Goal: Task Accomplishment & Management: Use online tool/utility

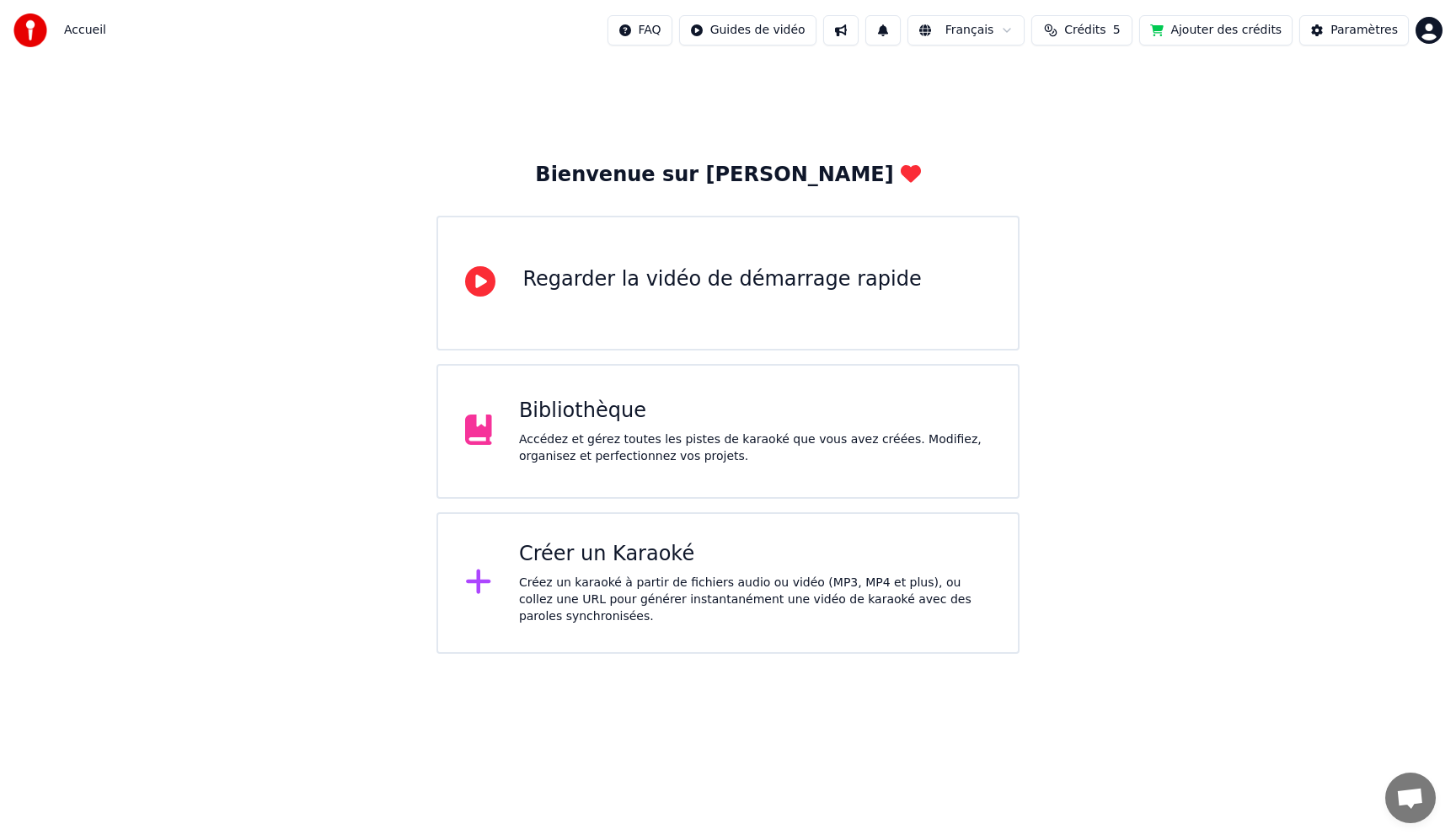
click at [598, 412] on div "Bibliothèque" at bounding box center [756, 411] width 472 height 27
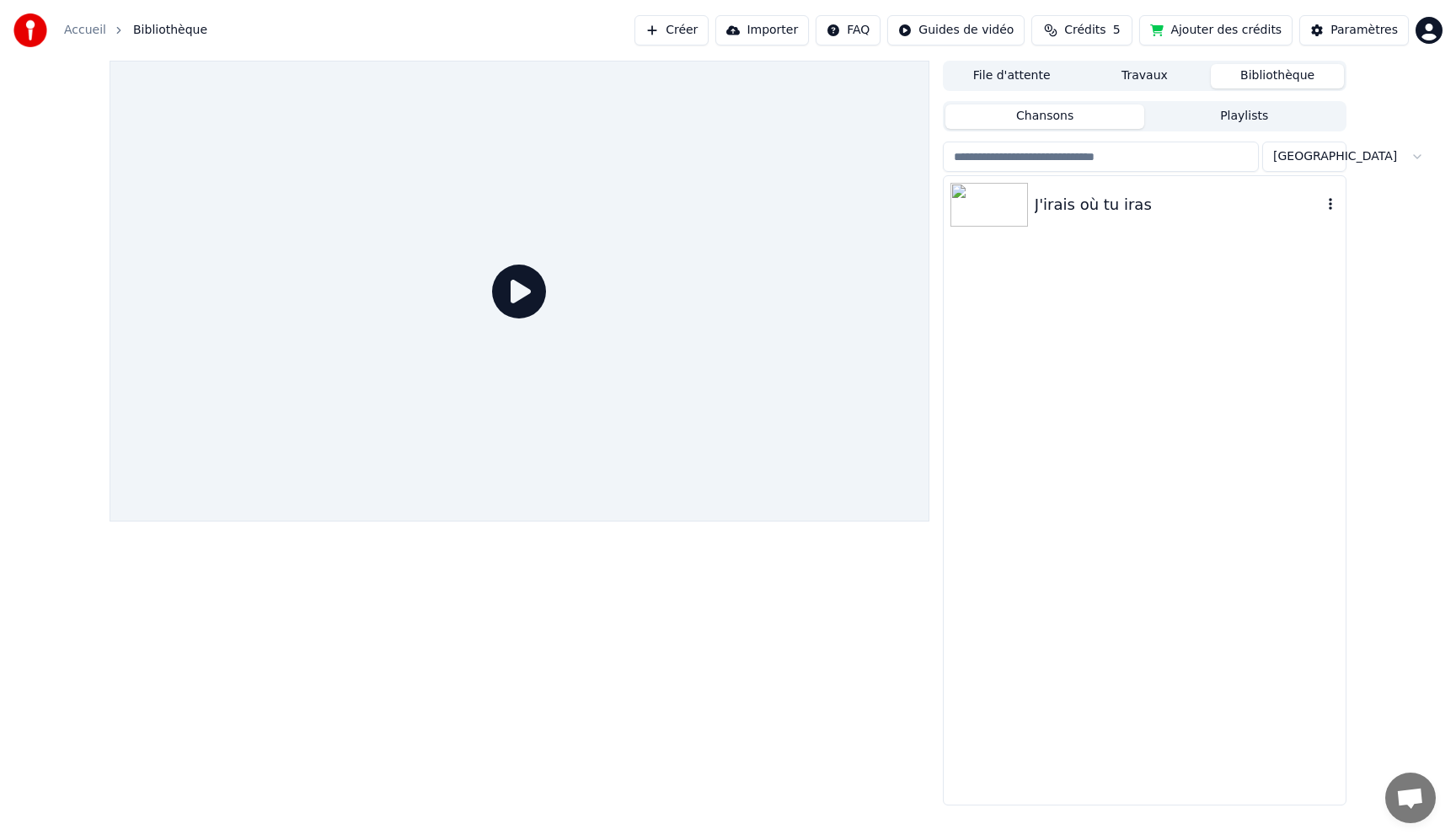
click at [1065, 204] on div "J'irais où tu iras" at bounding box center [1179, 205] width 287 height 24
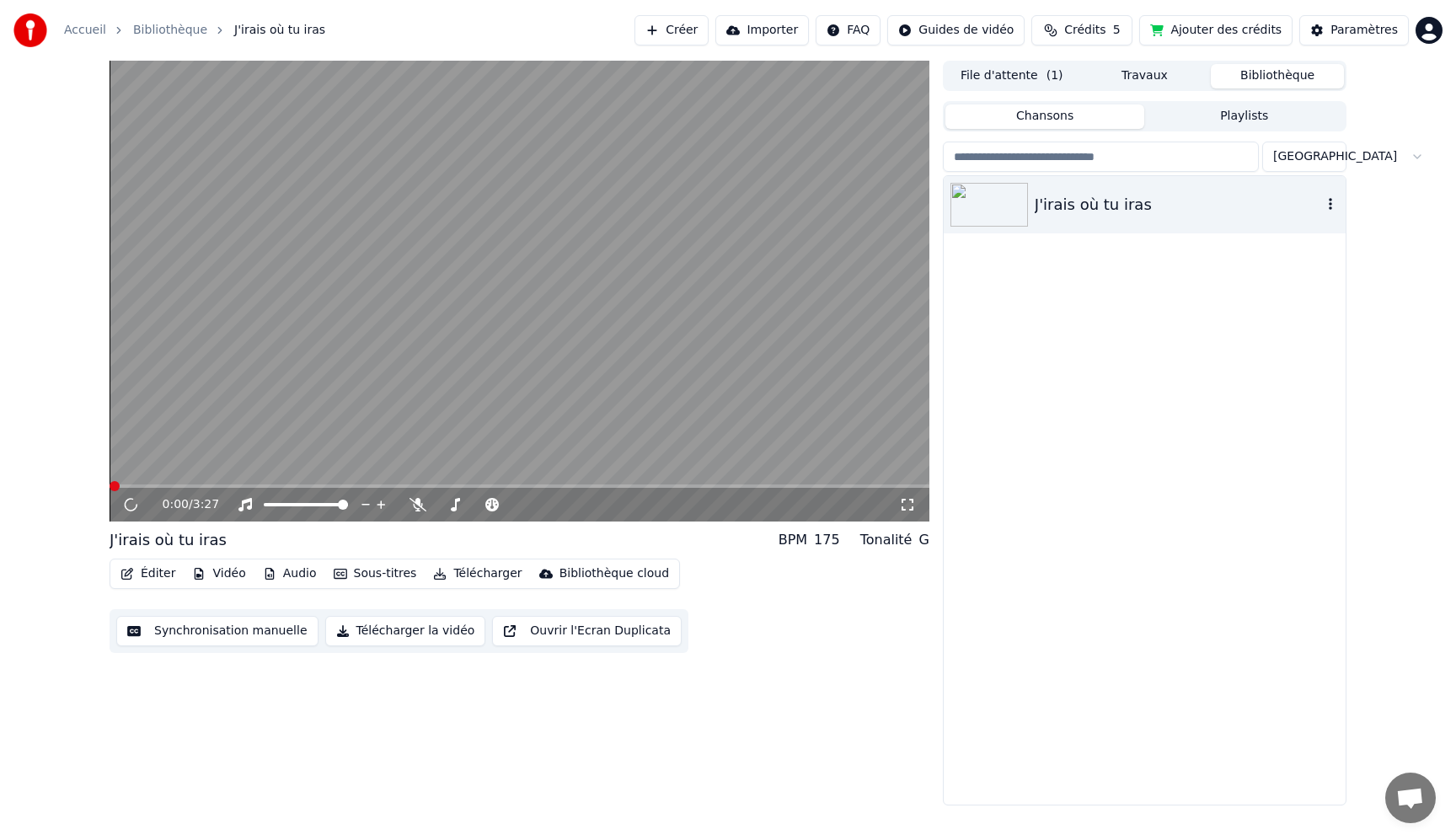
click at [1065, 204] on div "J'irais où tu iras" at bounding box center [1179, 205] width 287 height 24
click at [134, 573] on icon "button" at bounding box center [127, 573] width 14 height 12
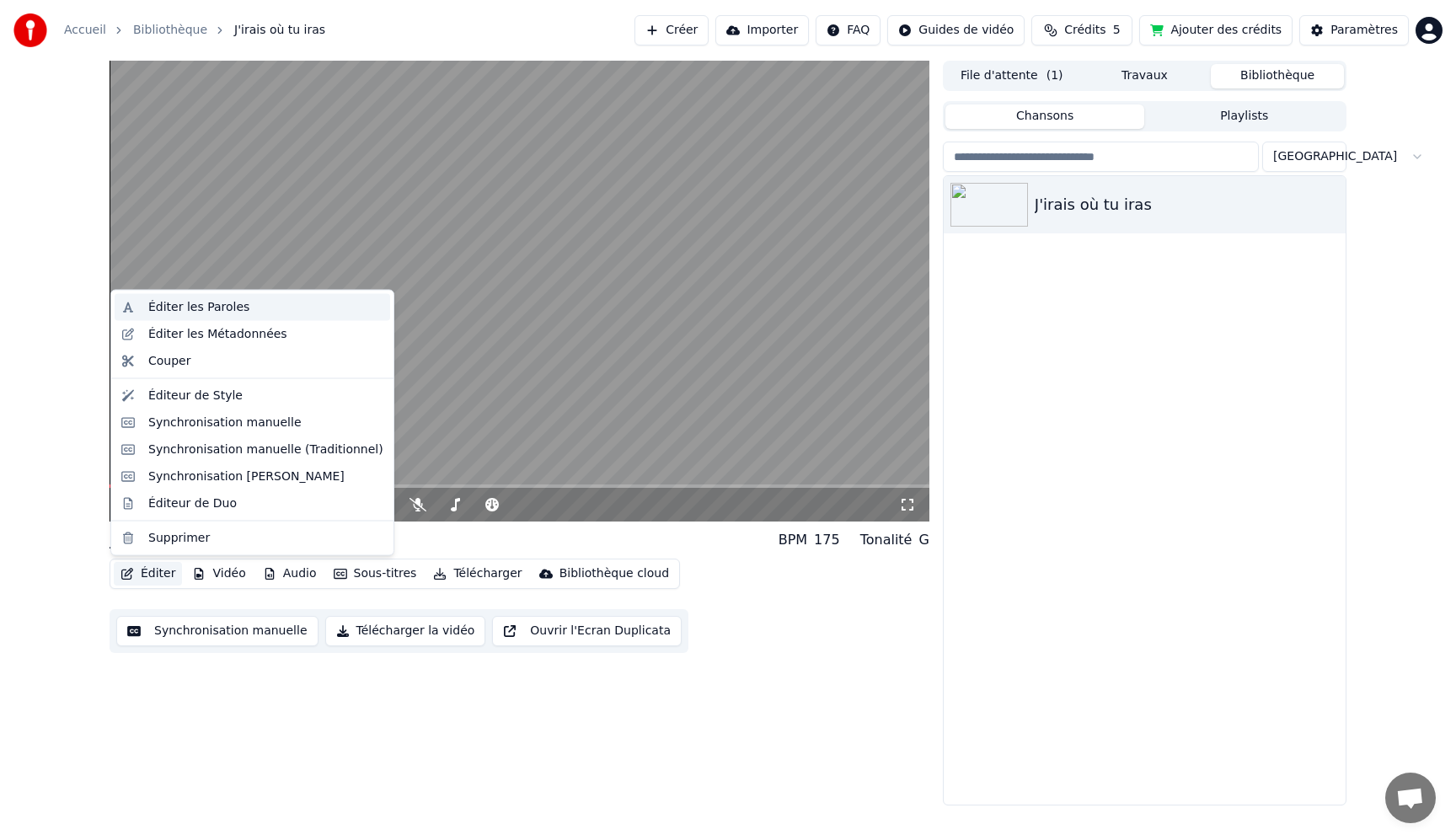
click at [193, 309] on div "Éditer les Paroles" at bounding box center [198, 307] width 101 height 17
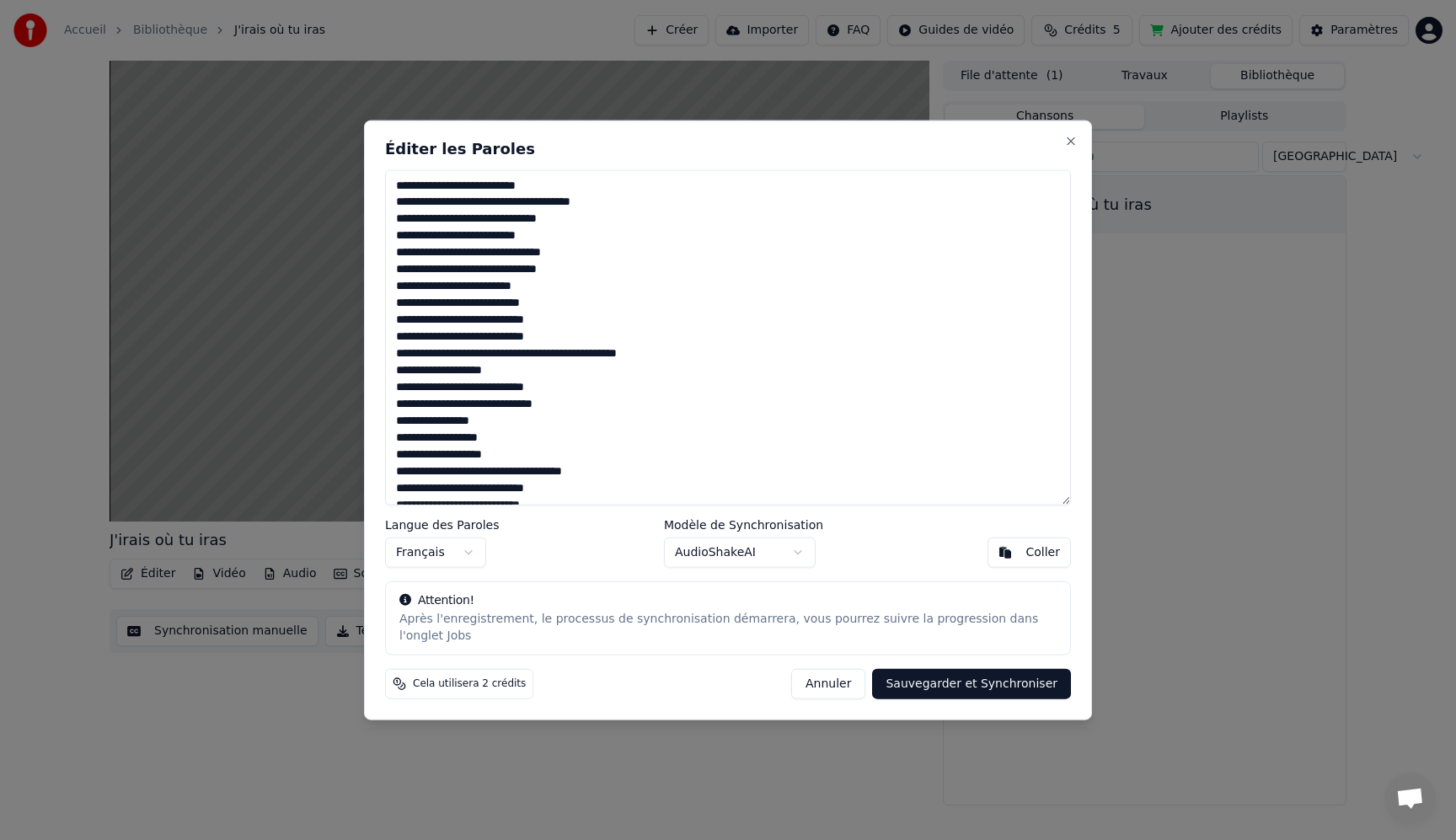
click at [827, 685] on button "Annuler" at bounding box center [828, 684] width 74 height 30
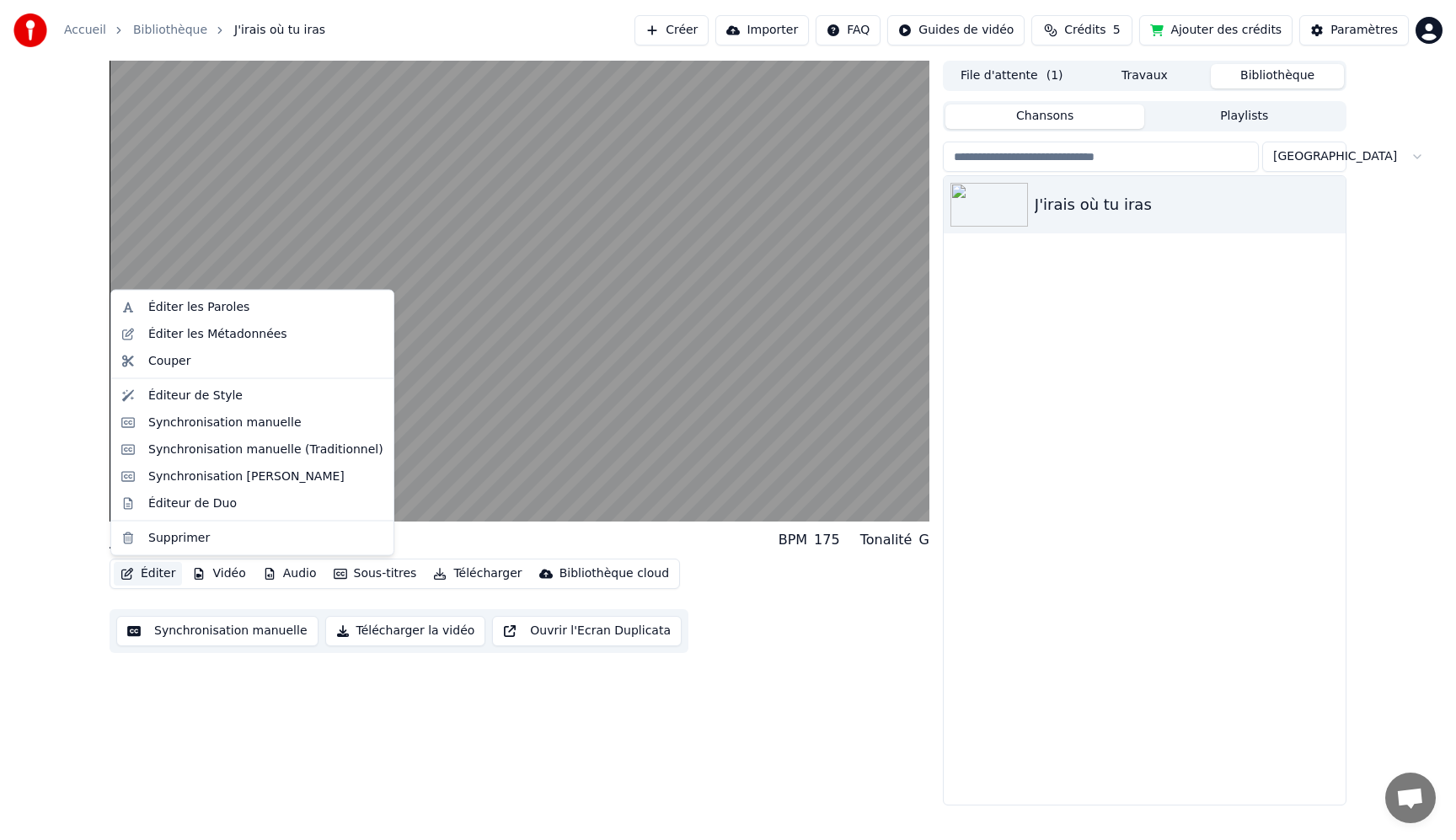
click at [124, 568] on icon "button" at bounding box center [127, 573] width 14 height 12
click at [171, 427] on div "Synchronisation manuelle" at bounding box center [224, 422] width 154 height 17
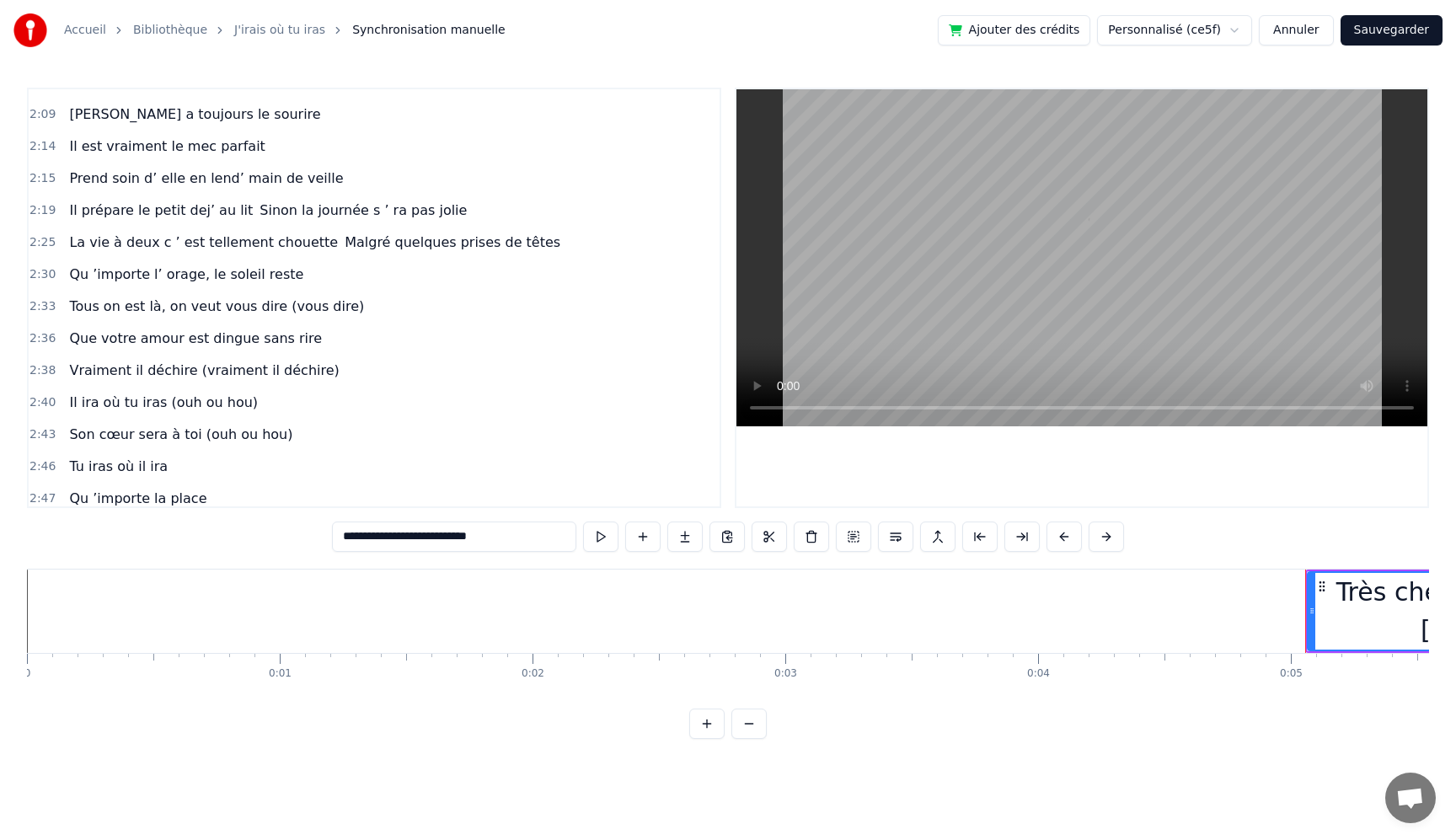
scroll to position [1665, 0]
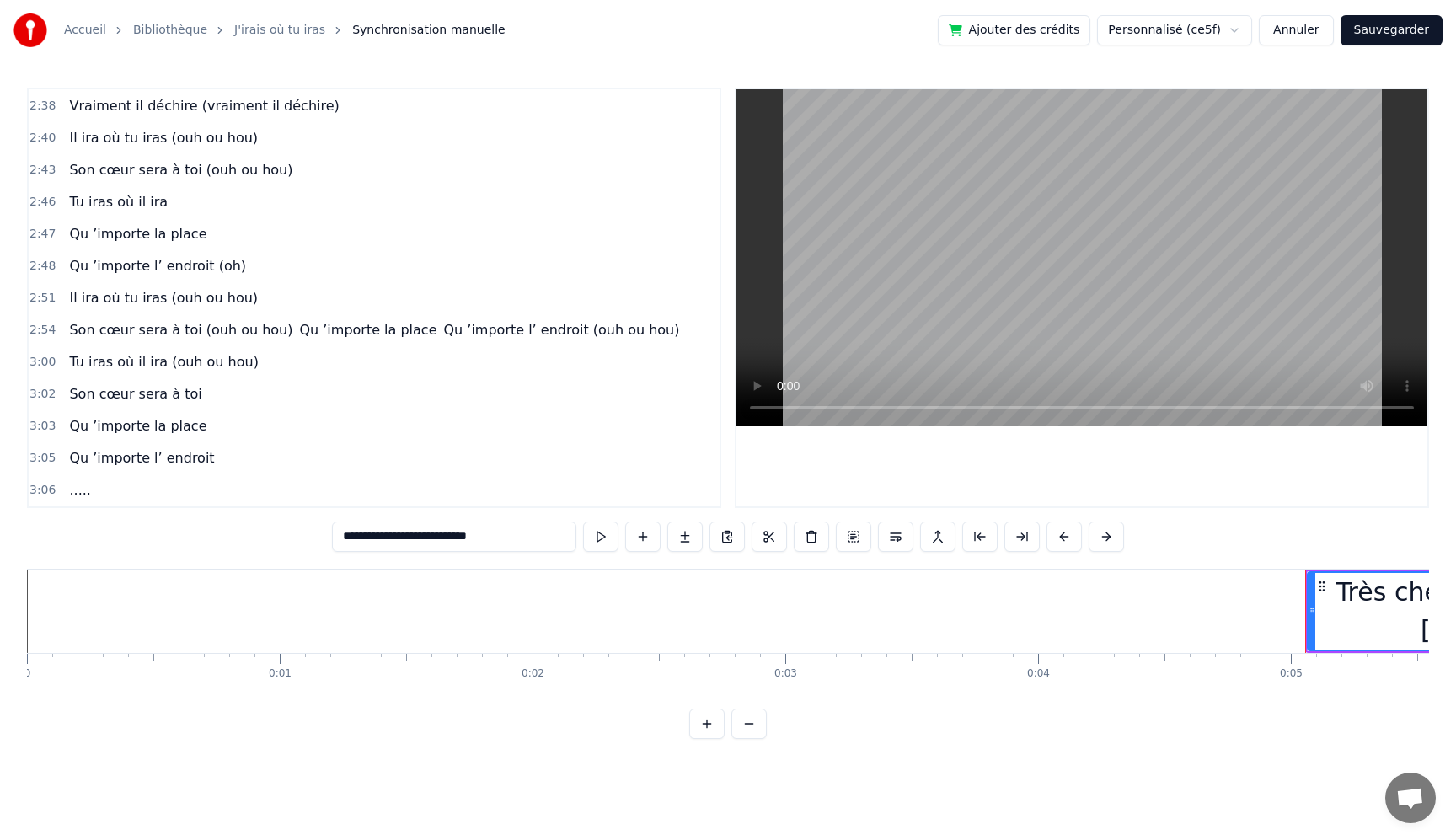
click at [333, 333] on span "Qu ’importe la place" at bounding box center [368, 330] width 141 height 19
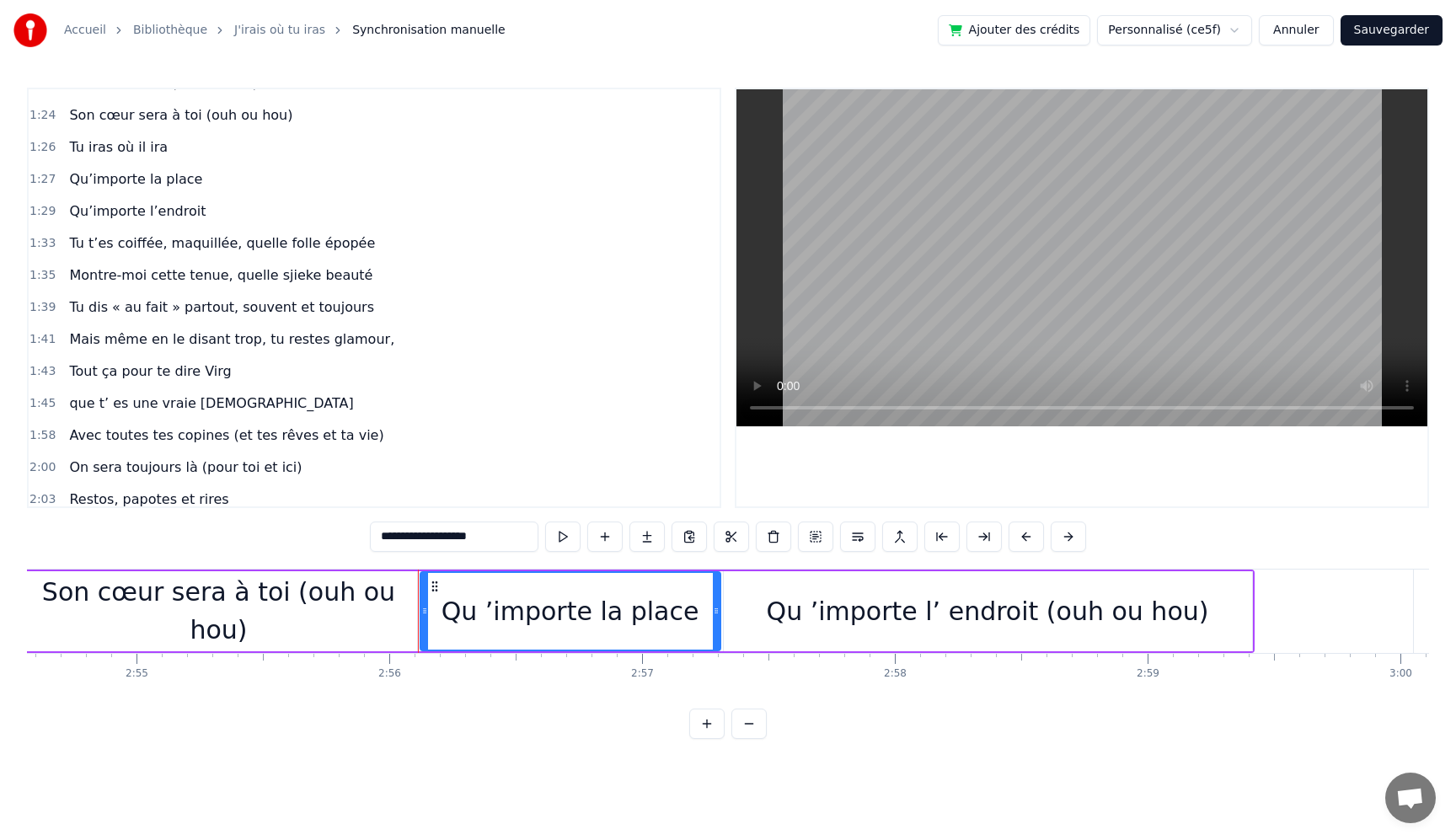
scroll to position [0, 44447]
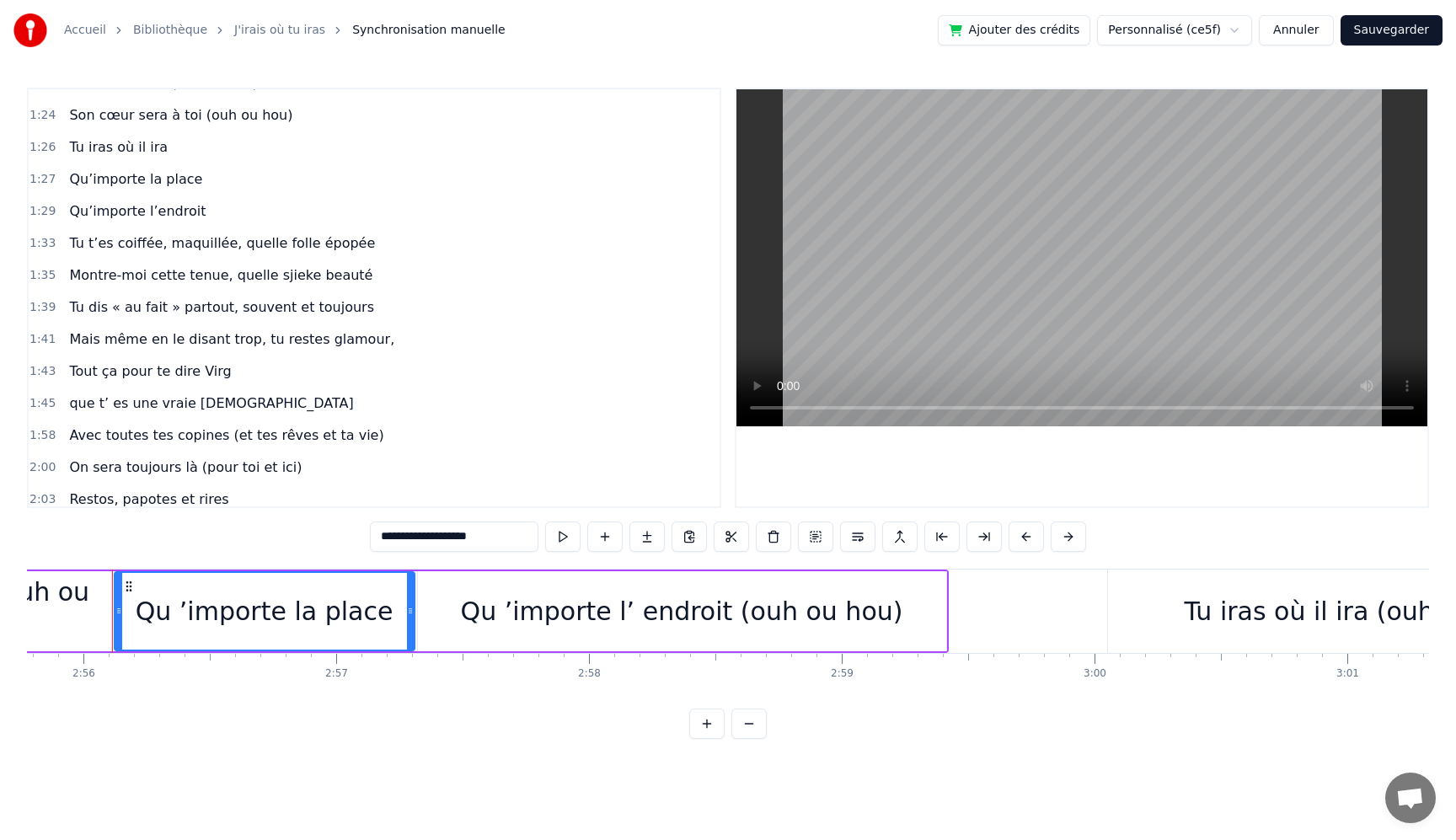
click at [219, 311] on span "Tu dis « au fait » partout, souvent et toujours" at bounding box center [222, 307] width 309 height 19
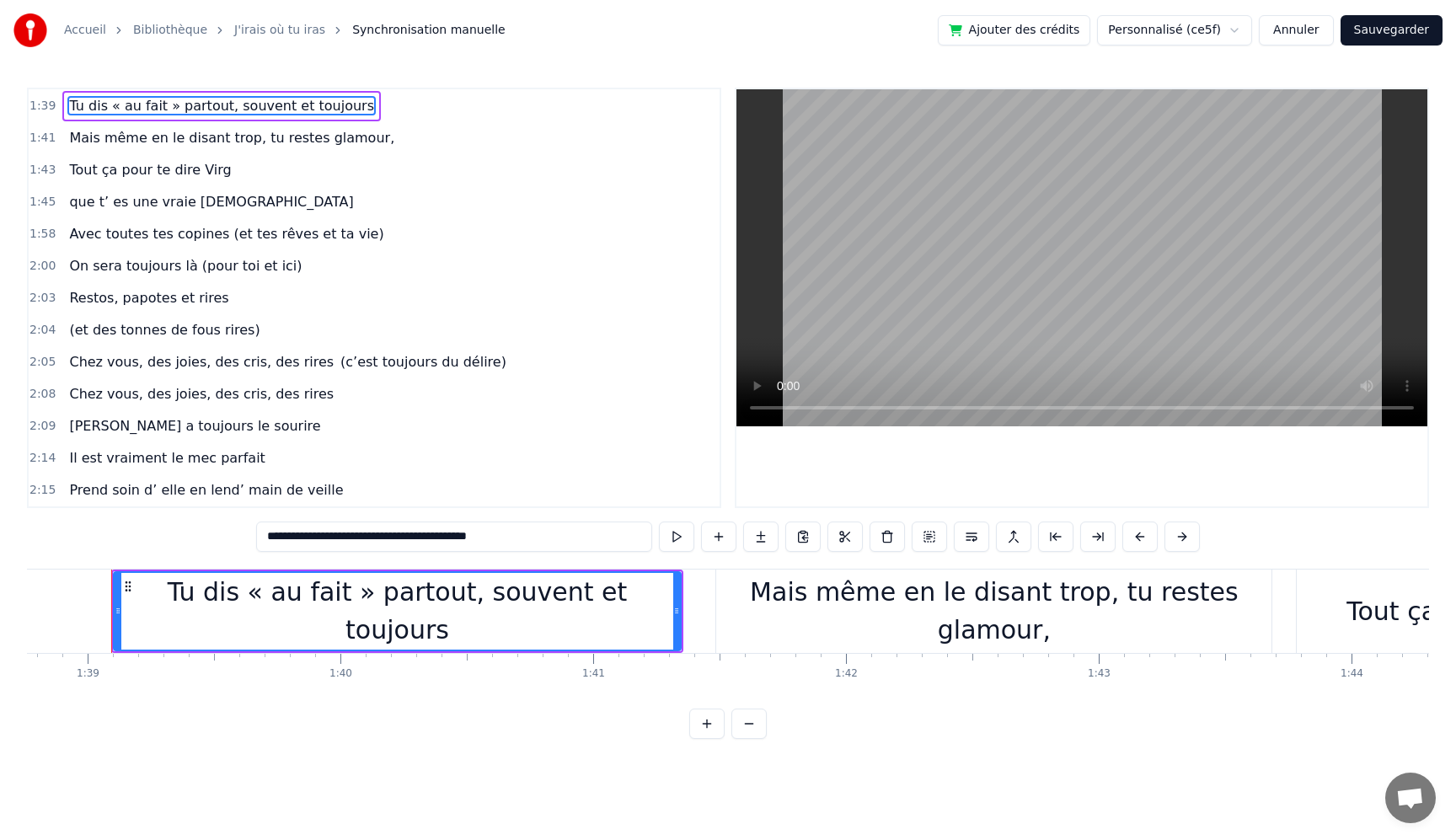
scroll to position [1091, 0]
click at [225, 369] on span "Chez vous, des joies, des cris, des rires" at bounding box center [201, 360] width 268 height 20
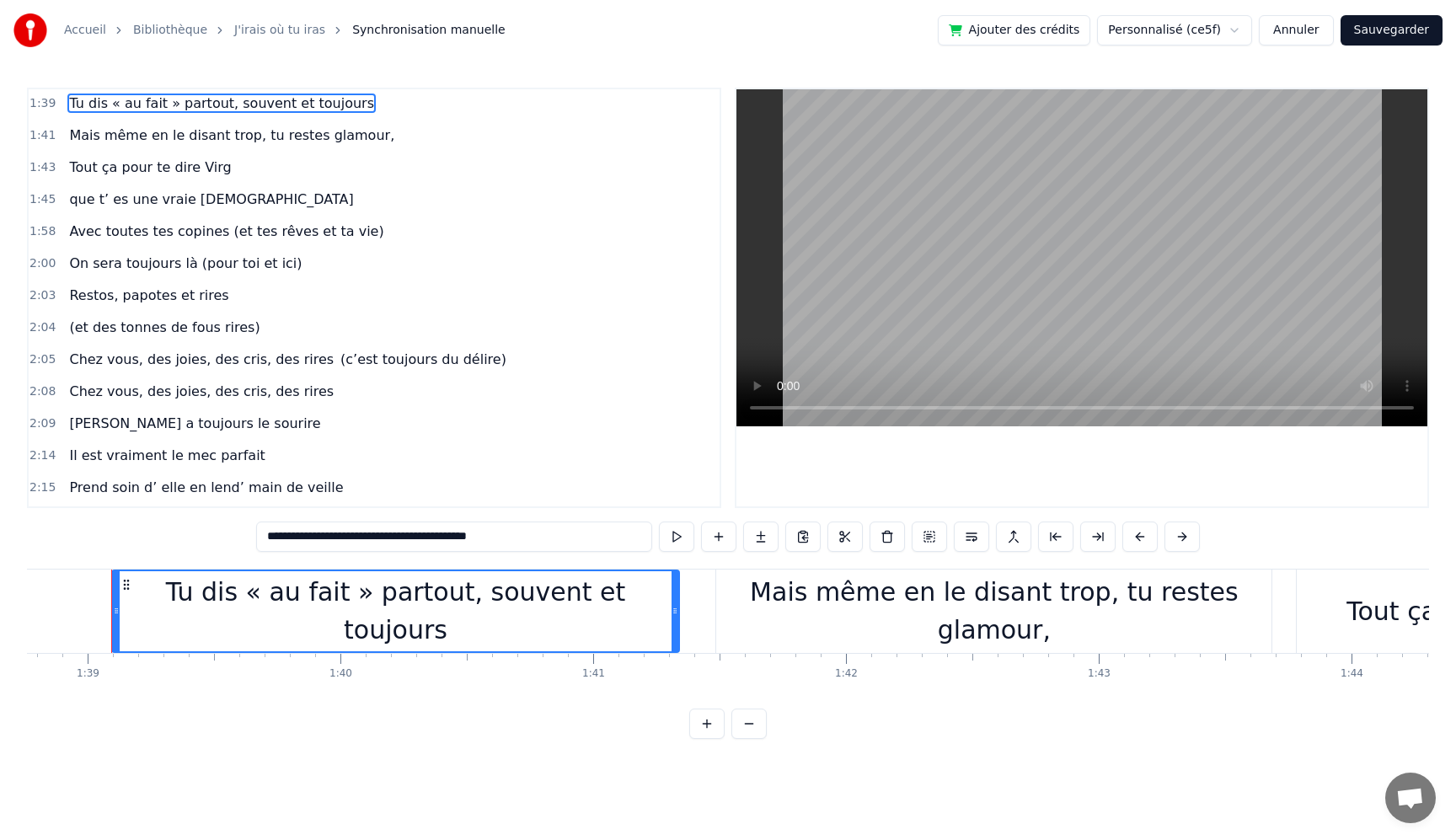
click at [233, 363] on span "Chez vous, des joies, des cris, des rires" at bounding box center [201, 359] width 268 height 19
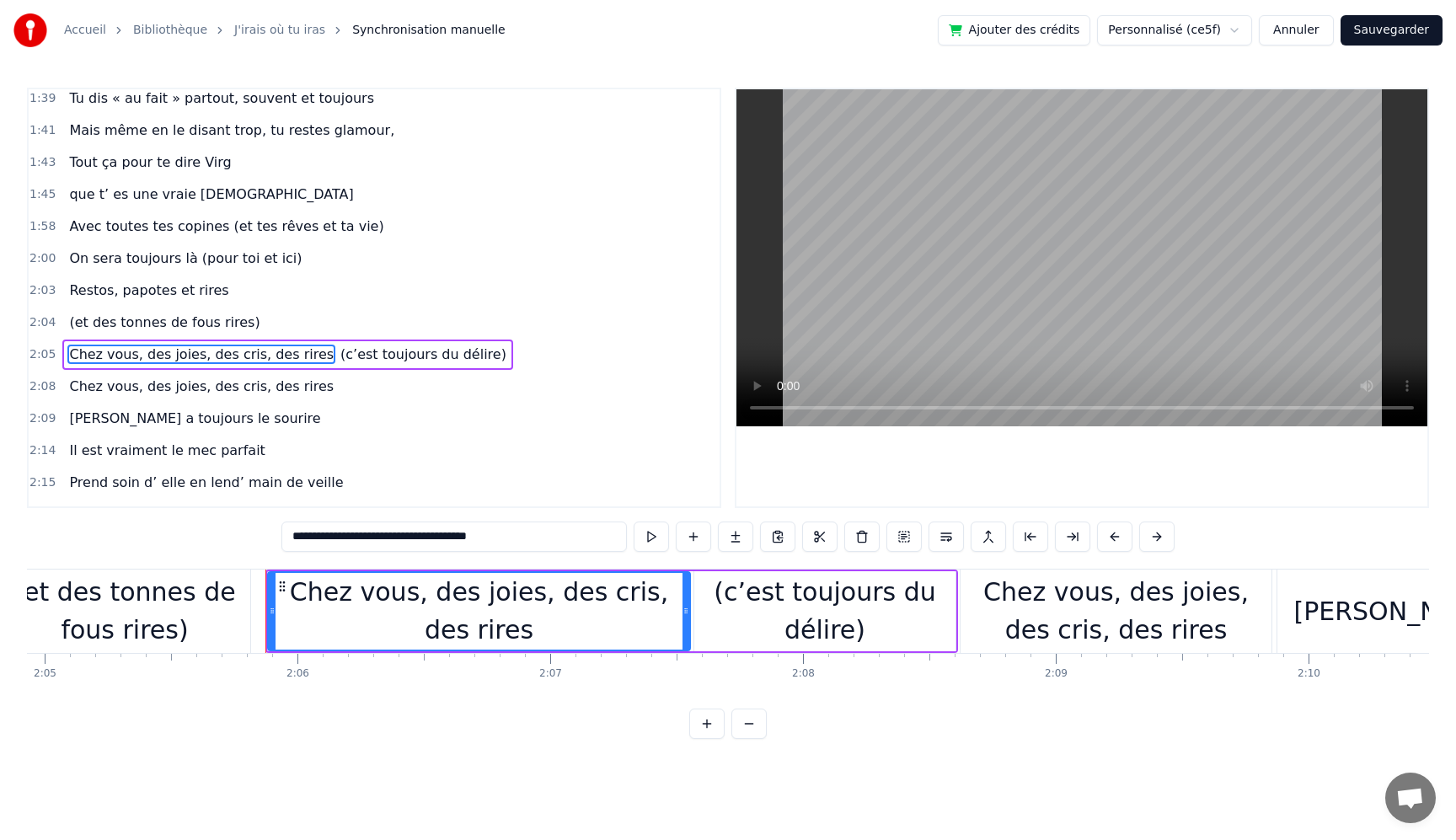
scroll to position [0, 31743]
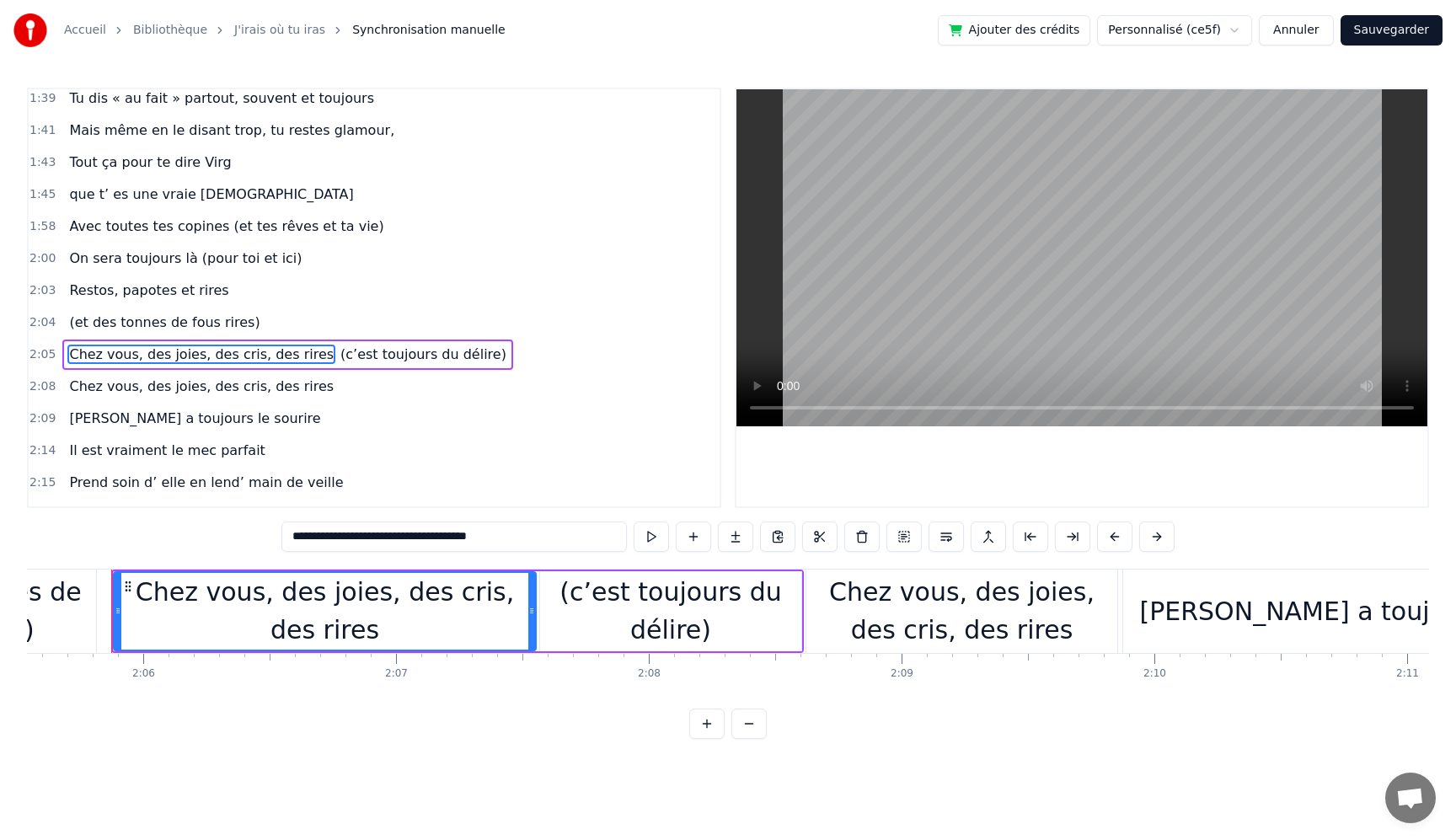
drag, startPoint x: 474, startPoint y: 541, endPoint x: 275, endPoint y: 526, distance: 199.6
click at [275, 526] on div "0:05 Très chers [PERSON_NAME] et [PERSON_NAME] 0:06 C’est beau de vous voir pou…" at bounding box center [728, 413] width 1402 height 651
click at [253, 389] on span "Chez vous, des joies, des cris, des rires" at bounding box center [201, 386] width 268 height 19
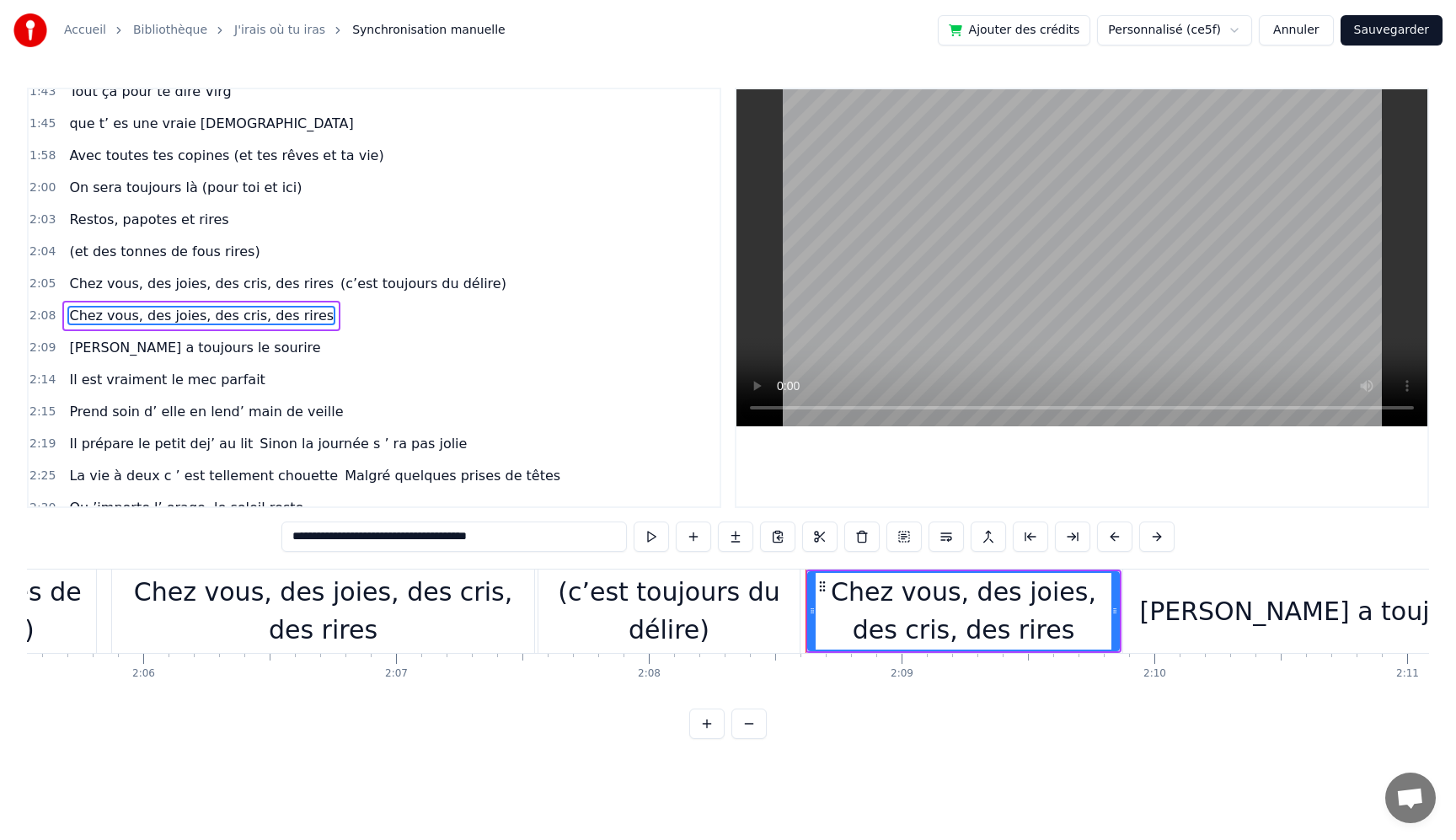
scroll to position [1185, 0]
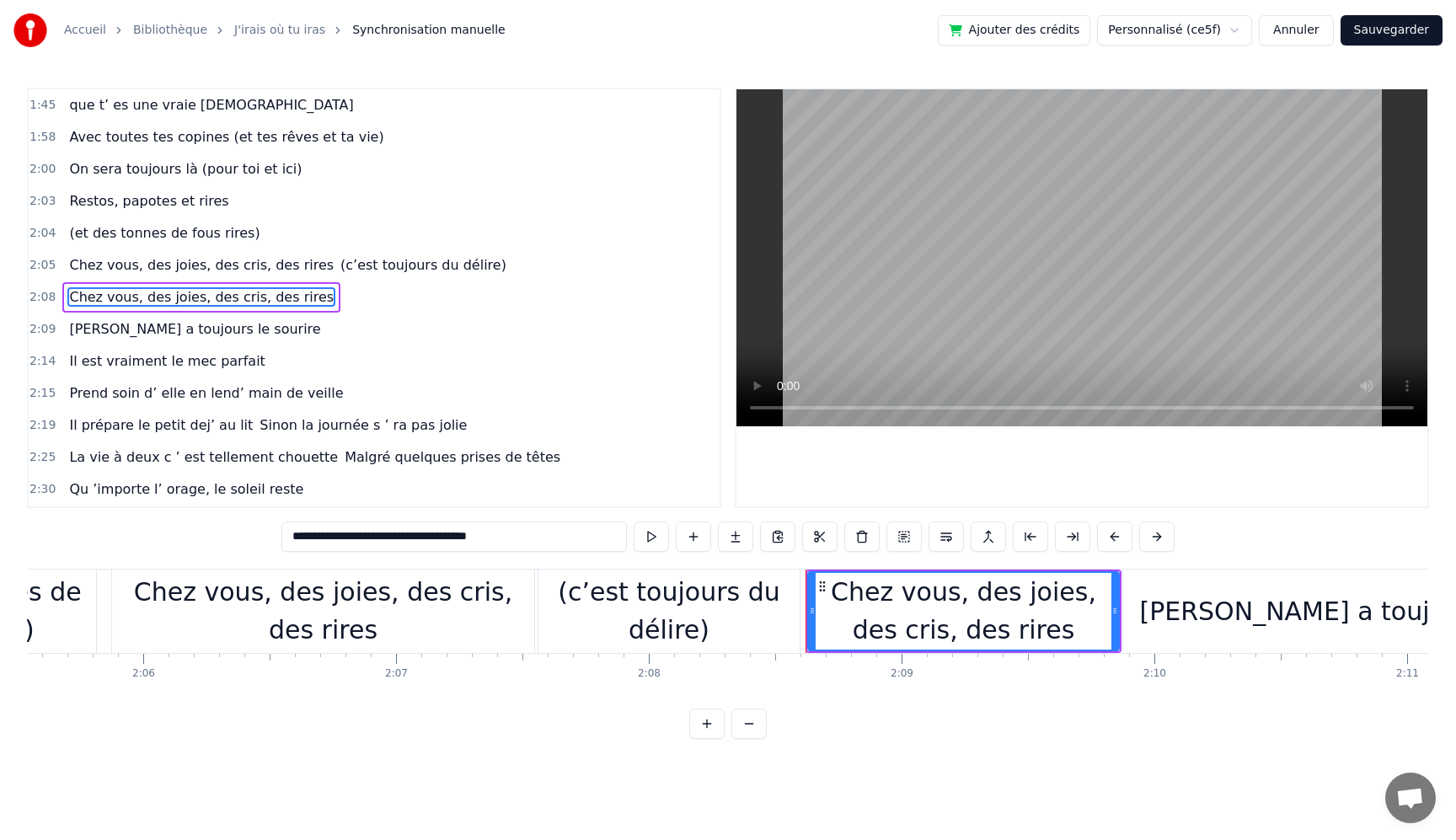
type input "**********"
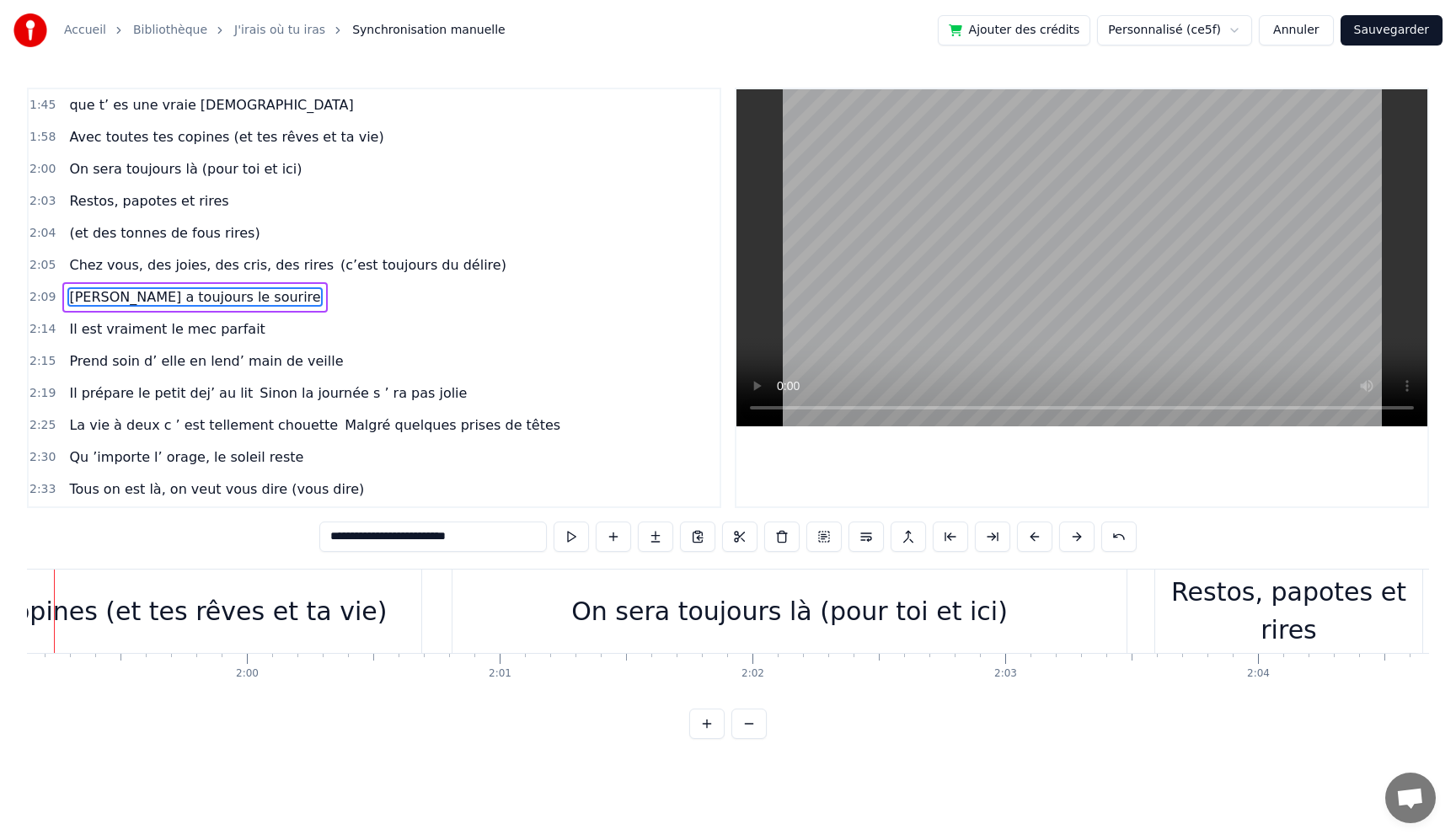
scroll to position [0, 30066]
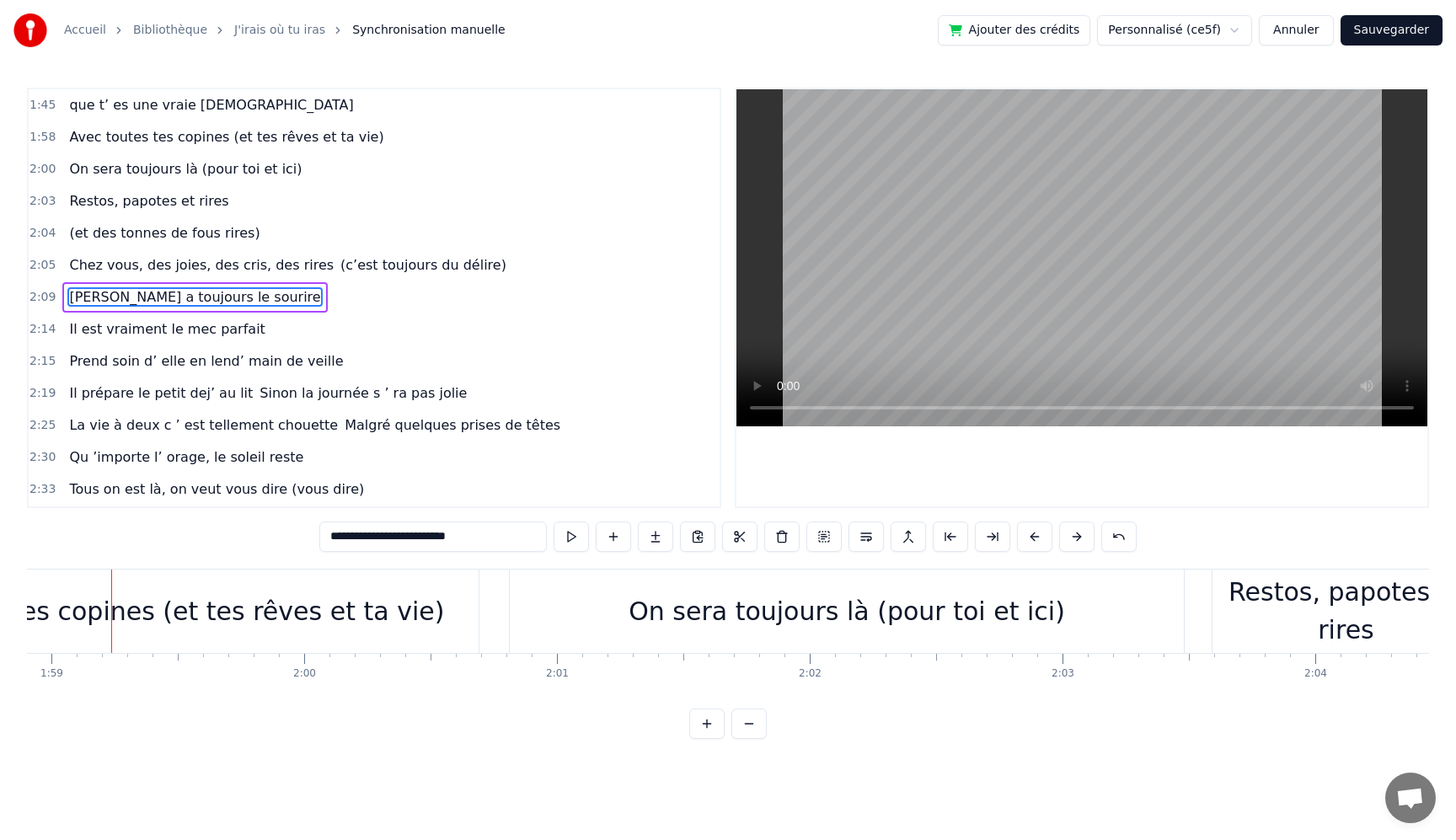
click at [140, 256] on span "Chez vous, des joies, des cris, des rires" at bounding box center [201, 264] width 268 height 19
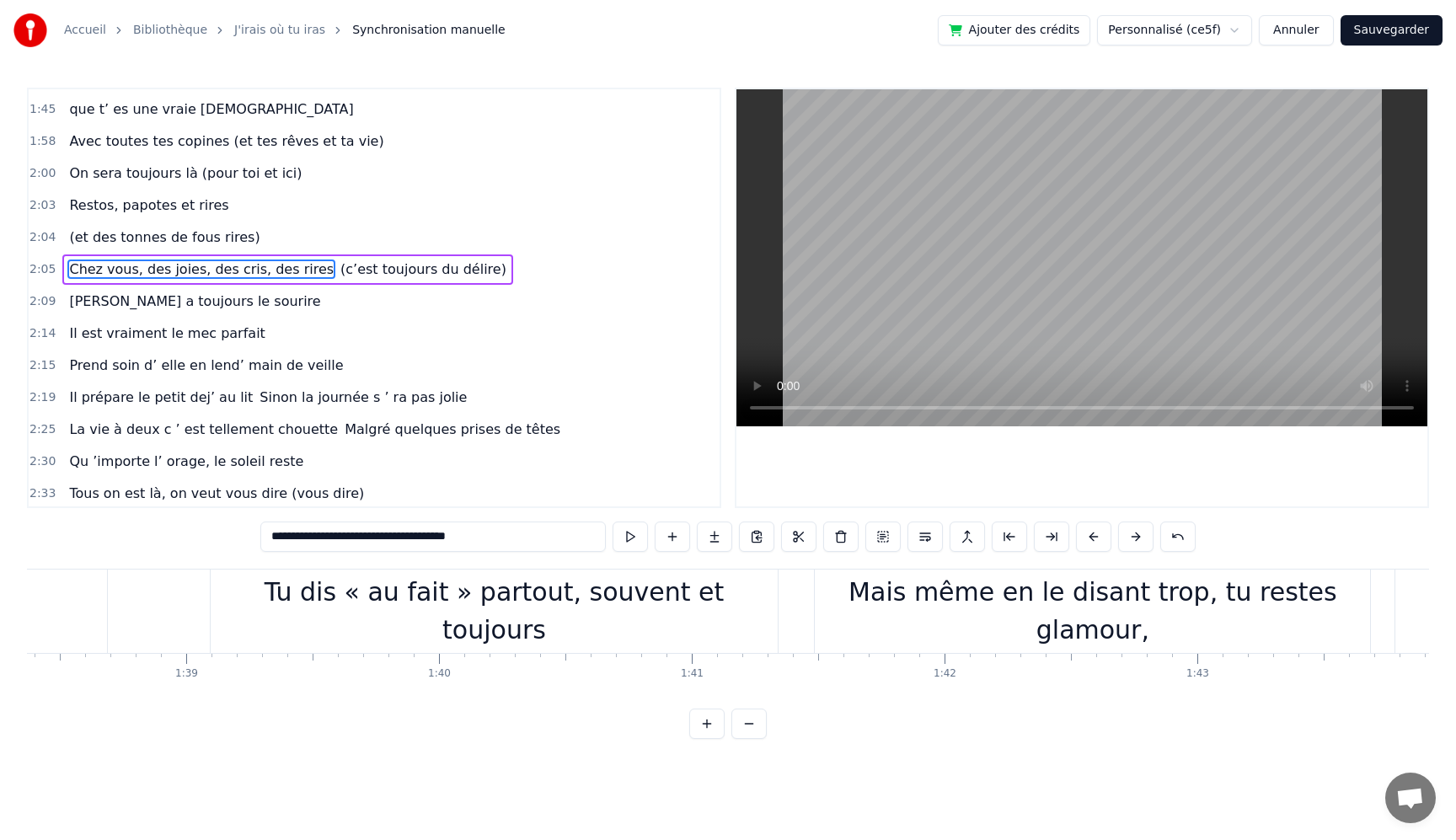
scroll to position [0, 24795]
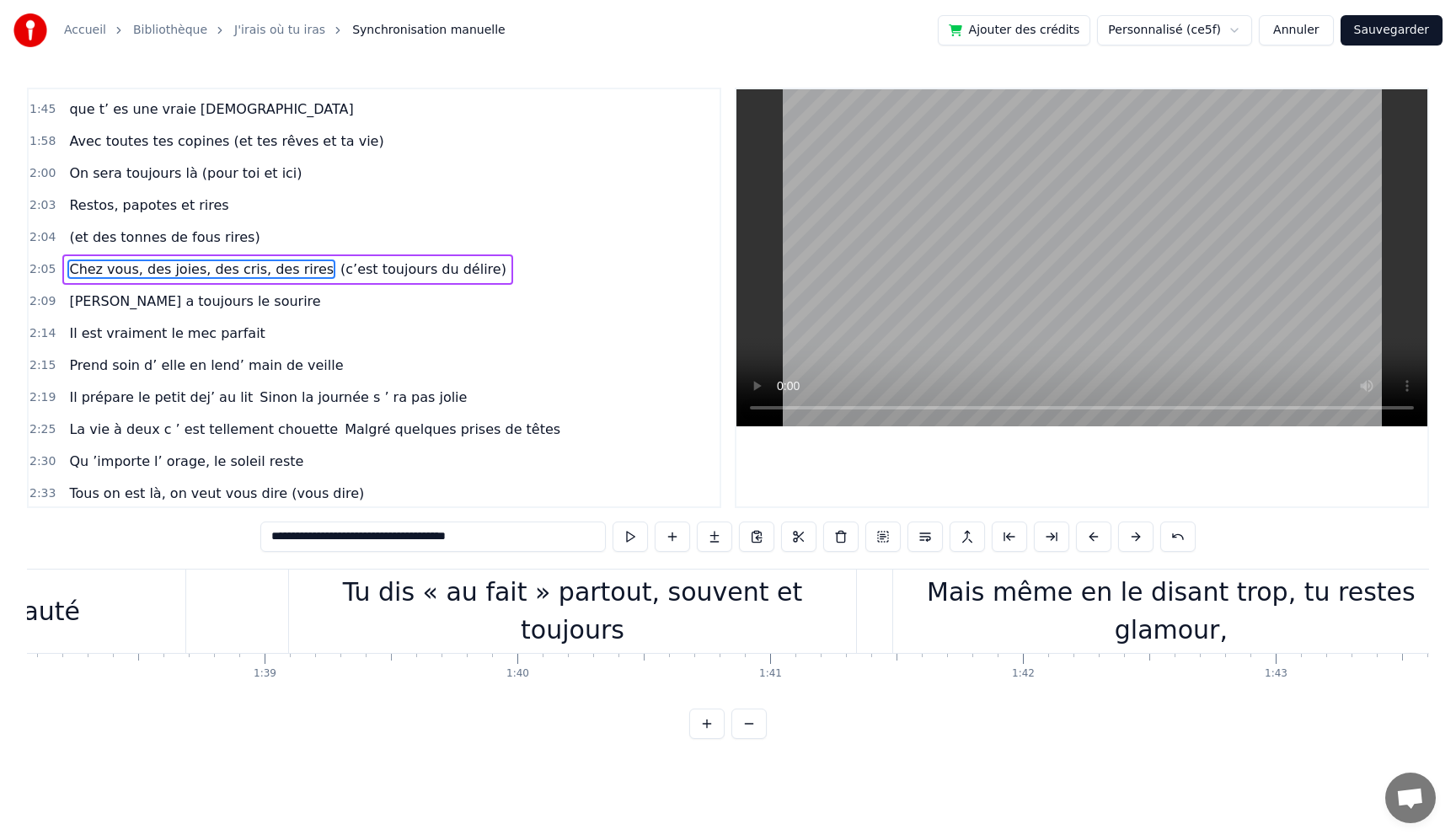
click at [551, 617] on div "Tu dis « au fait » partout, souvent et toujours" at bounding box center [572, 611] width 568 height 76
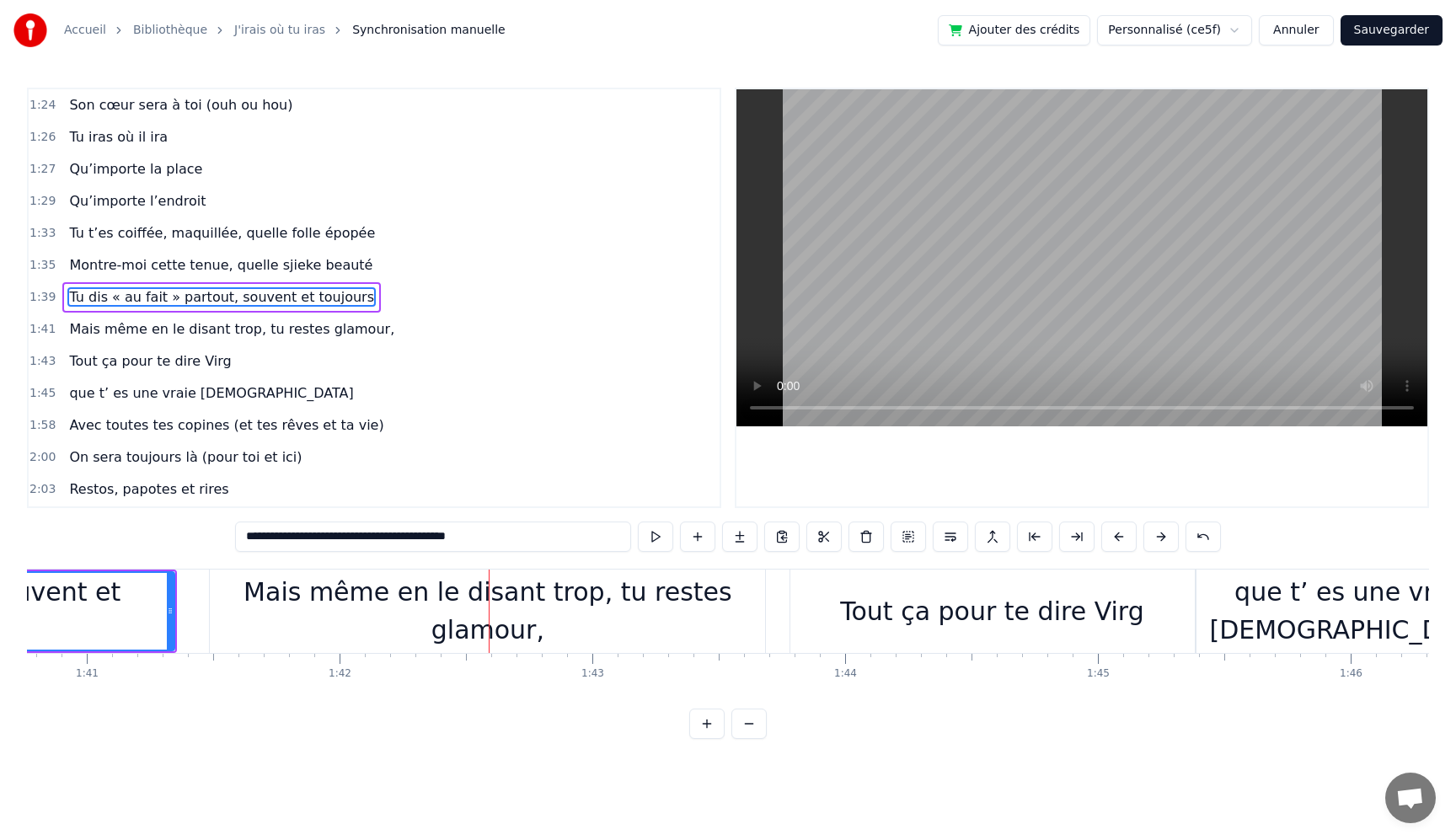
scroll to position [0, 25495]
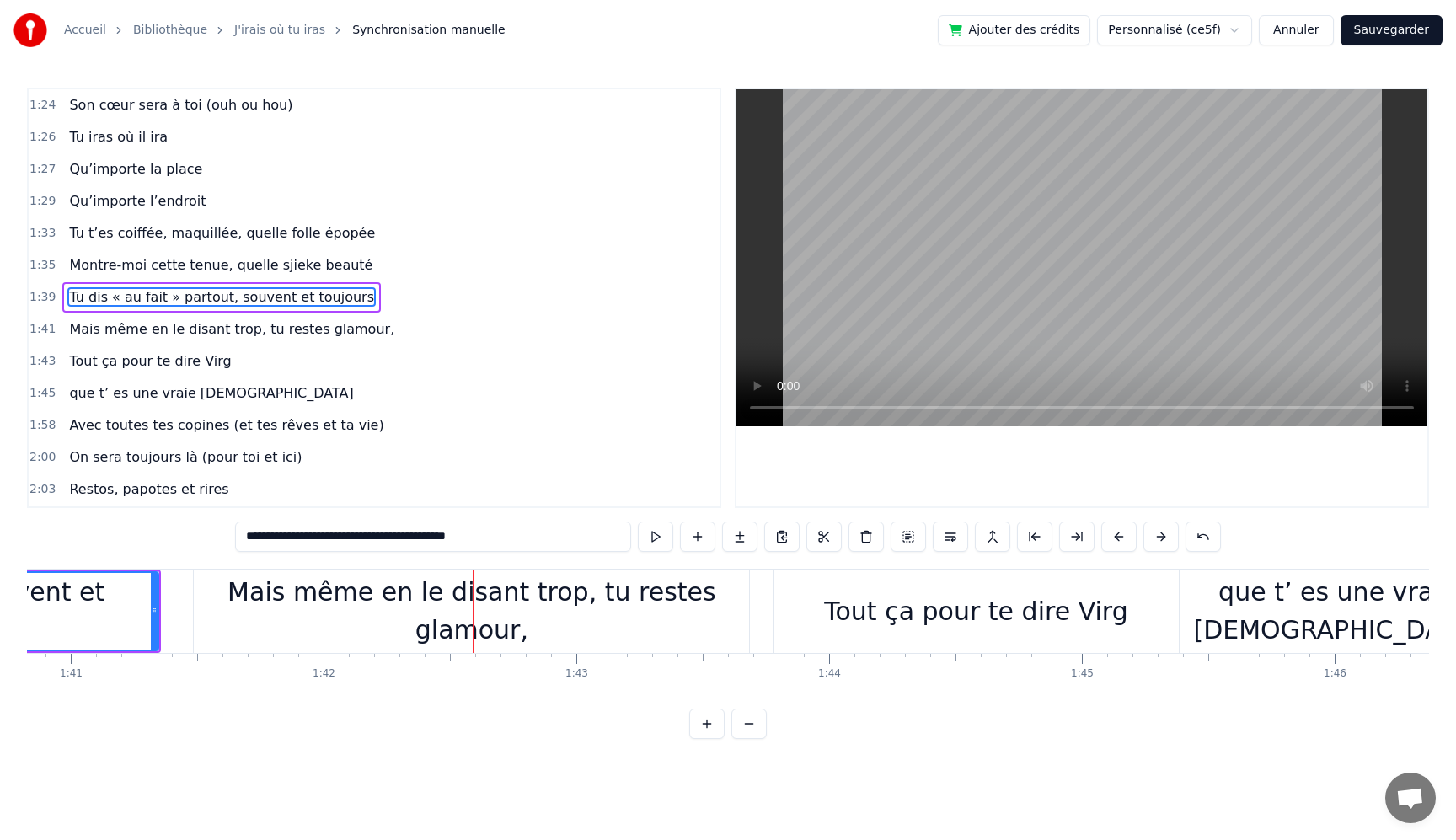
click at [575, 617] on div "Mais même en le disant trop, tu restes glamour," at bounding box center [471, 611] width 556 height 76
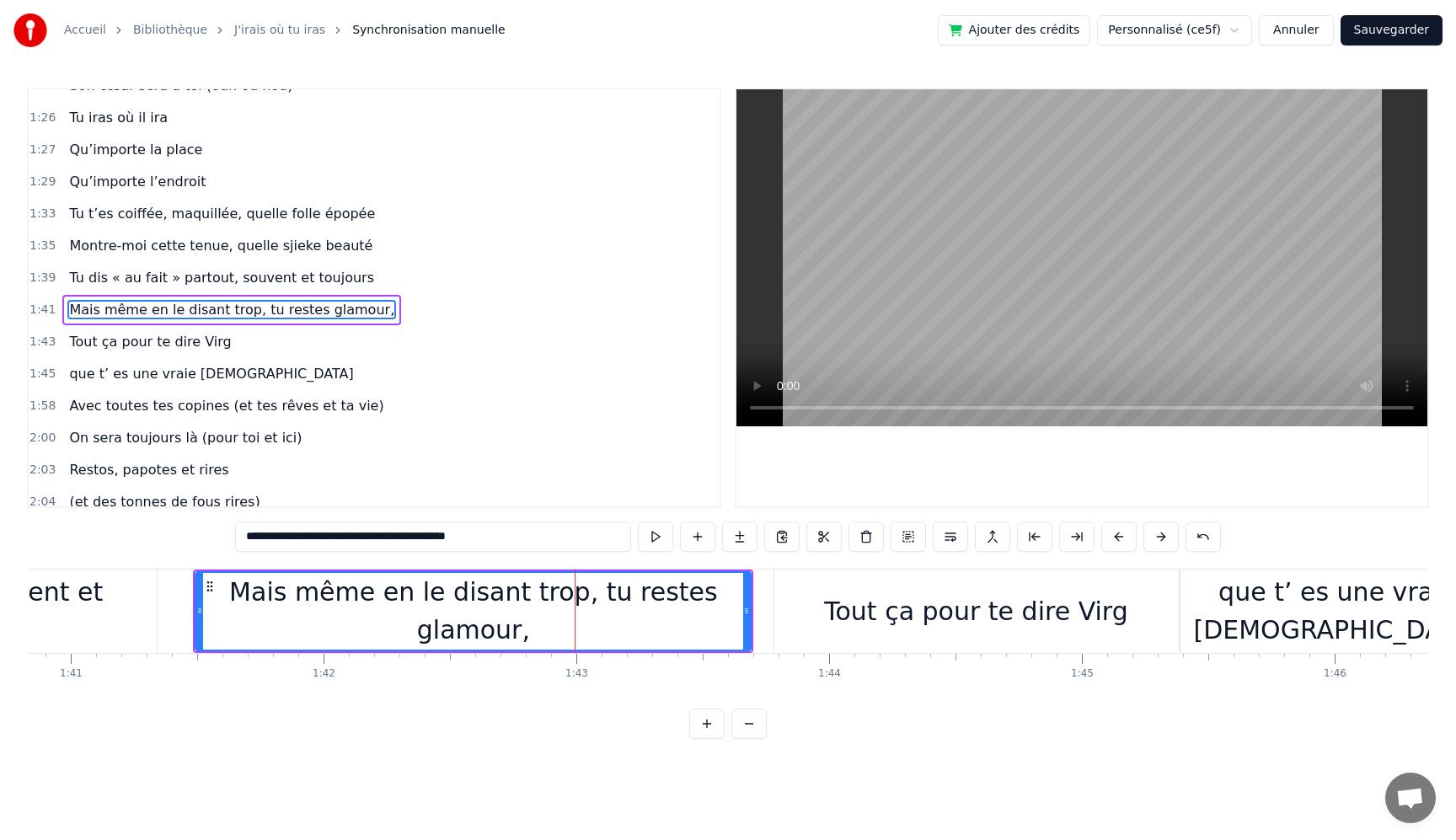
scroll to position [929, 0]
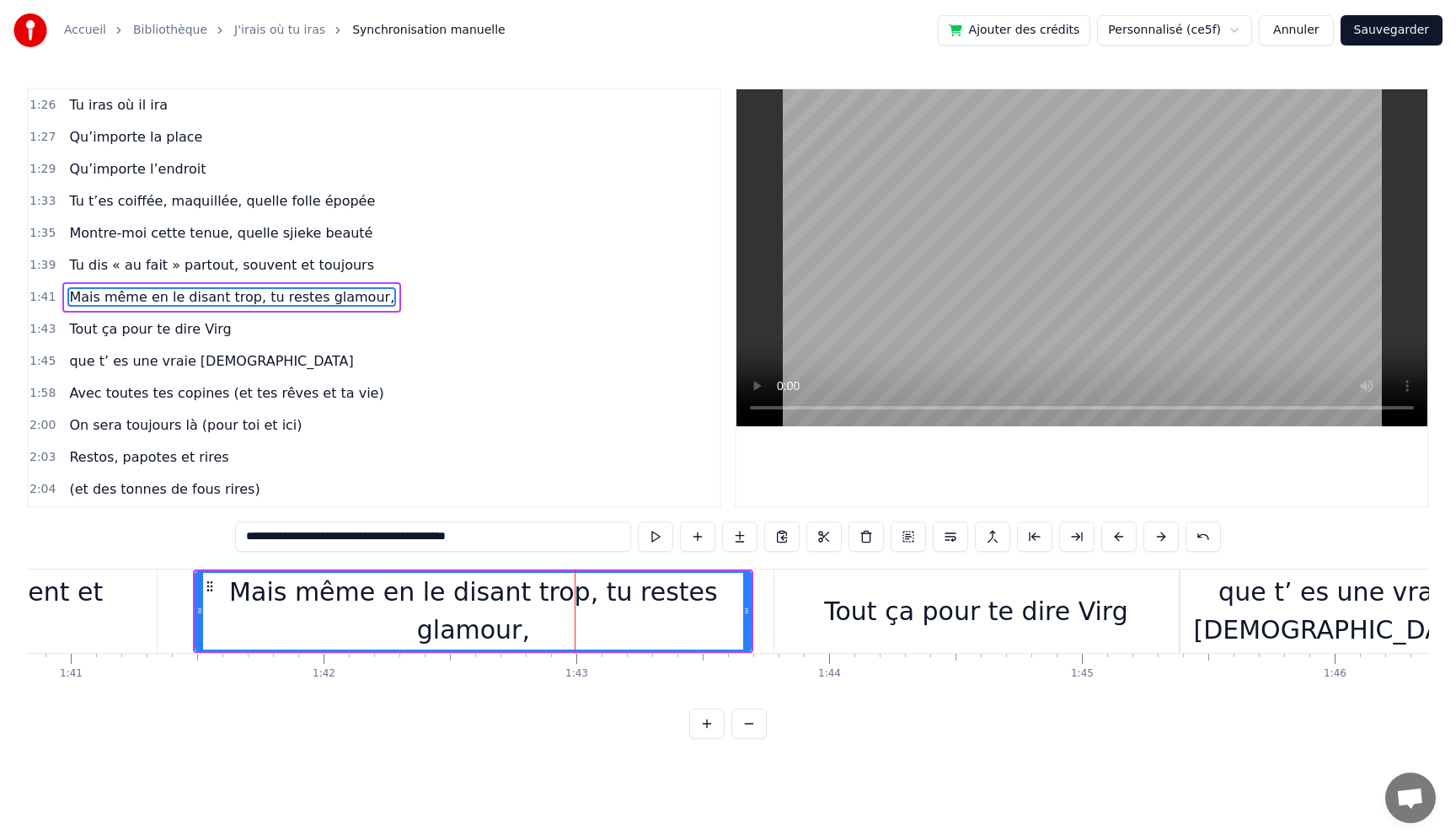
click at [277, 292] on span "Mais même en le disant trop, tu restes glamour," at bounding box center [232, 296] width 329 height 19
click at [227, 293] on span "Mais même en le disant trop, tu restes glamour," at bounding box center [232, 296] width 329 height 19
click at [290, 296] on span "Mais même en le disant trop, tu restes glamour," at bounding box center [232, 296] width 329 height 19
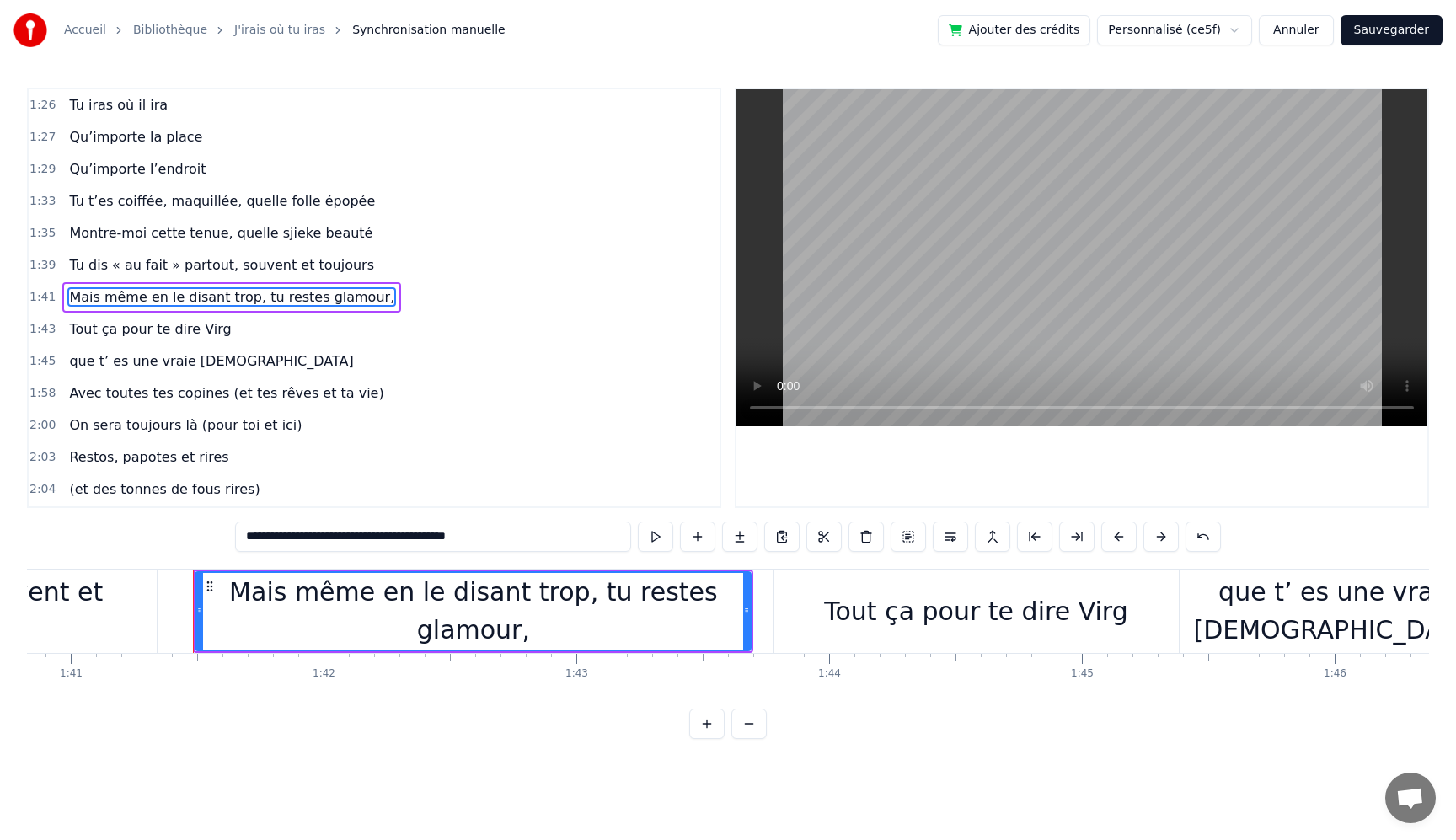
click at [290, 296] on span "Mais même en le disant trop, tu restes glamour," at bounding box center [232, 296] width 329 height 19
click at [258, 296] on span "Mais même en le disant trop, tu restes glamour," at bounding box center [232, 296] width 329 height 19
drag, startPoint x: 522, startPoint y: 541, endPoint x: 399, endPoint y: 538, distance: 123.0
click at [399, 538] on input "**********" at bounding box center [433, 536] width 396 height 30
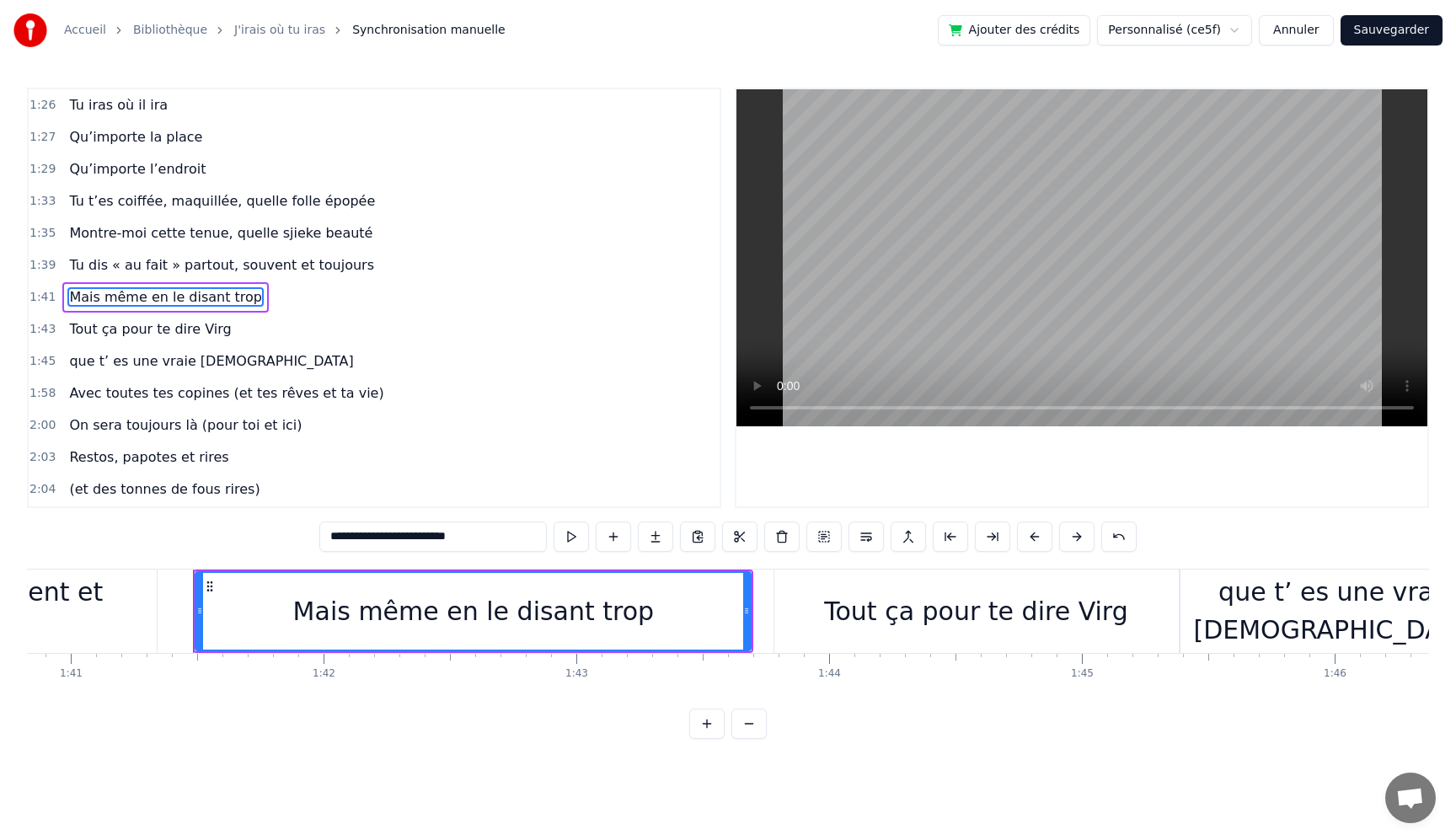
type input "**********"
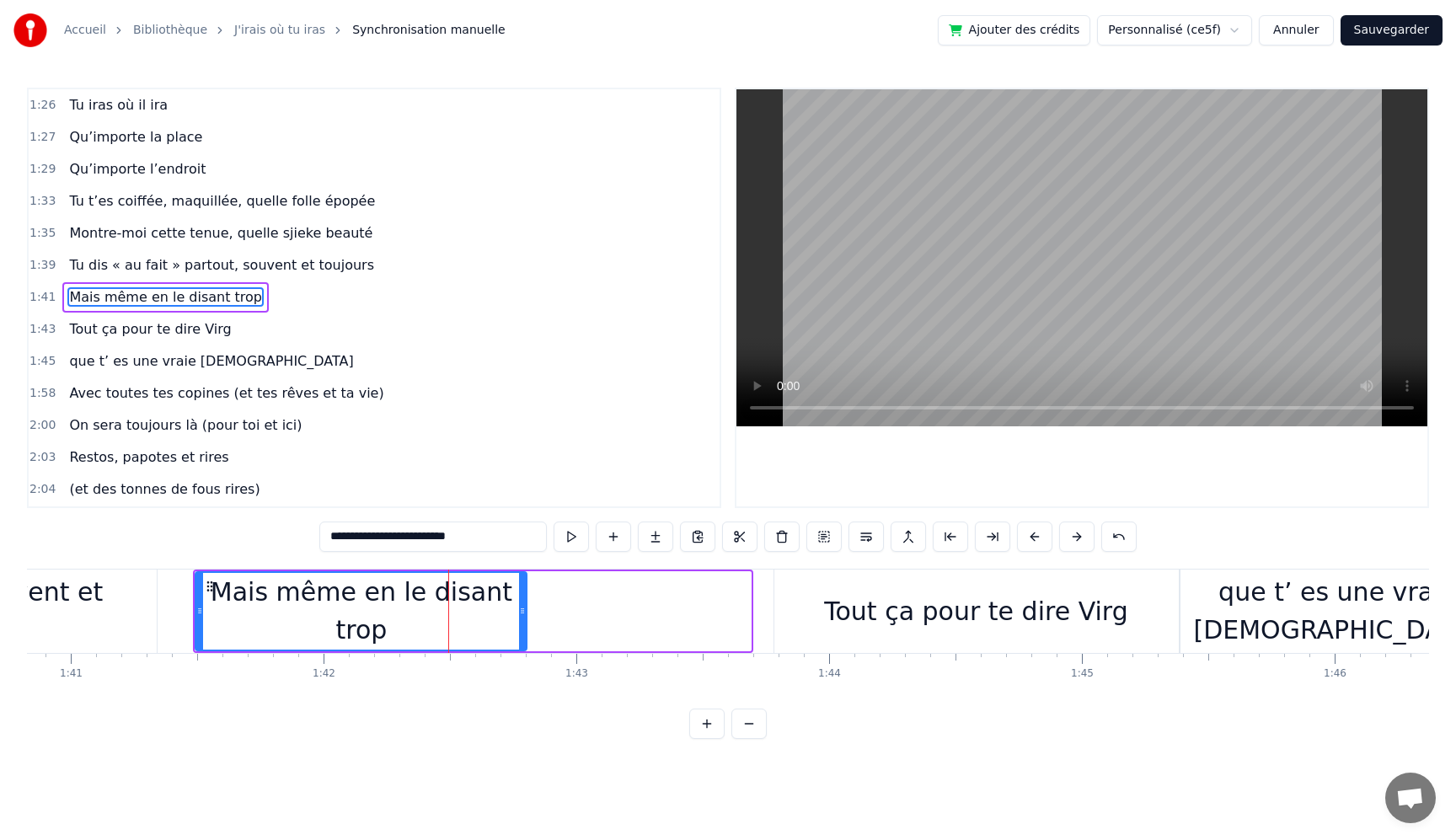
drag, startPoint x: 747, startPoint y: 612, endPoint x: 521, endPoint y: 615, distance: 226.0
click at [521, 615] on icon at bounding box center [522, 610] width 6 height 14
click at [570, 544] on button at bounding box center [571, 536] width 35 height 30
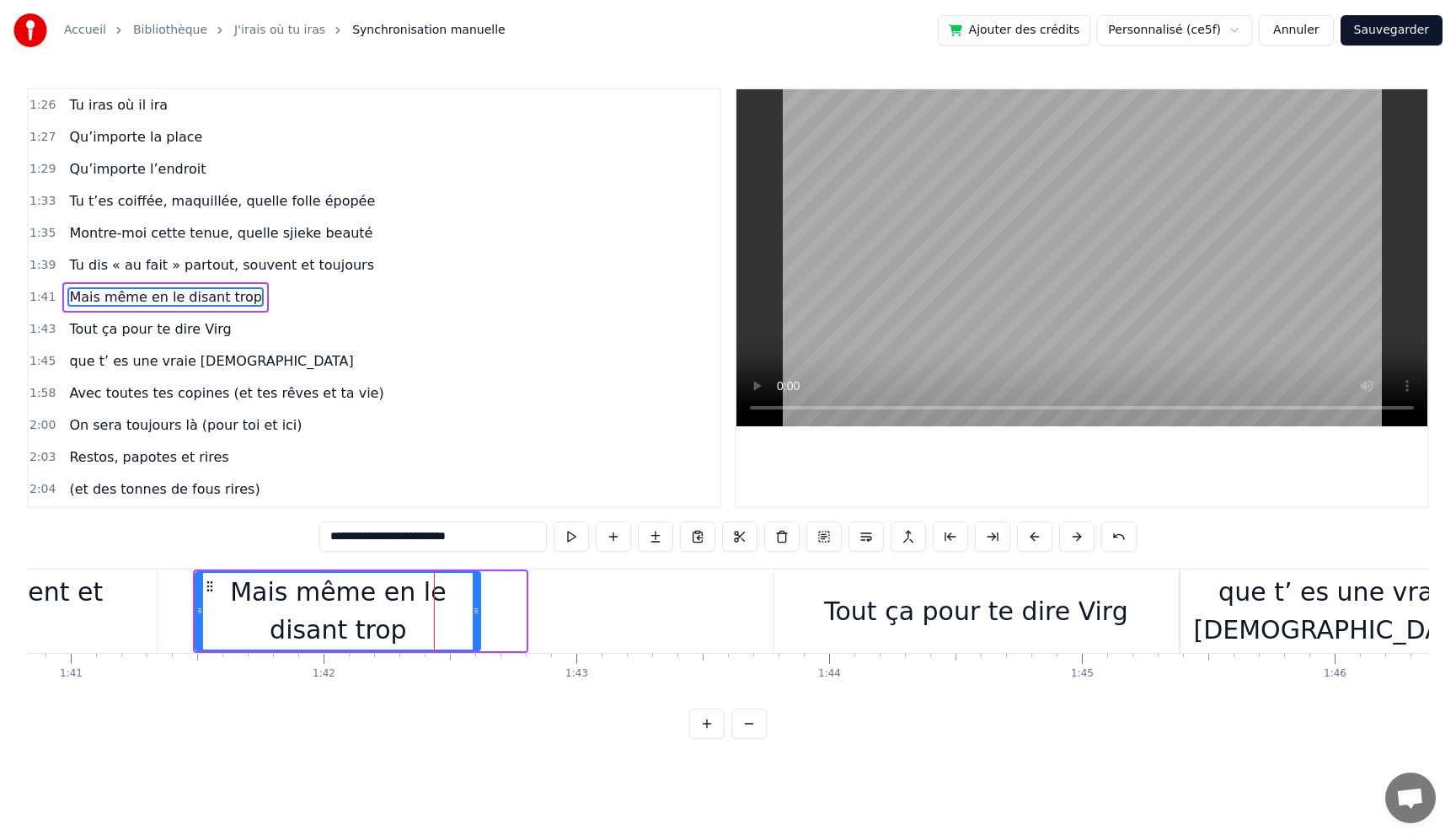
drag, startPoint x: 523, startPoint y: 620, endPoint x: 478, endPoint y: 620, distance: 45.0
click at [478, 620] on div at bounding box center [476, 611] width 6 height 76
click at [565, 539] on button at bounding box center [571, 536] width 35 height 30
drag, startPoint x: 478, startPoint y: 608, endPoint x: 445, endPoint y: 613, distance: 33.4
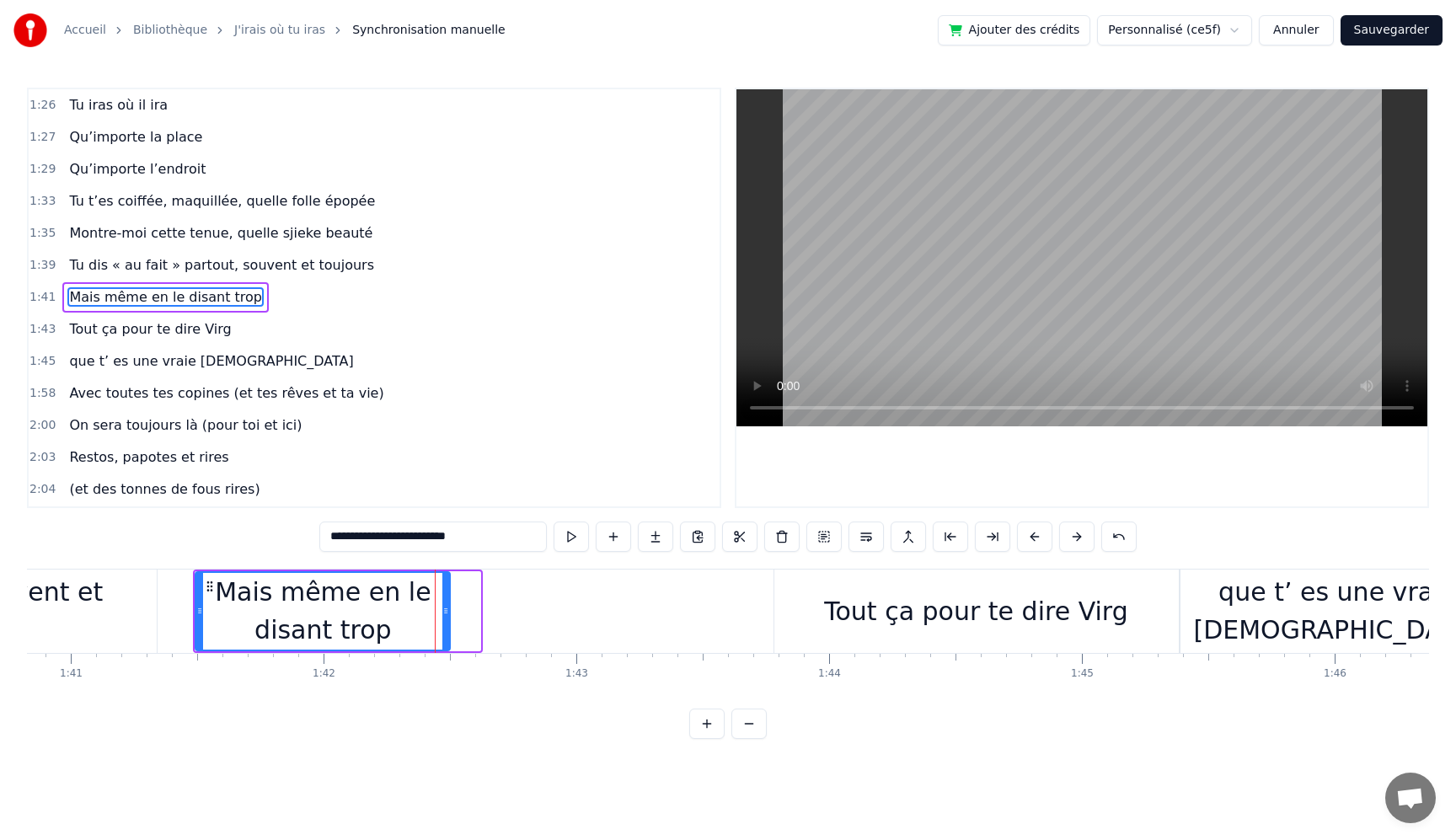
click at [445, 613] on icon at bounding box center [445, 610] width 6 height 14
click at [570, 543] on button at bounding box center [571, 536] width 35 height 30
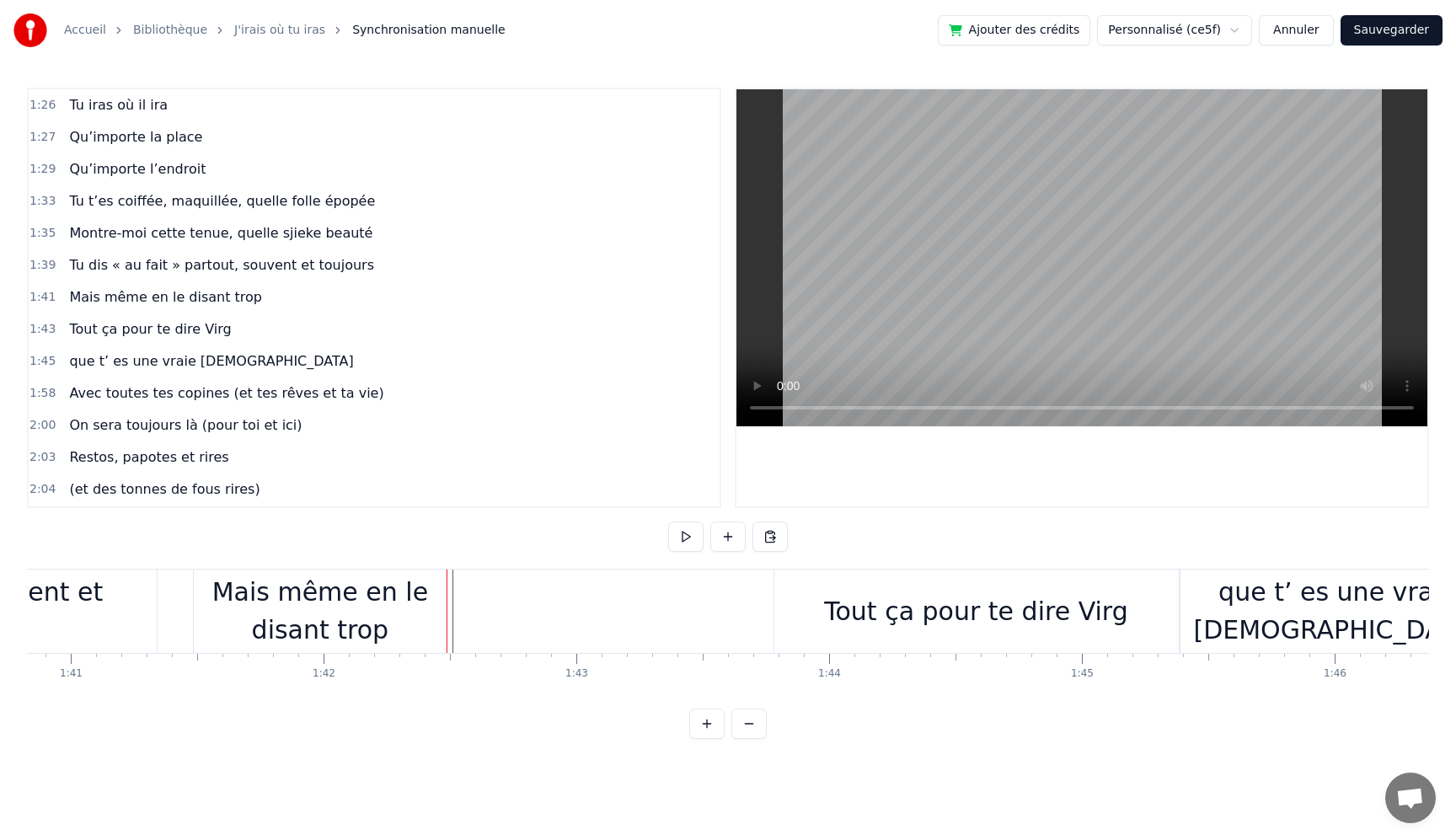
click at [447, 623] on div at bounding box center [447, 611] width 1 height 84
click at [726, 540] on button at bounding box center [728, 536] width 35 height 30
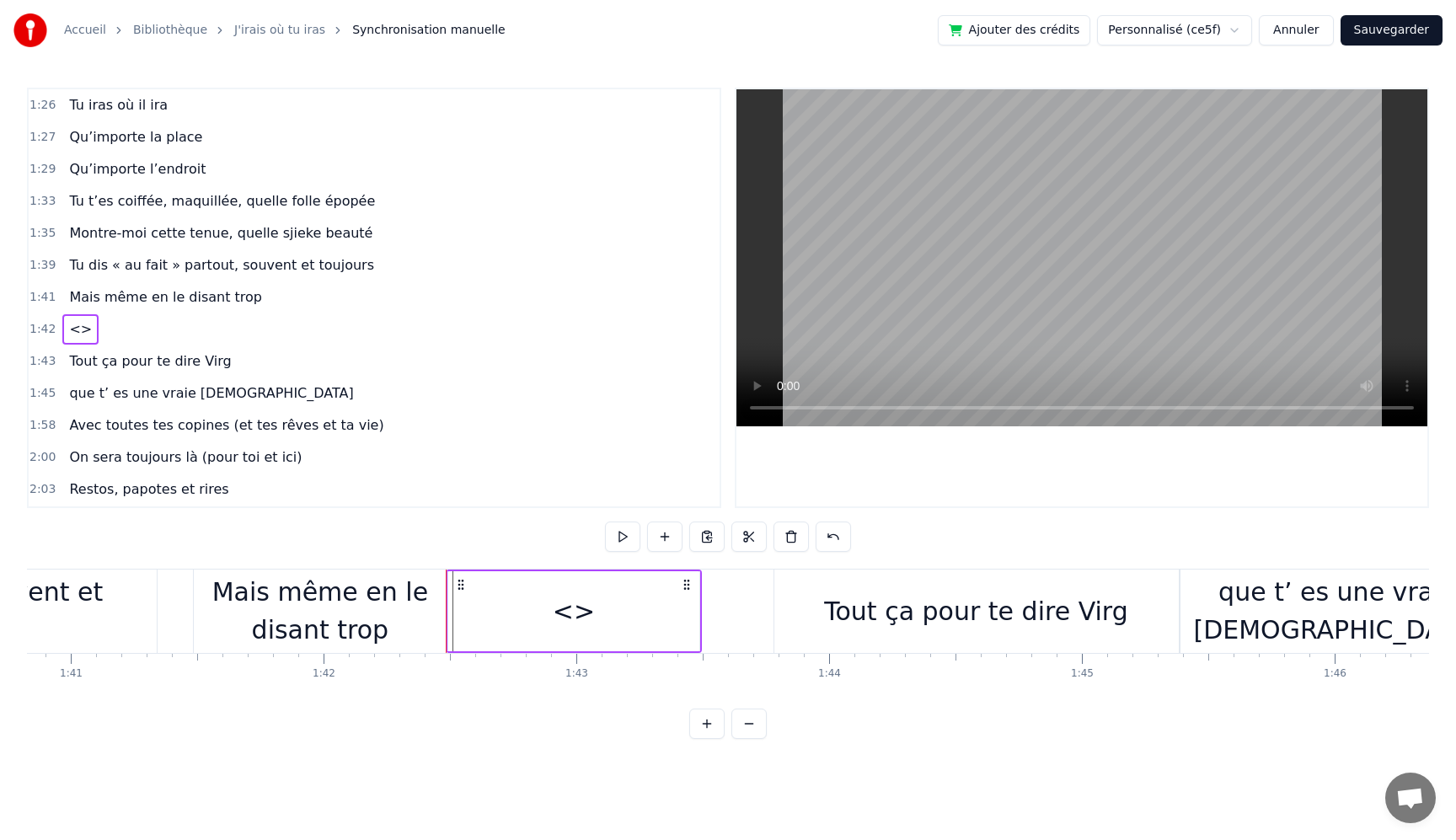
click at [531, 609] on div "<>" at bounding box center [574, 611] width 252 height 80
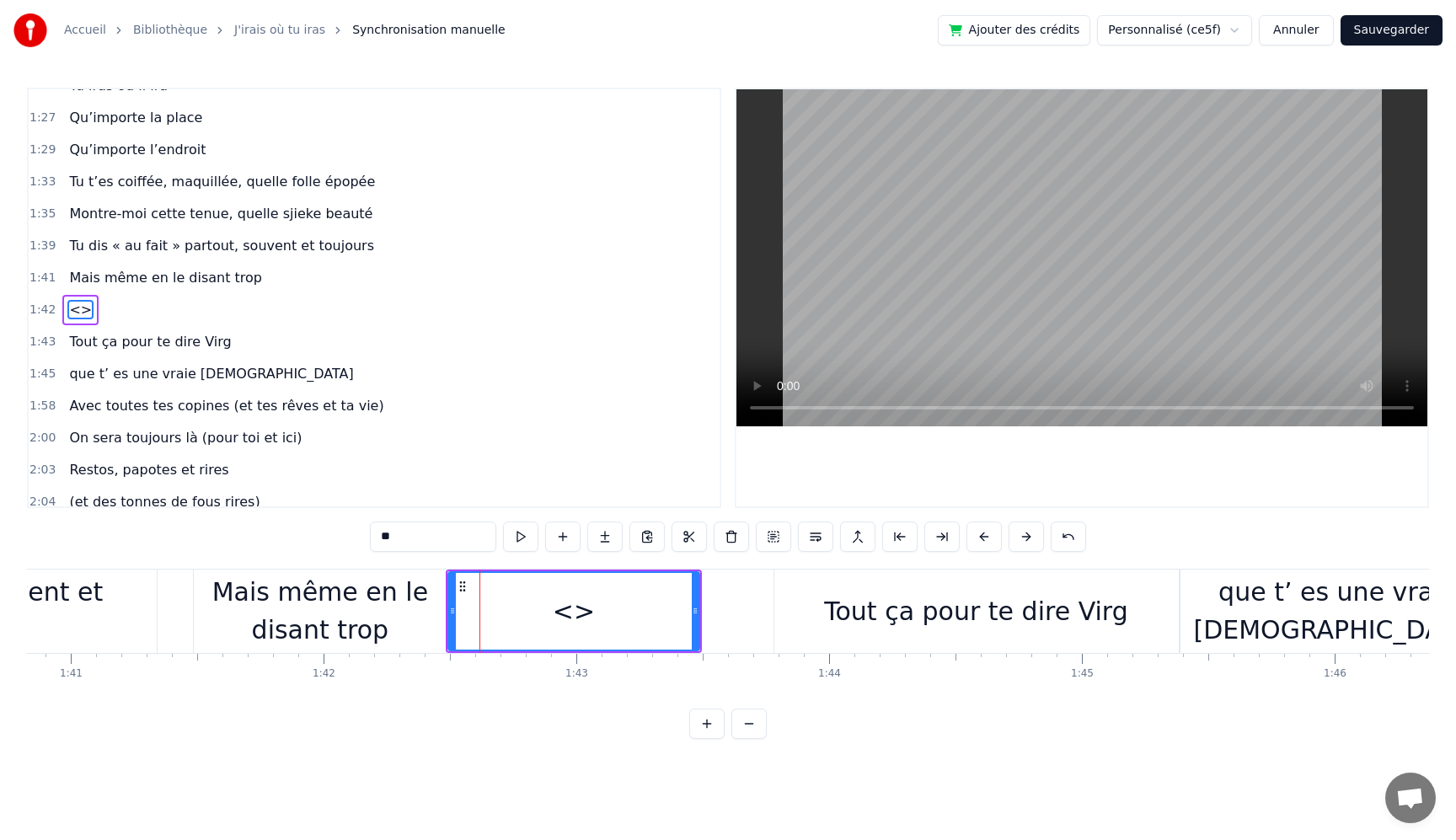
scroll to position [961, 0]
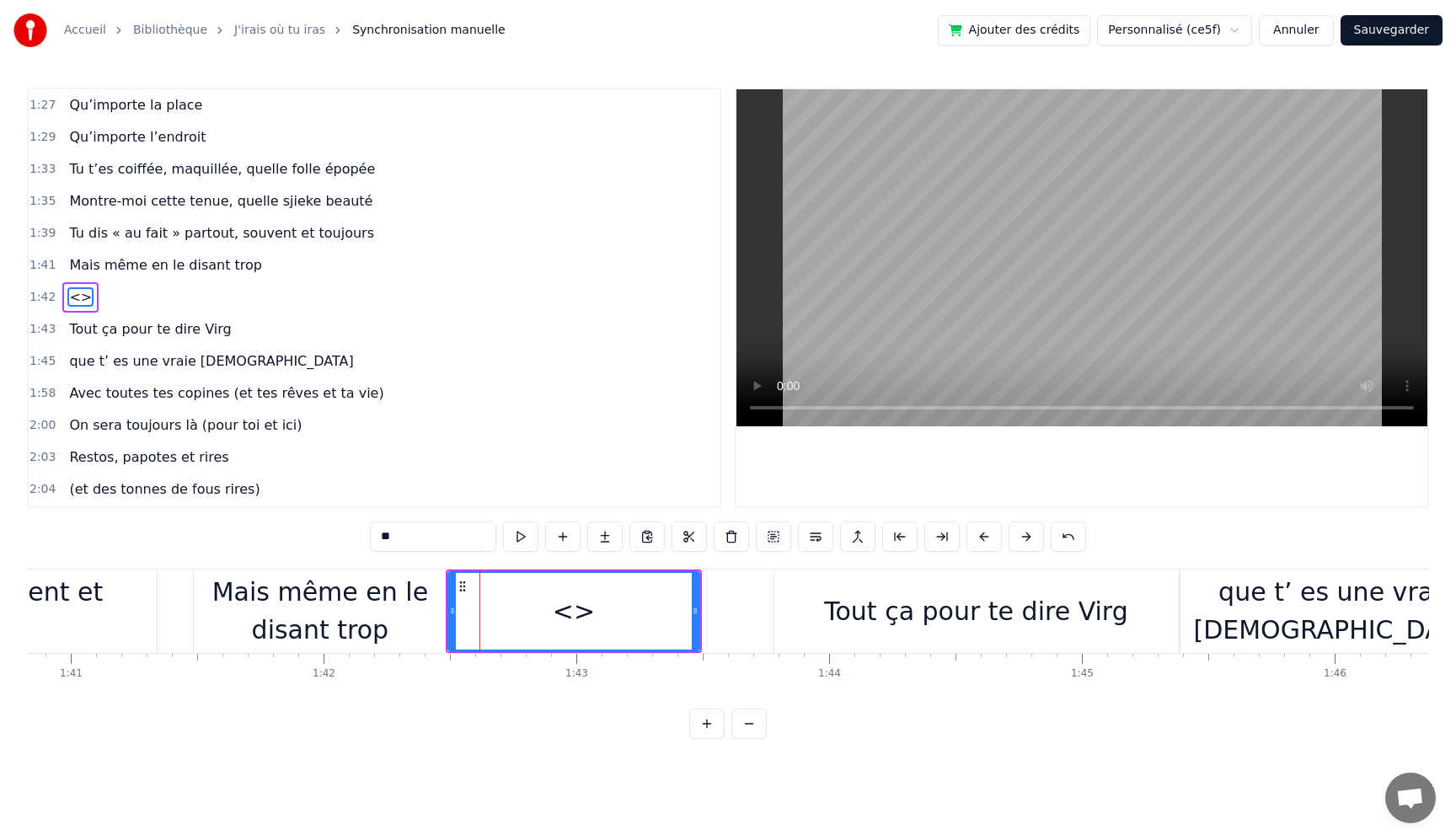
drag, startPoint x: 418, startPoint y: 536, endPoint x: 317, endPoint y: 525, distance: 101.6
click at [317, 525] on div "0:05 Très chers [PERSON_NAME] et [PERSON_NAME] 0:06 C’est beau de vous voir pou…" at bounding box center [728, 413] width 1402 height 651
paste input "**********"
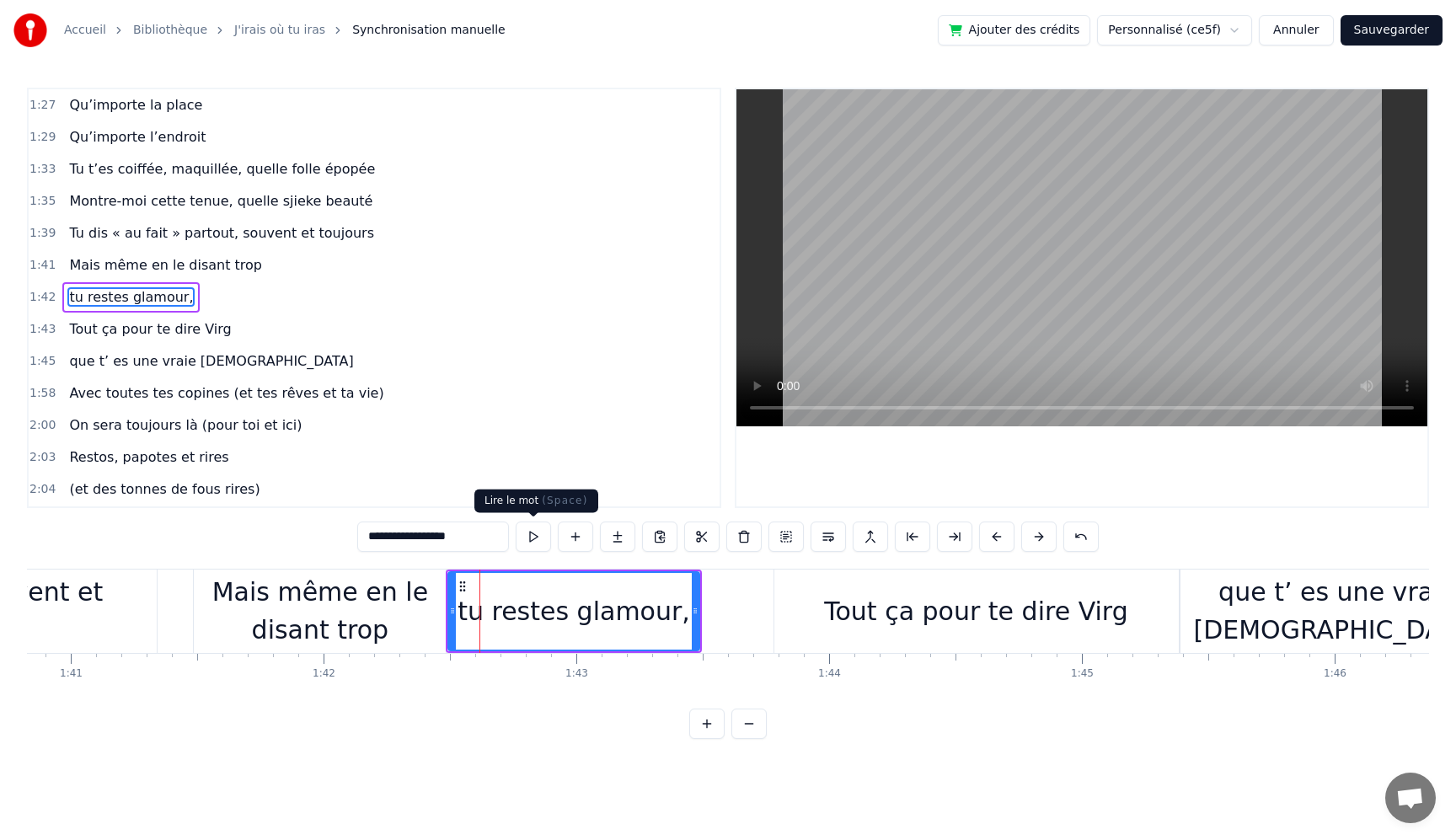
click at [527, 538] on button at bounding box center [533, 536] width 35 height 30
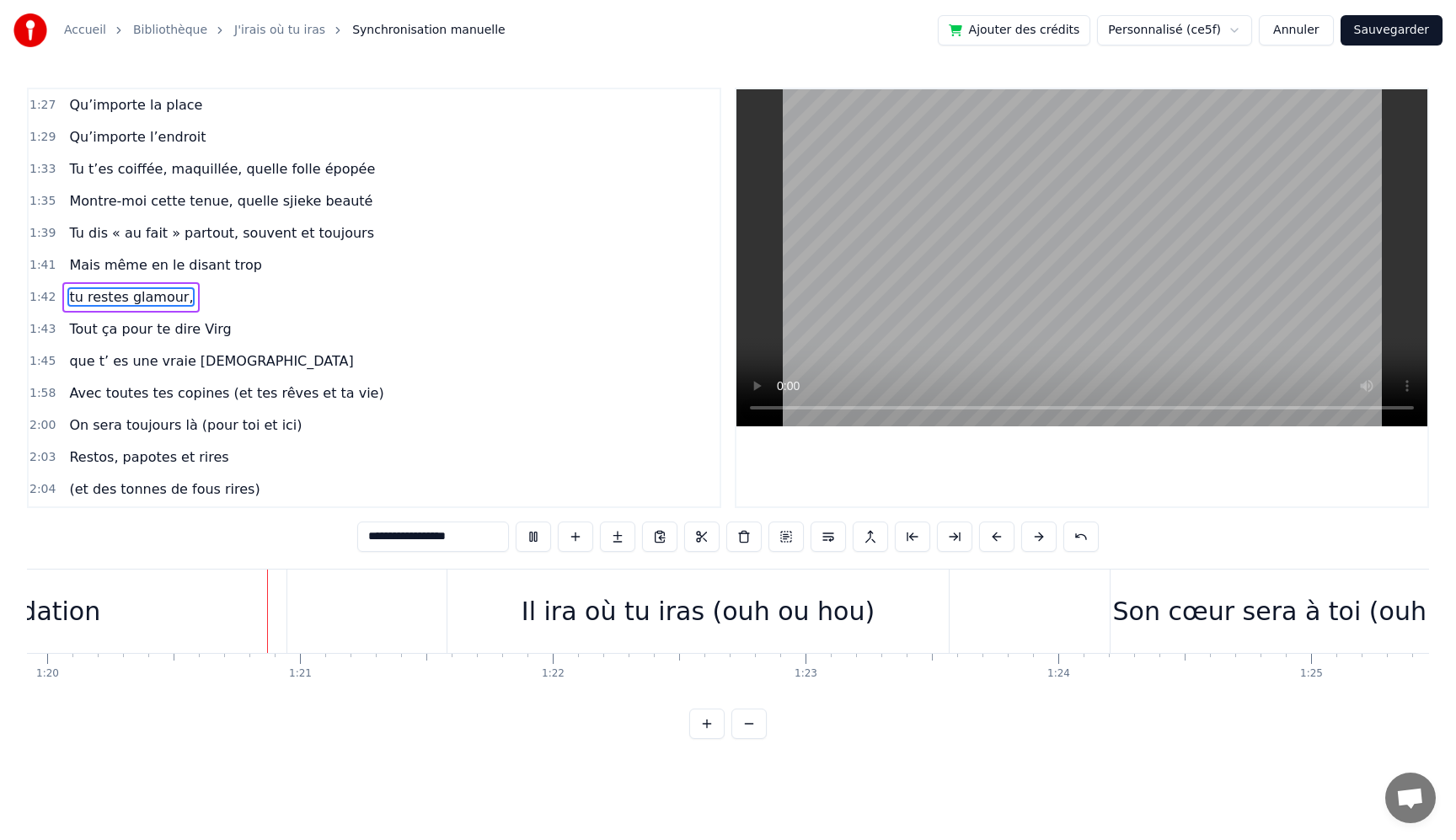
scroll to position [0, 20217]
drag, startPoint x: 616, startPoint y: 606, endPoint x: 602, endPoint y: 607, distance: 14.0
click at [602, 607] on div "Il ira où tu iras (ouh ou hou)" at bounding box center [689, 611] width 353 height 38
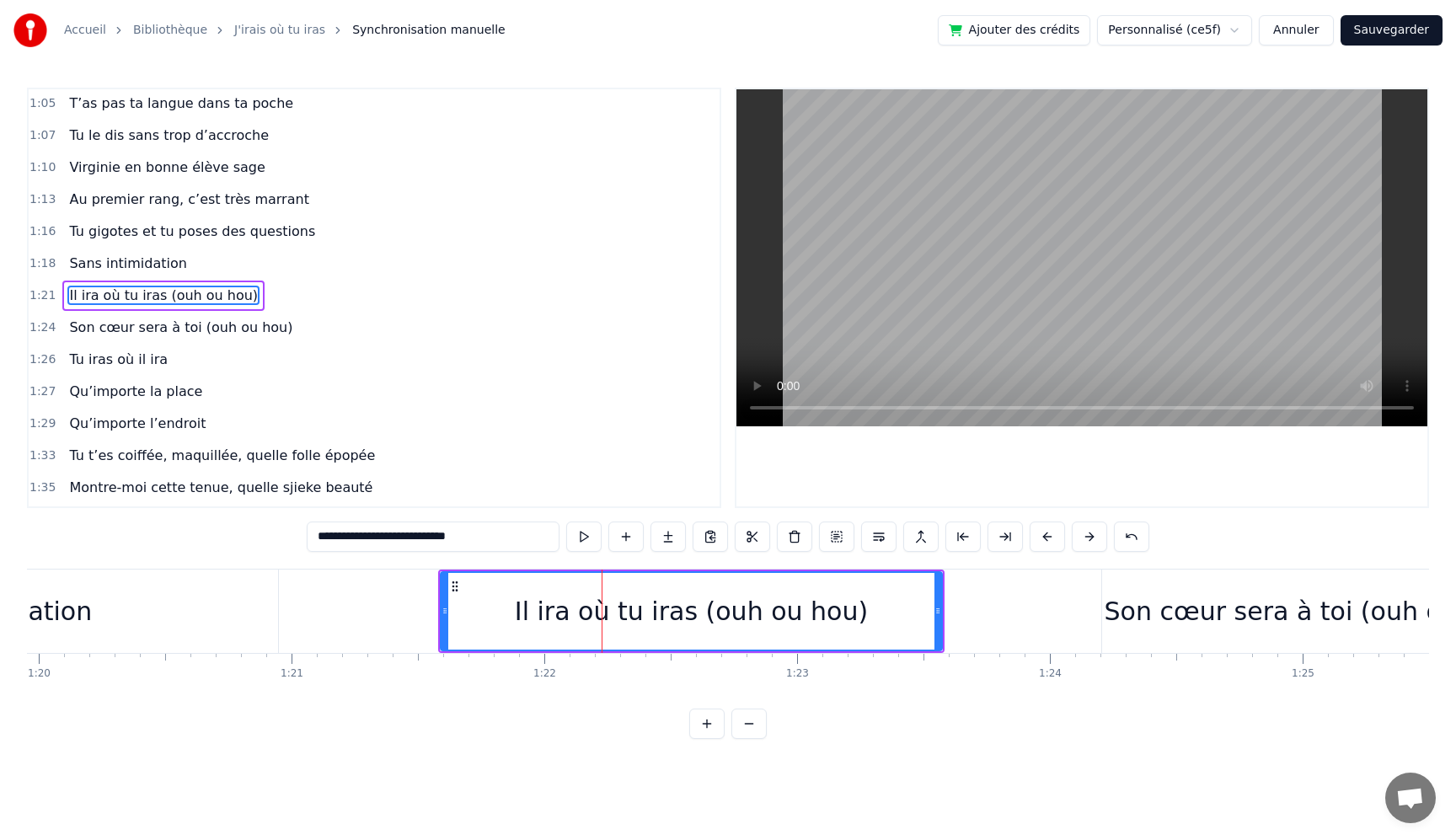
scroll to position [673, 0]
drag, startPoint x: 446, startPoint y: 612, endPoint x: 422, endPoint y: 612, distance: 24.0
click at [422, 612] on icon at bounding box center [421, 610] width 6 height 14
click at [579, 538] on button at bounding box center [584, 536] width 35 height 30
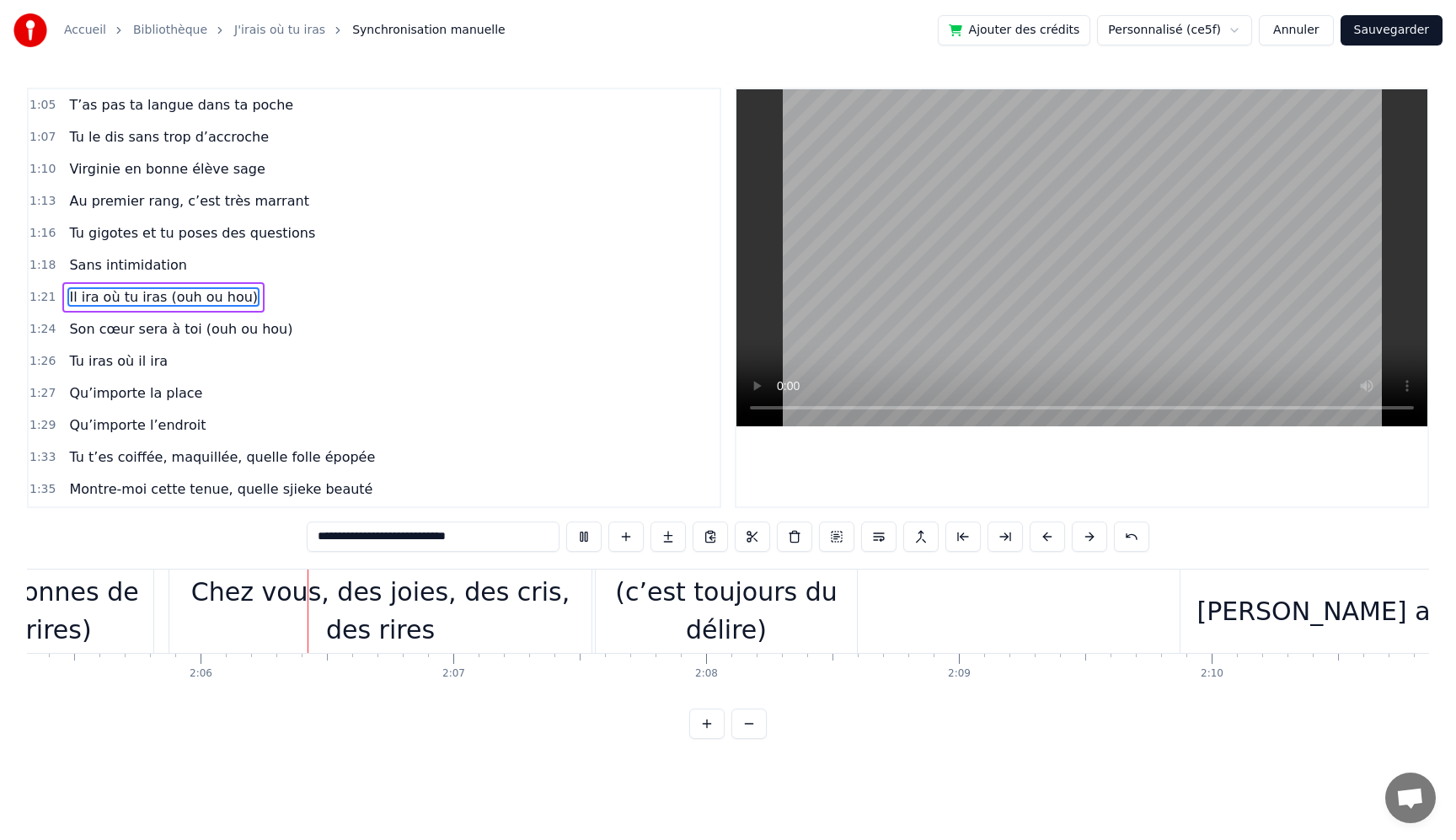
scroll to position [0, 31692]
click at [361, 628] on div "Chez vous, des joies, des cris, des rires" at bounding box center [374, 611] width 422 height 76
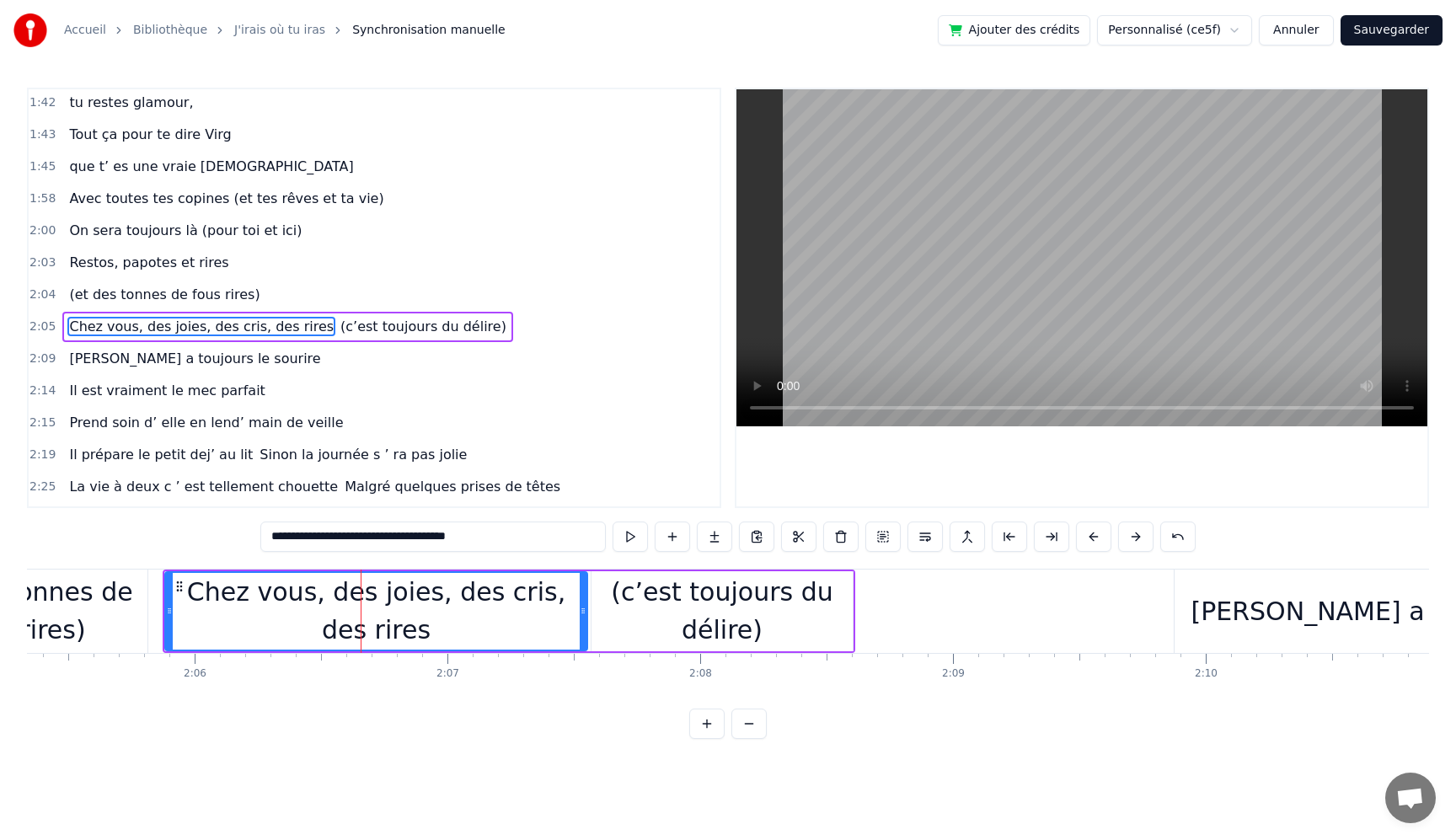
scroll to position [1185, 0]
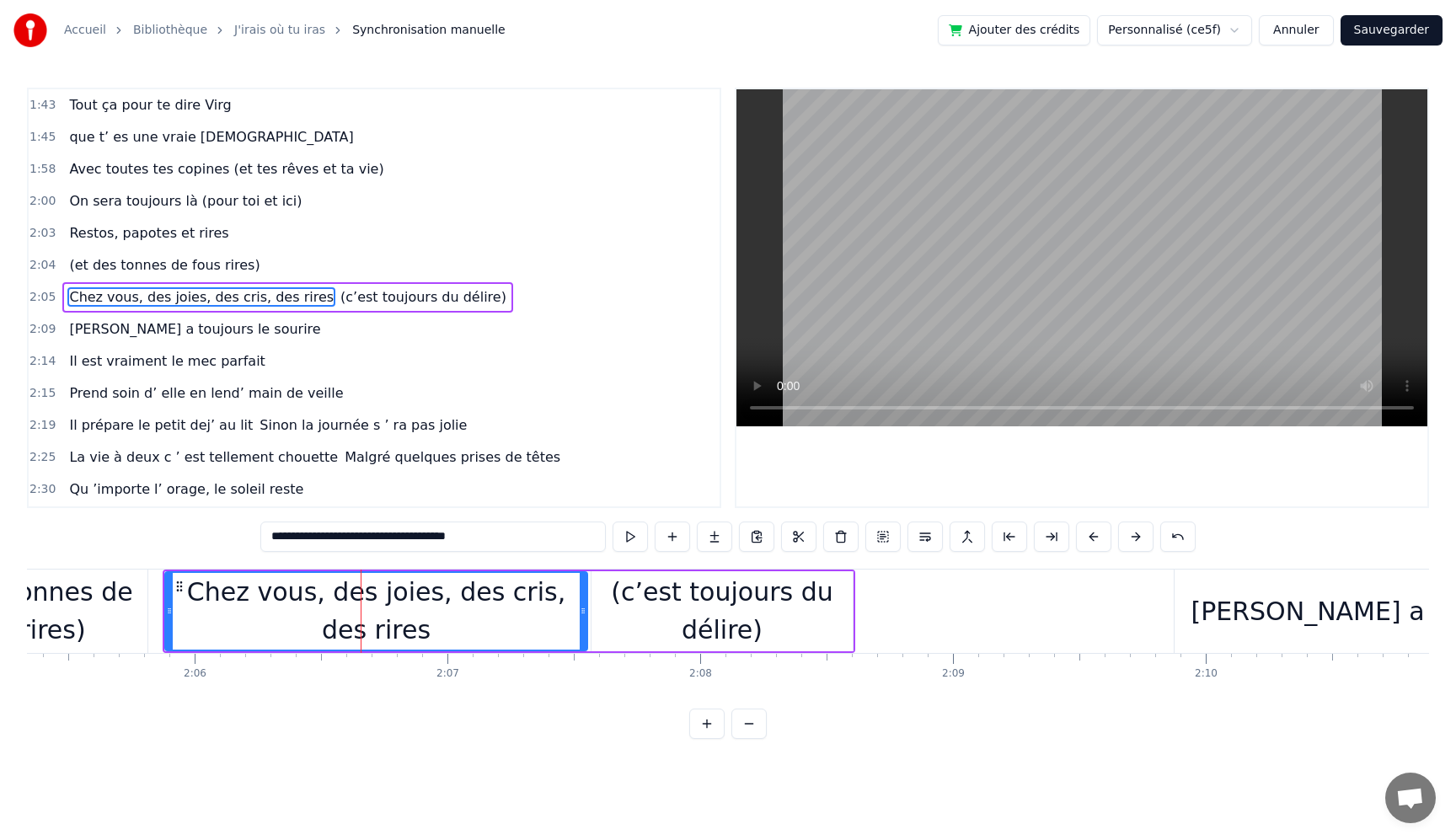
click at [117, 203] on span "On sera toujours là (pour toi et ici)" at bounding box center [185, 201] width 236 height 19
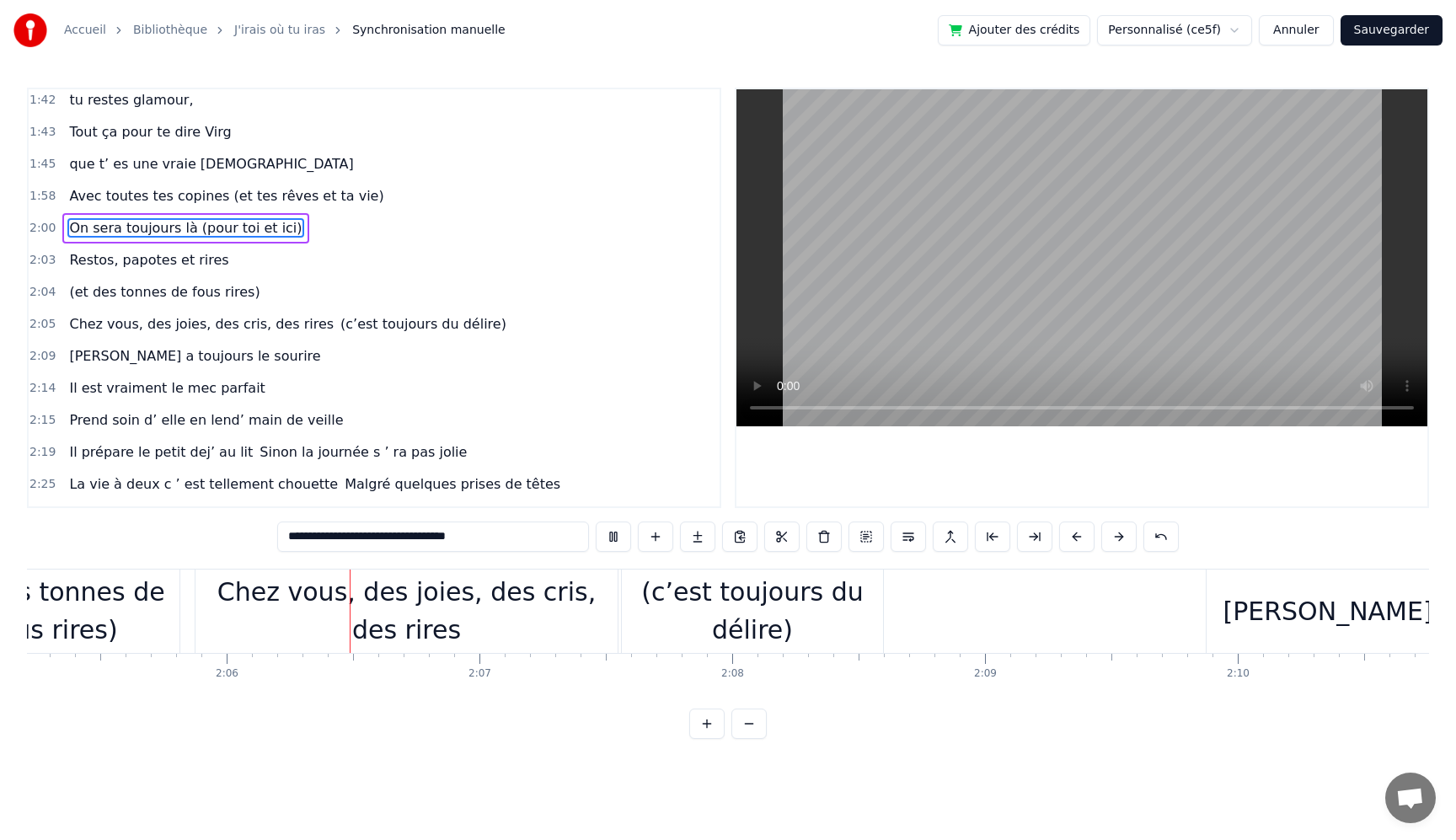
scroll to position [0, 31742]
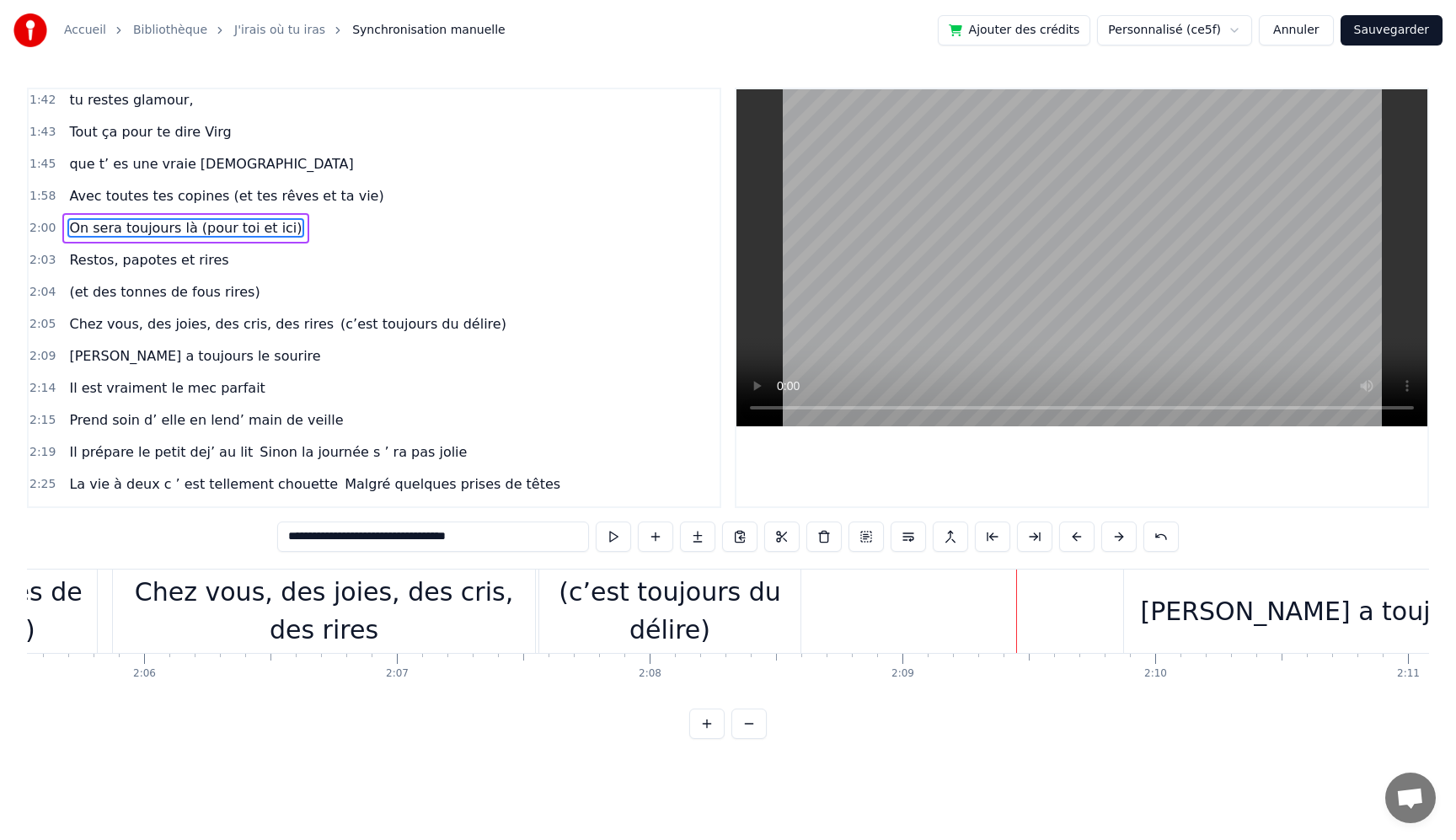
click at [137, 109] on span "tu restes glamour," at bounding box center [131, 99] width 127 height 19
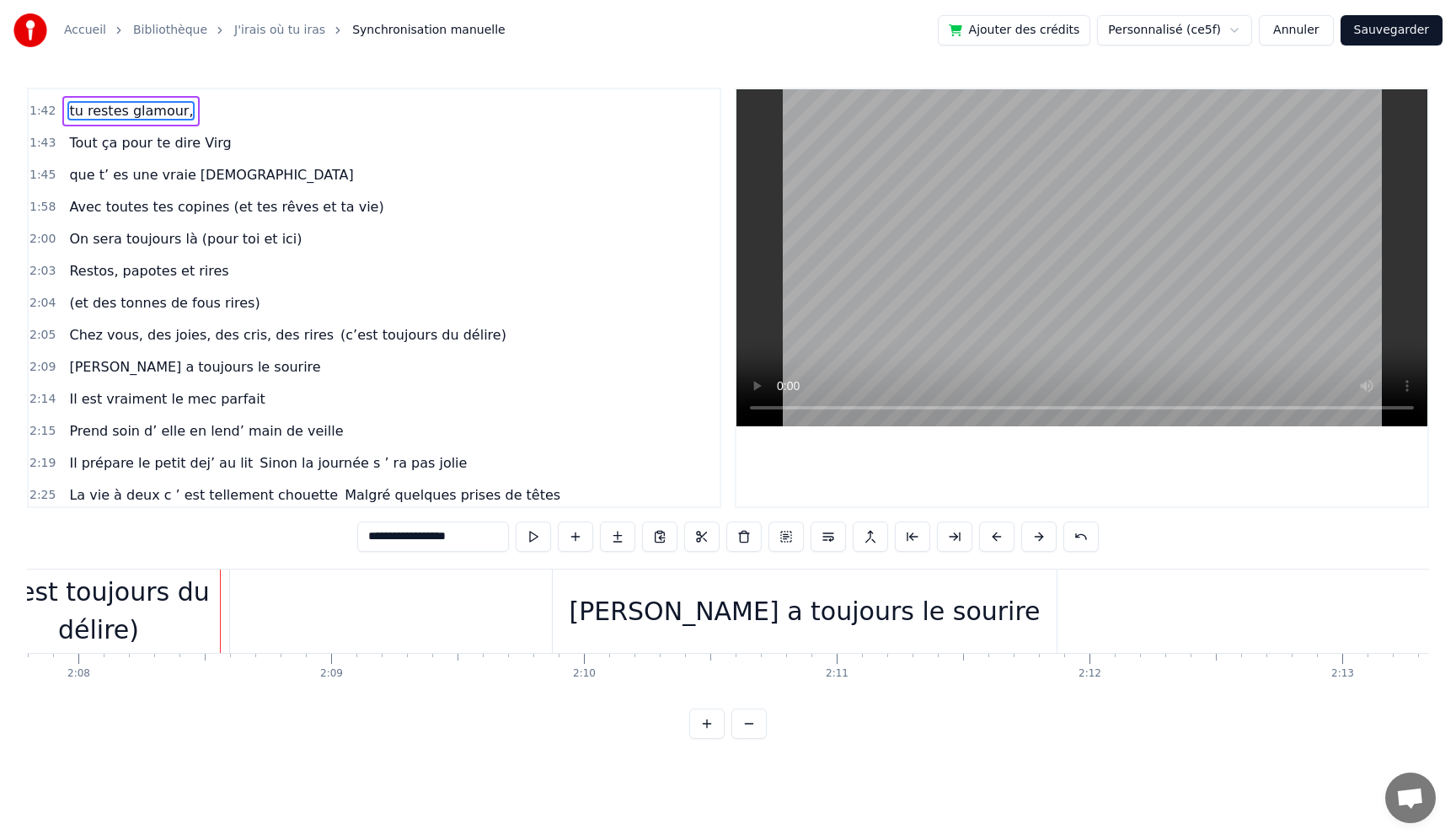
scroll to position [0, 32327]
click at [108, 334] on span "Chez vous, des joies, des cris, des rires" at bounding box center [201, 334] width 268 height 19
type input "**********"
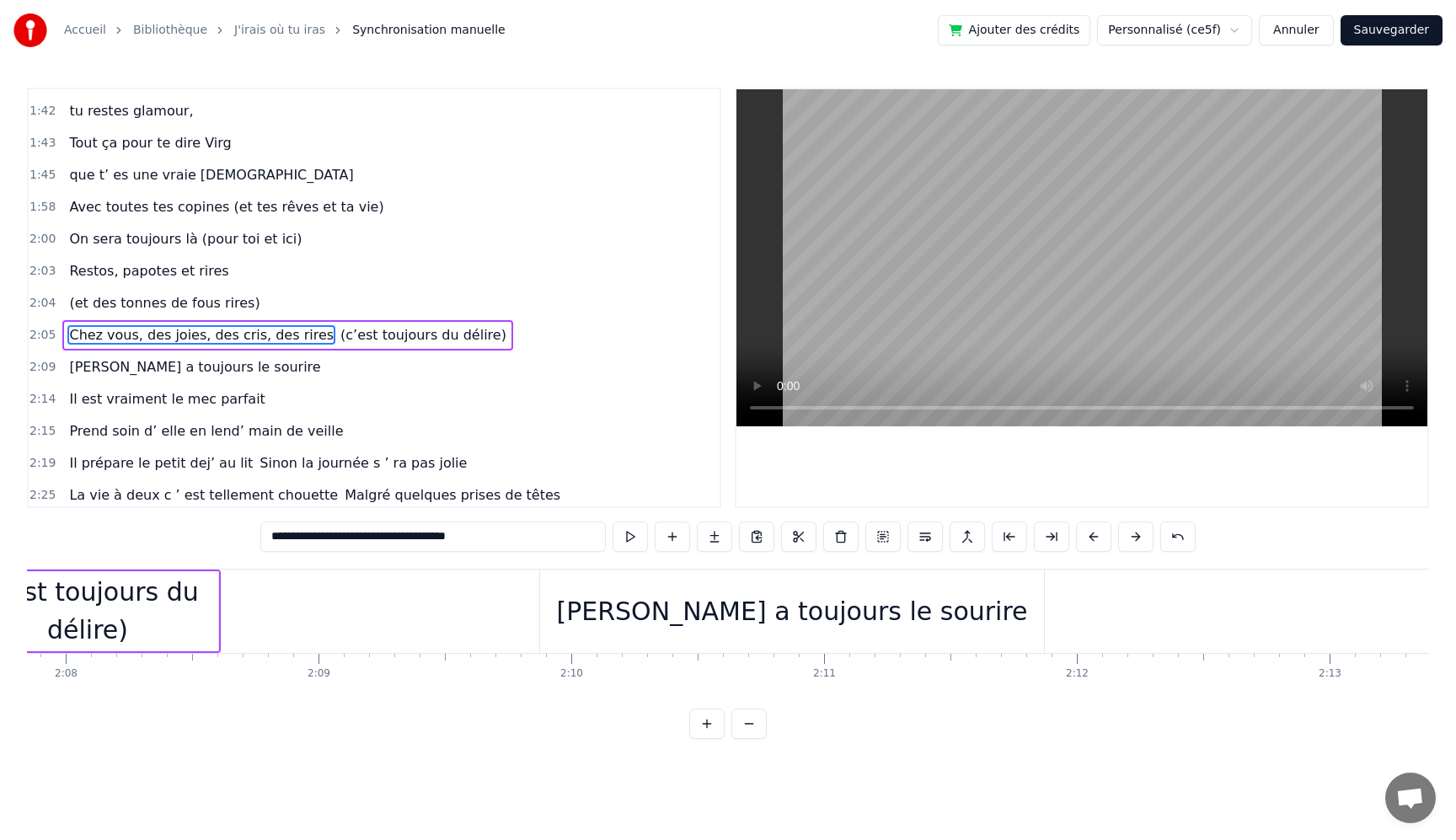
scroll to position [1151, 0]
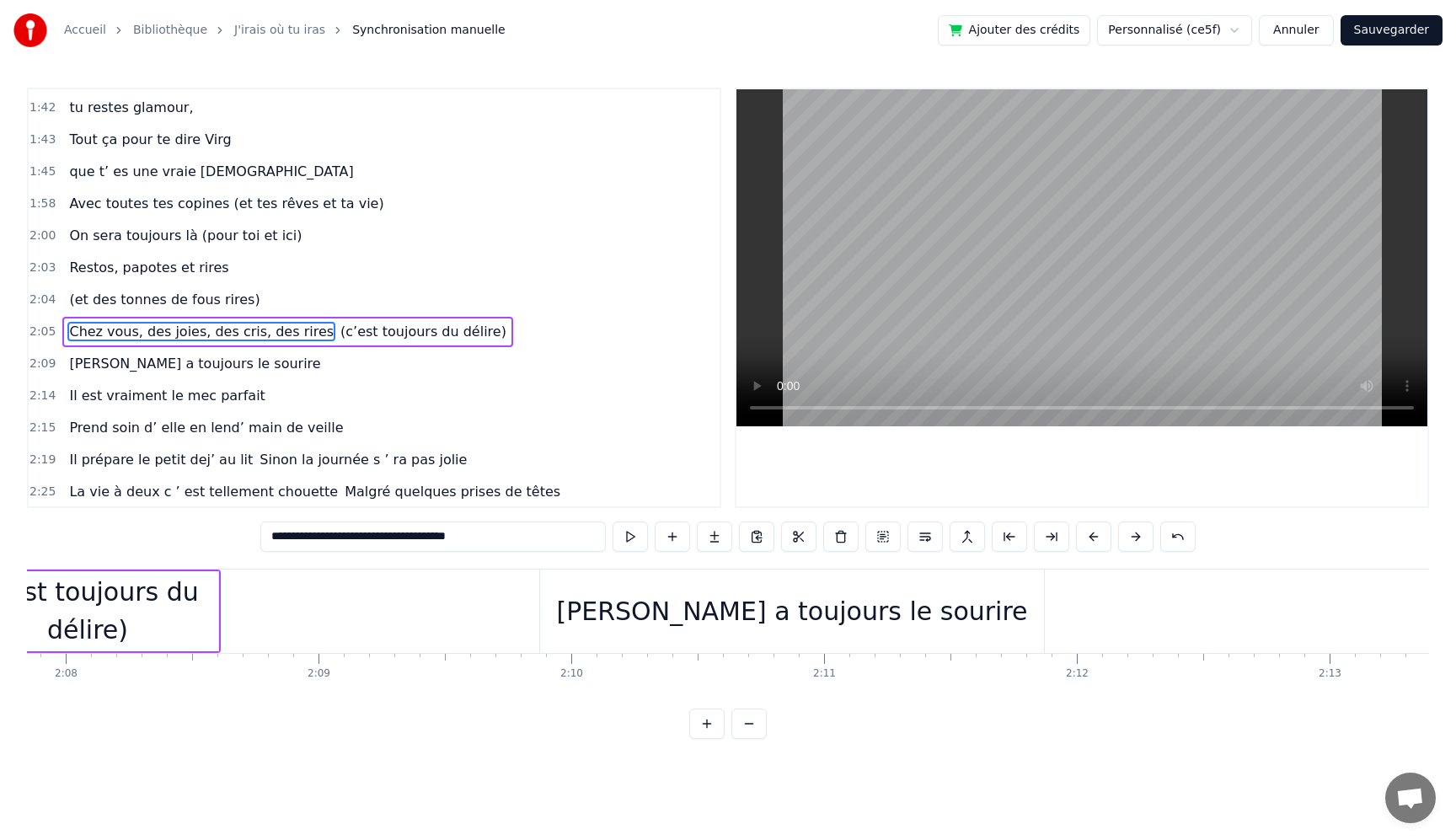
click at [109, 333] on span "Chez vous, des joies, des cris, des rires" at bounding box center [201, 331] width 268 height 19
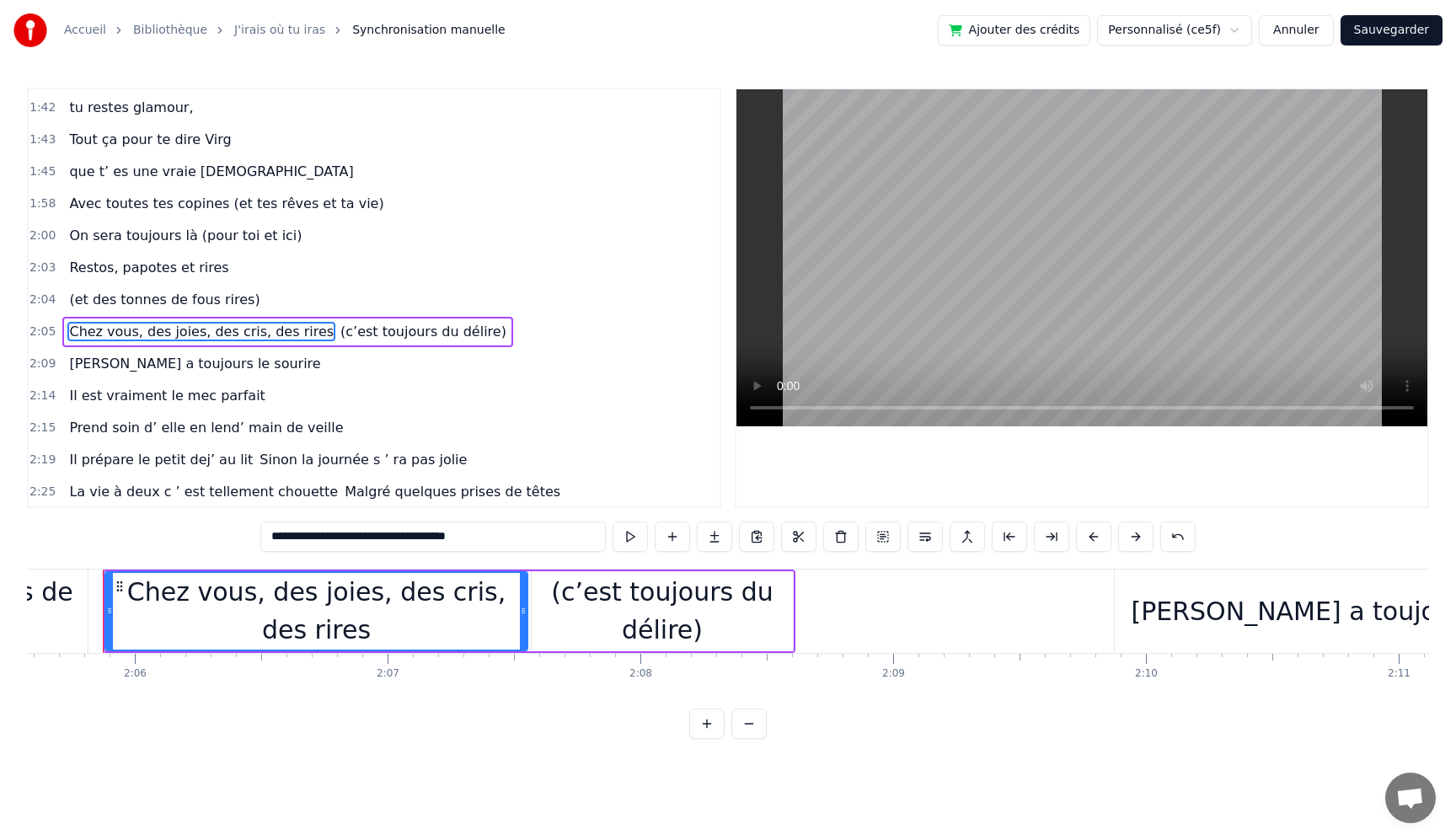
scroll to position [0, 31743]
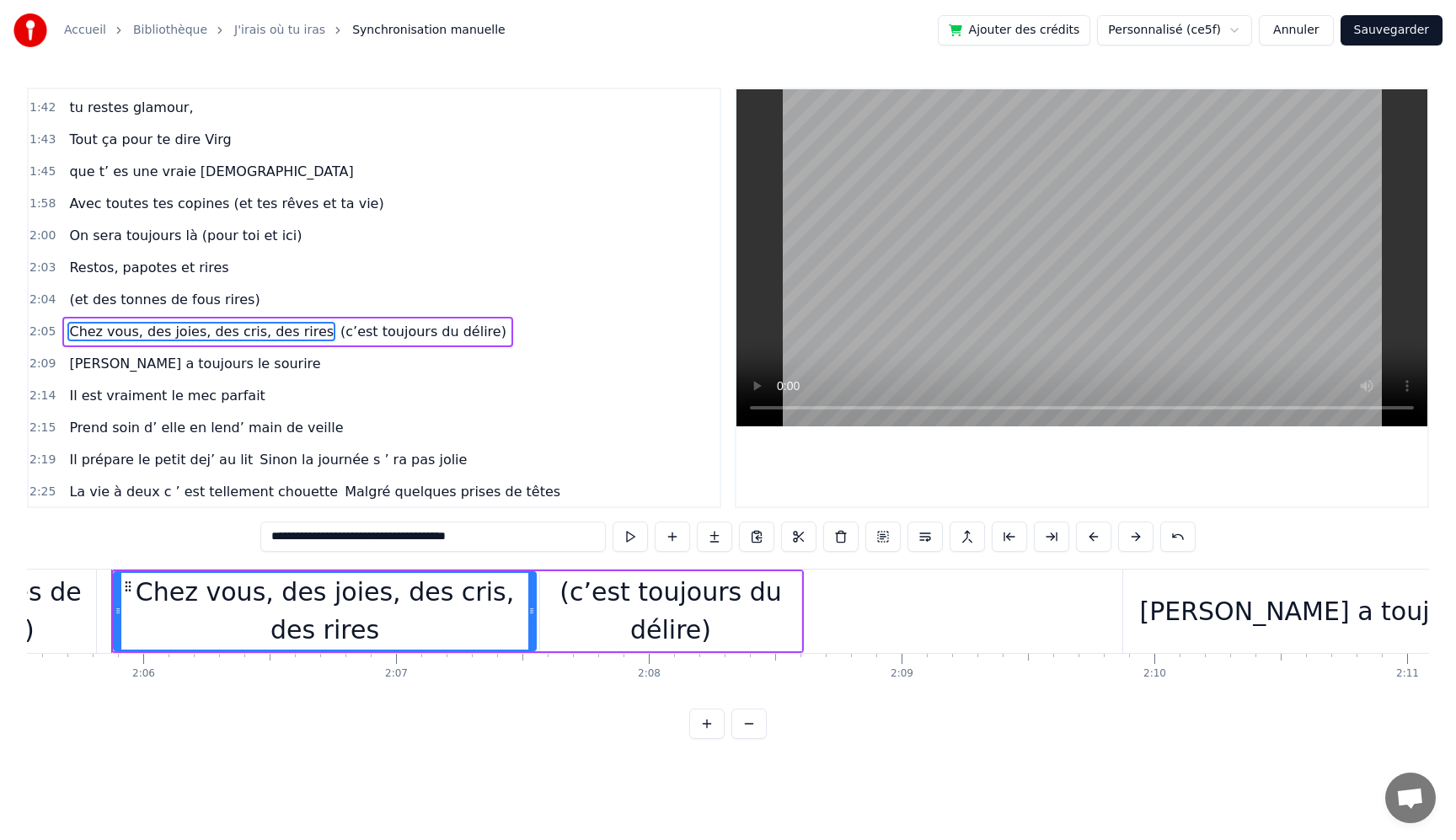
click at [308, 331] on span "Chez vous, des joies, des cris, des rires" at bounding box center [201, 331] width 268 height 19
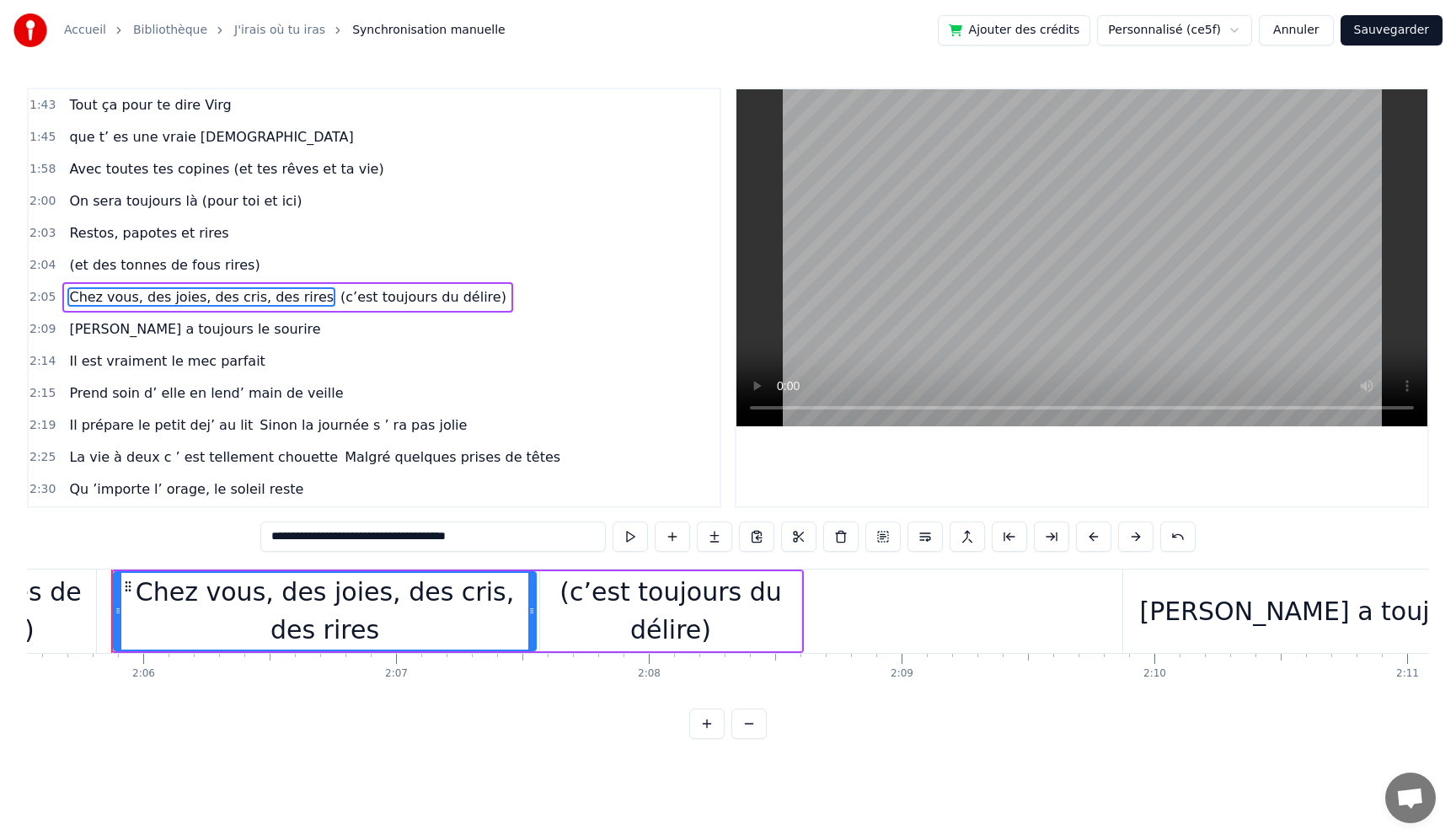
click at [308, 331] on div "2:09 [PERSON_NAME] a toujours le sourire" at bounding box center [374, 329] width 691 height 32
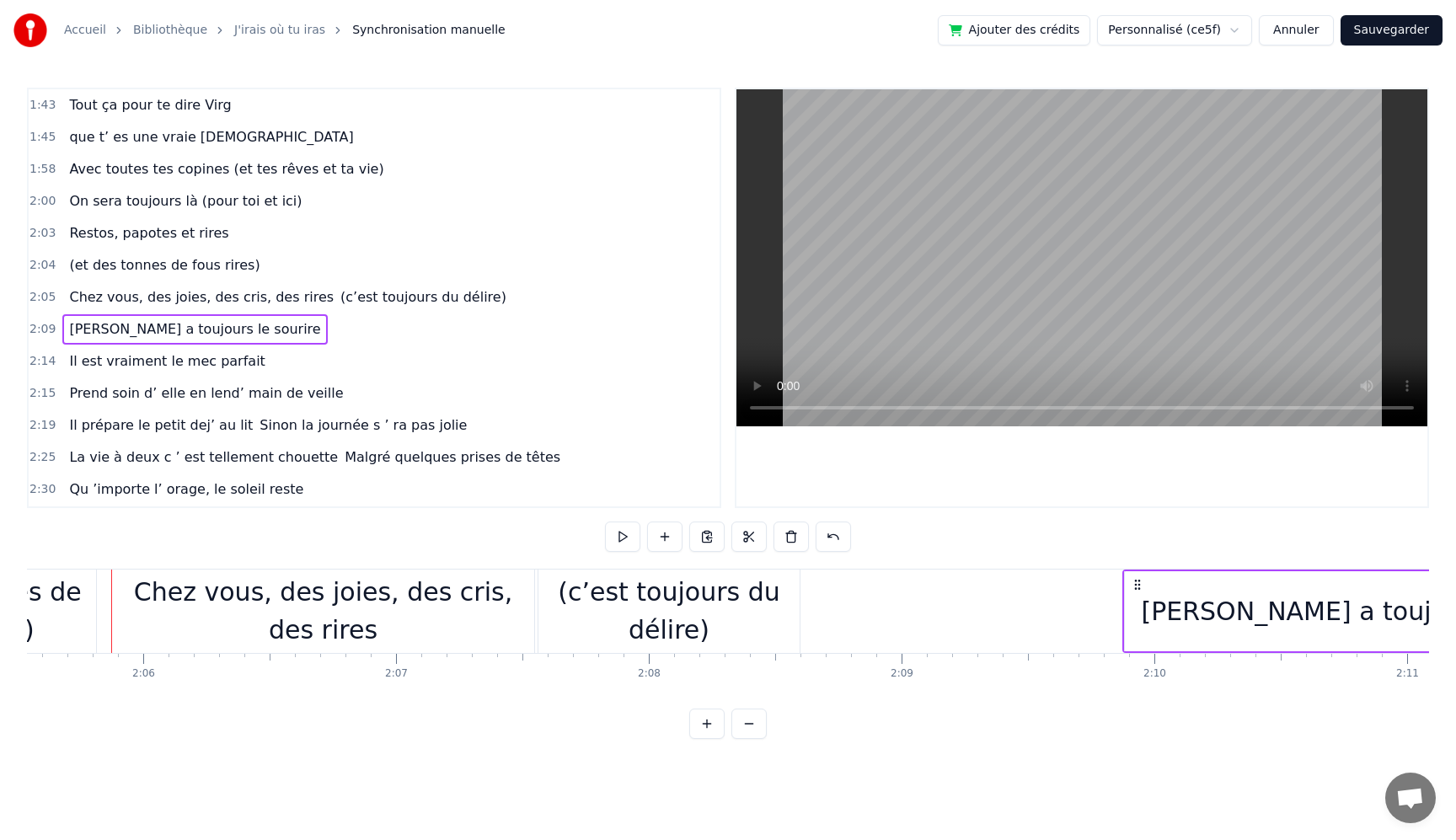
click at [141, 296] on span "Chez vous, des joies, des cris, des rires" at bounding box center [201, 296] width 268 height 19
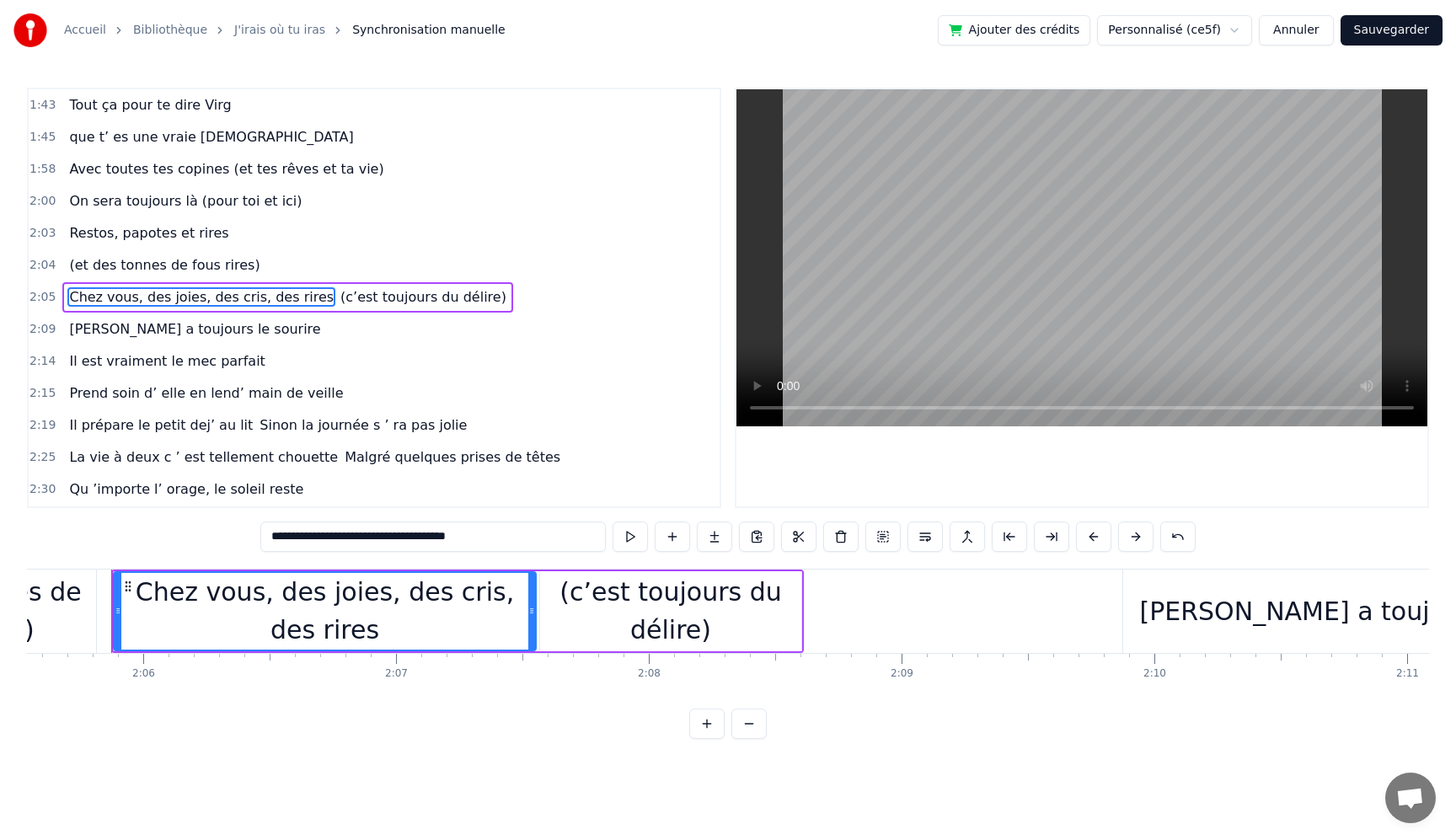
drag, startPoint x: 509, startPoint y: 543, endPoint x: 41, endPoint y: 509, distance: 469.2
click at [41, 509] on div "0:05 Très chers [PERSON_NAME] et [PERSON_NAME] 0:06 C’est beau de vous voir pou…" at bounding box center [728, 413] width 1402 height 651
paste input "text"
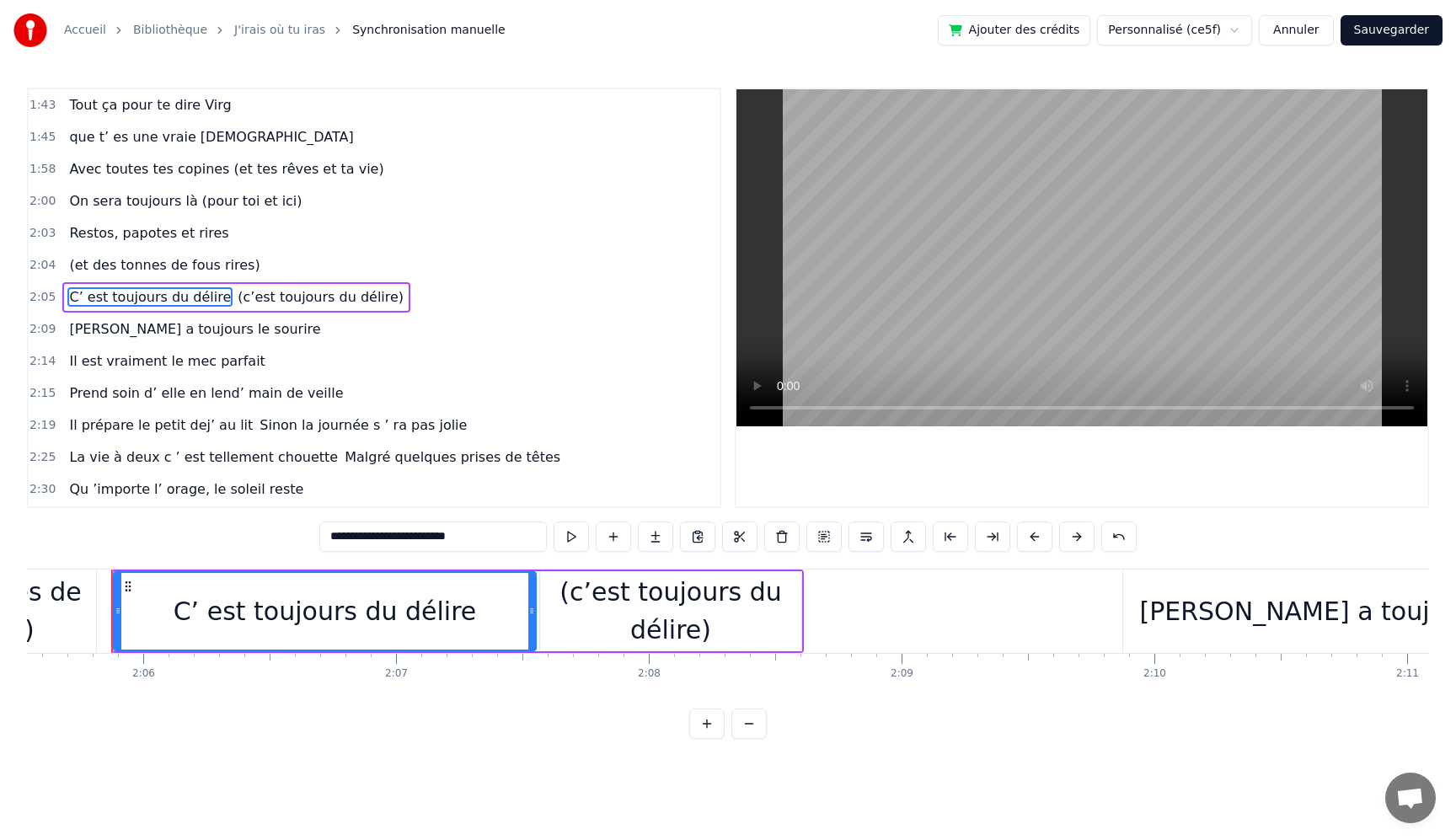
type input "**********"
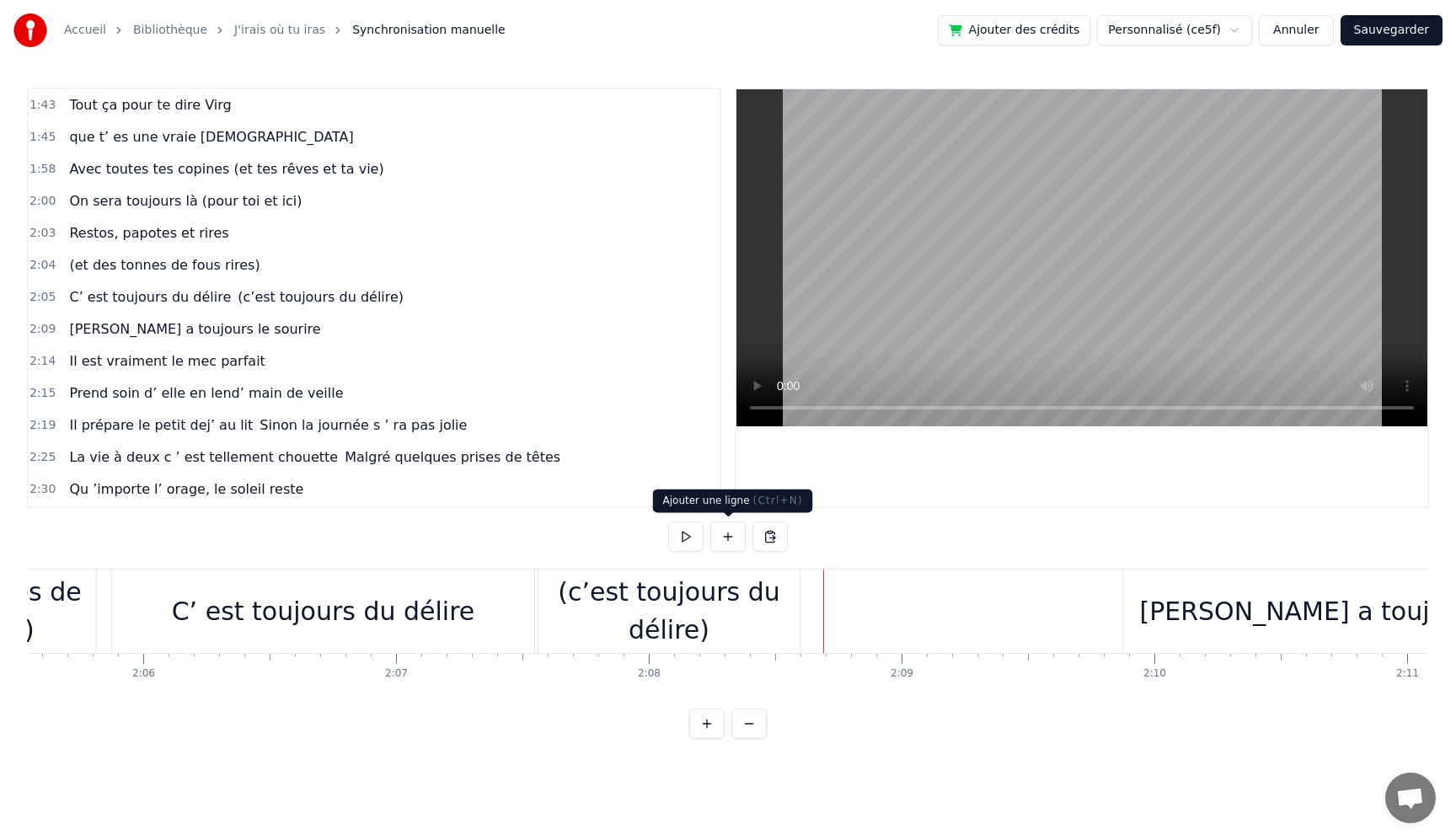
click at [733, 539] on button at bounding box center [728, 536] width 35 height 30
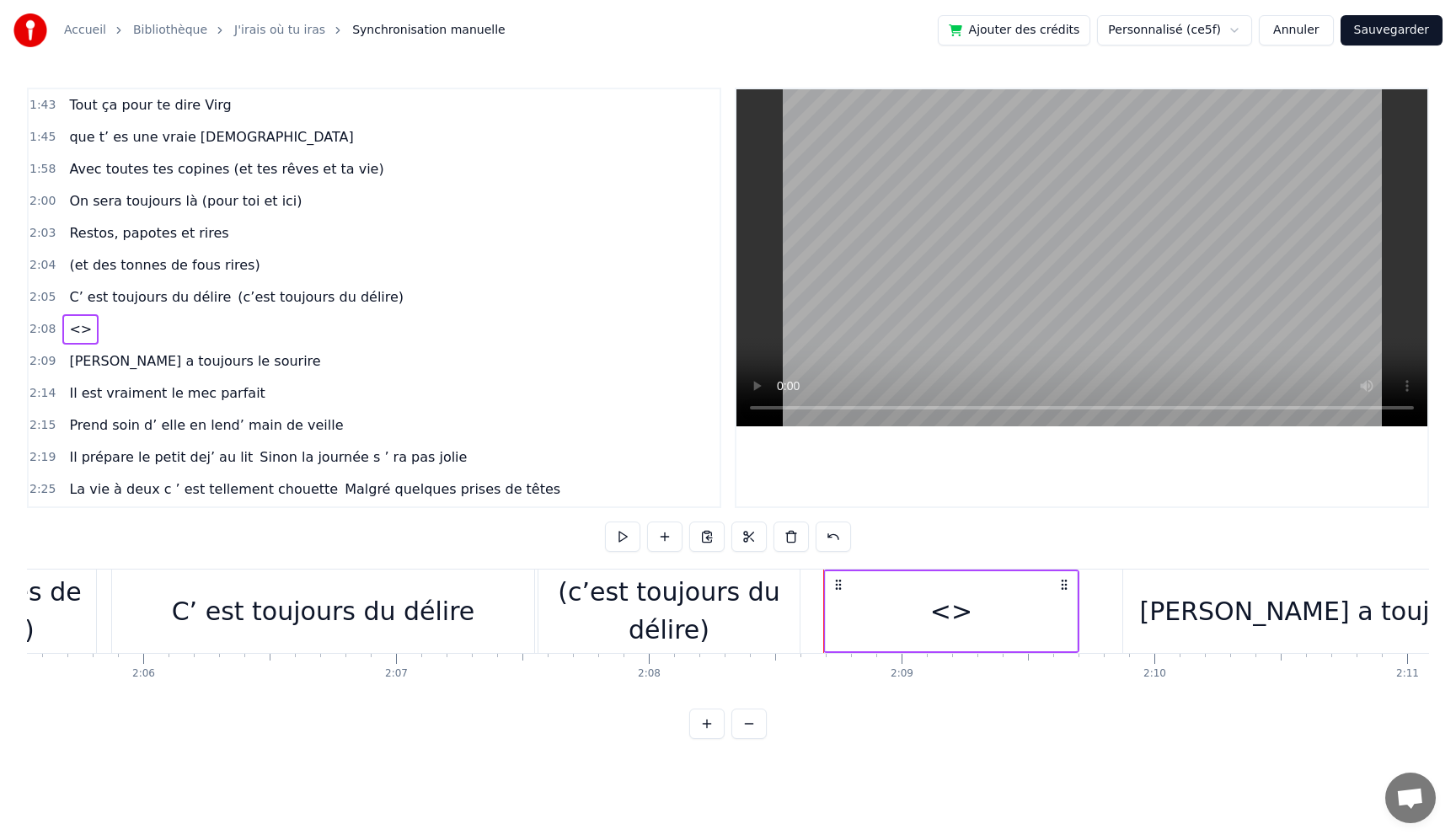
click at [896, 614] on div "<>" at bounding box center [951, 611] width 252 height 80
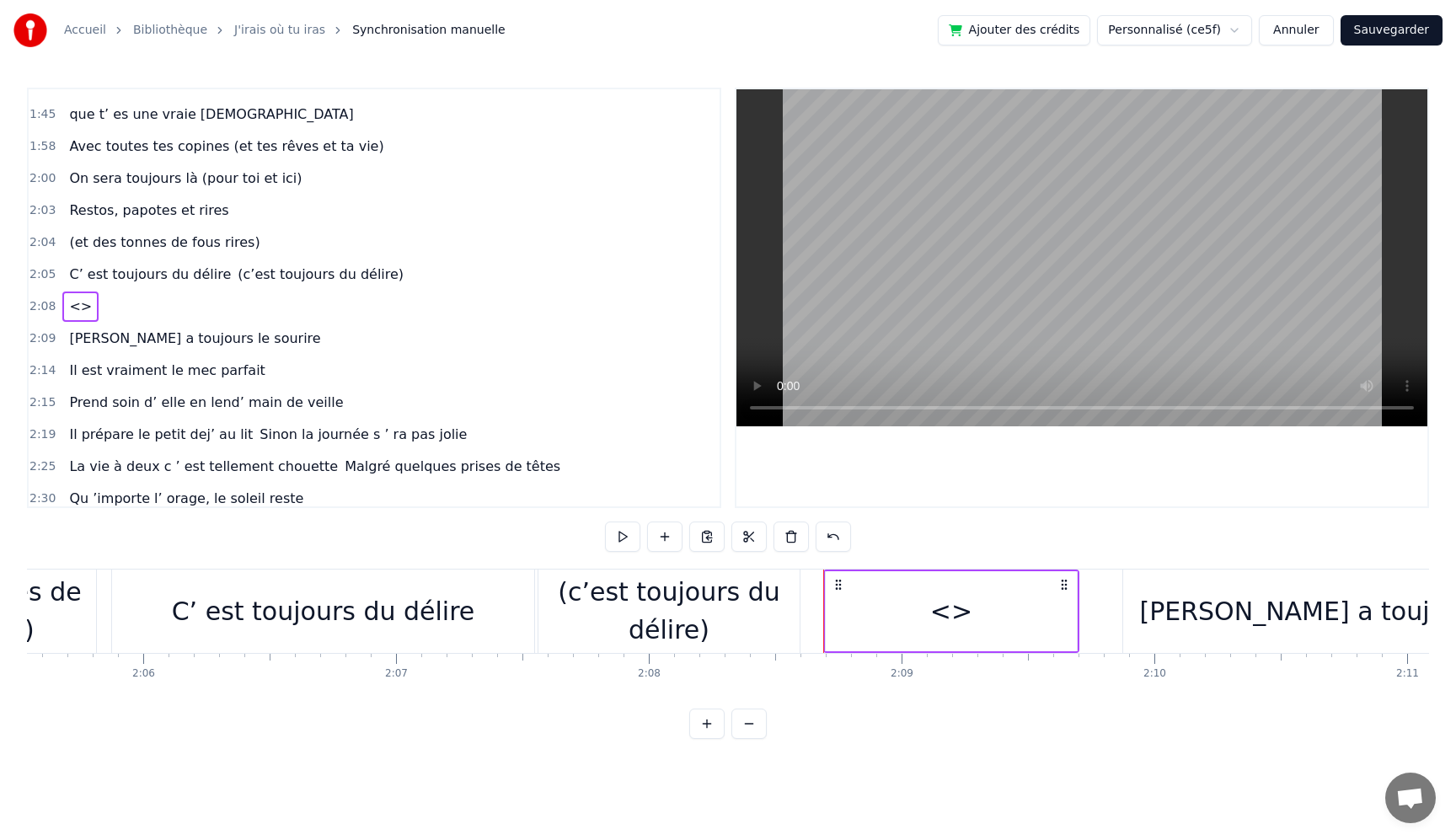
click at [930, 614] on div "<>" at bounding box center [951, 611] width 42 height 38
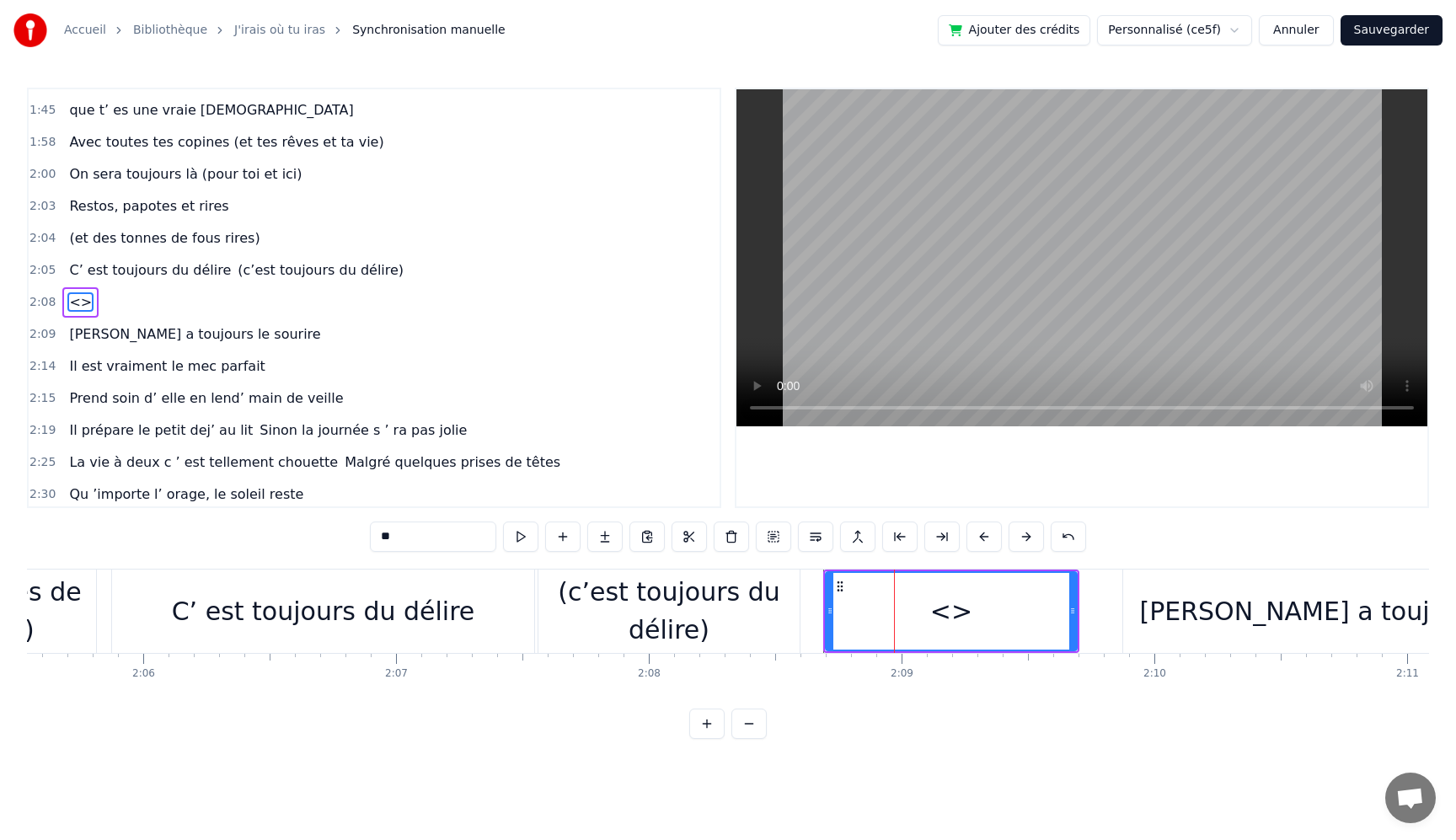
scroll to position [1217, 0]
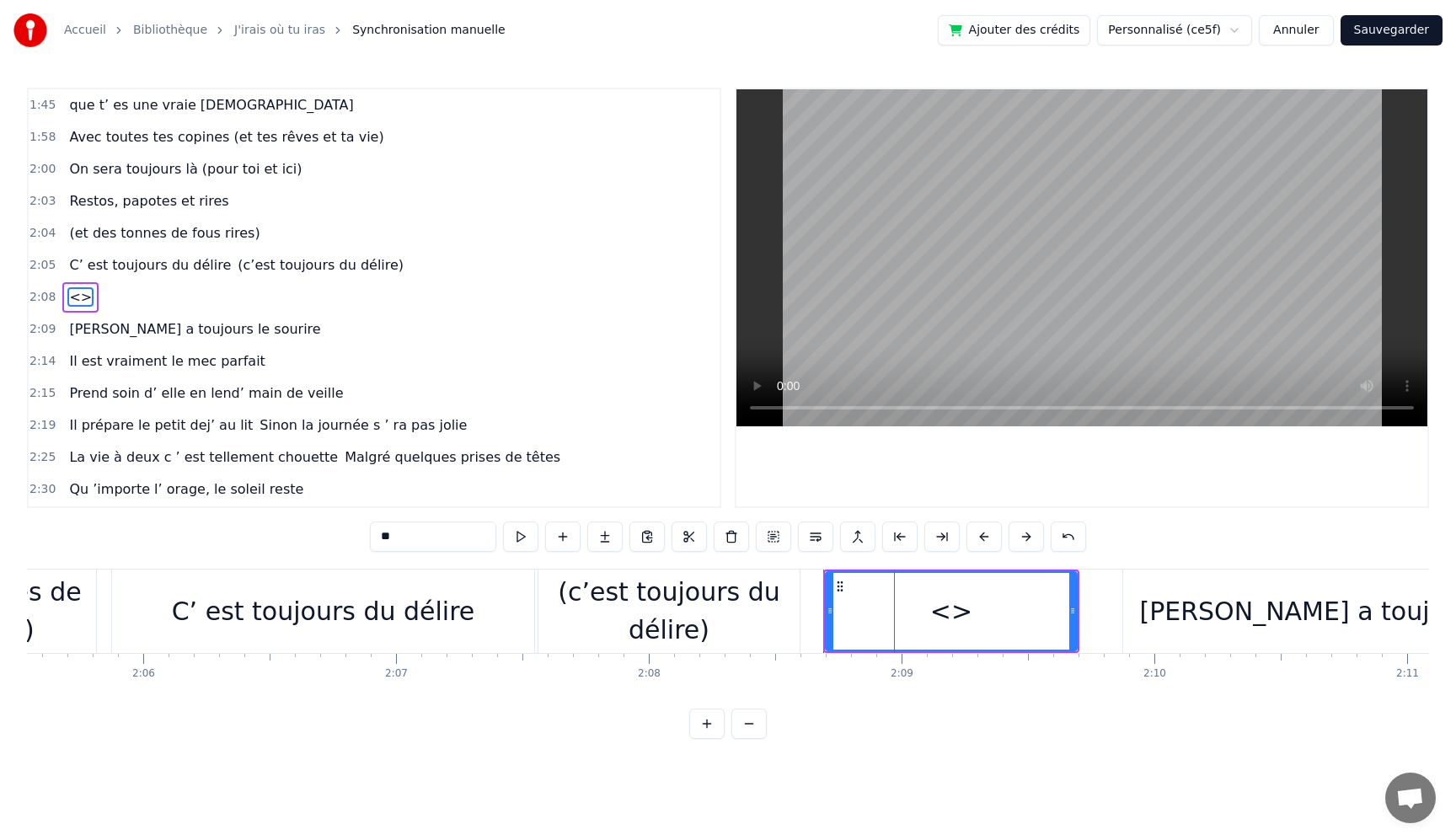
drag, startPoint x: 427, startPoint y: 544, endPoint x: 285, endPoint y: 523, distance: 143.5
click at [285, 523] on div "0:05 Très chers [PERSON_NAME] et [PERSON_NAME] 0:06 C’est beau de vous voir pou…" at bounding box center [728, 413] width 1402 height 651
paste input "**********"
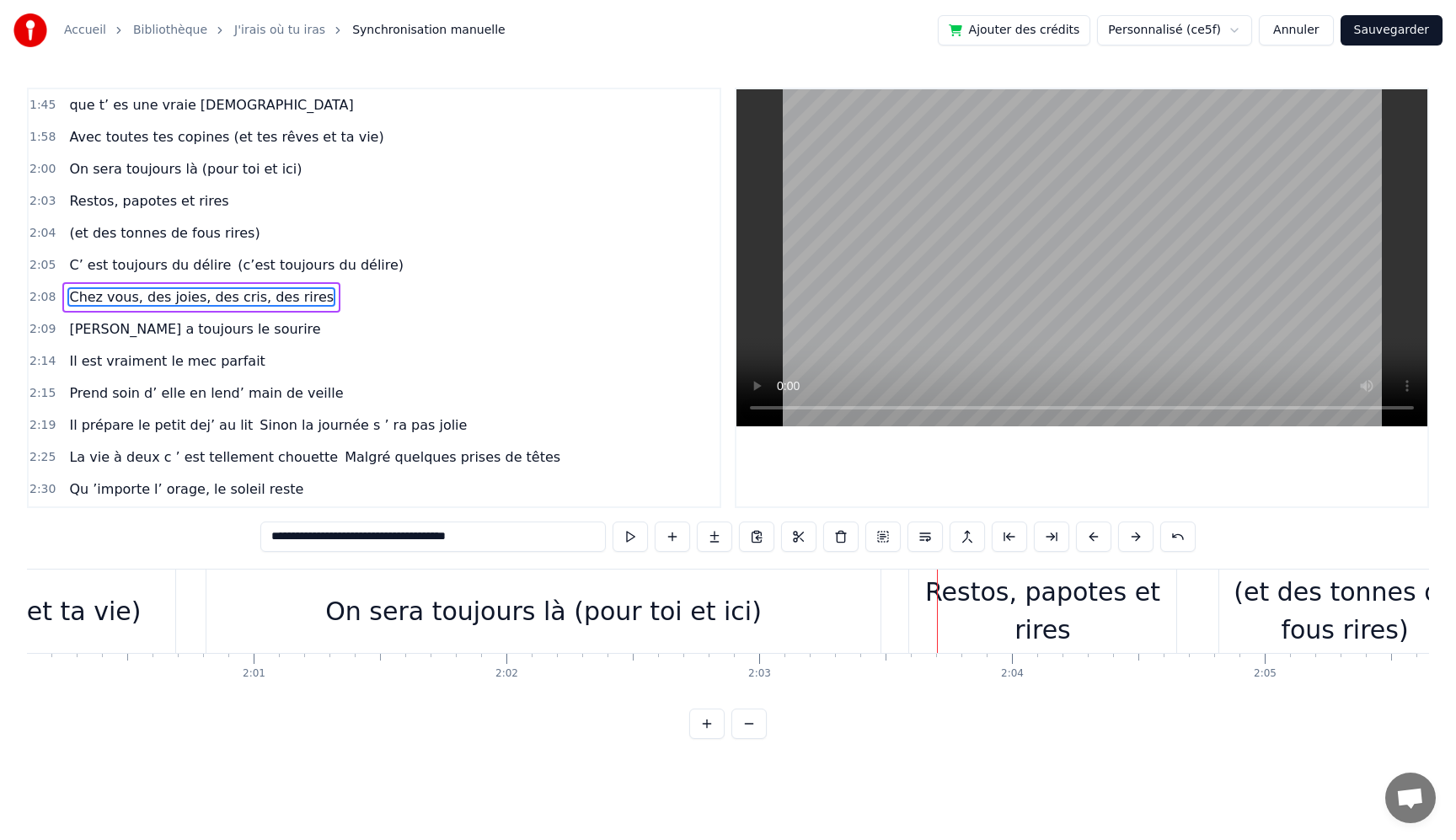
scroll to position [0, 30117]
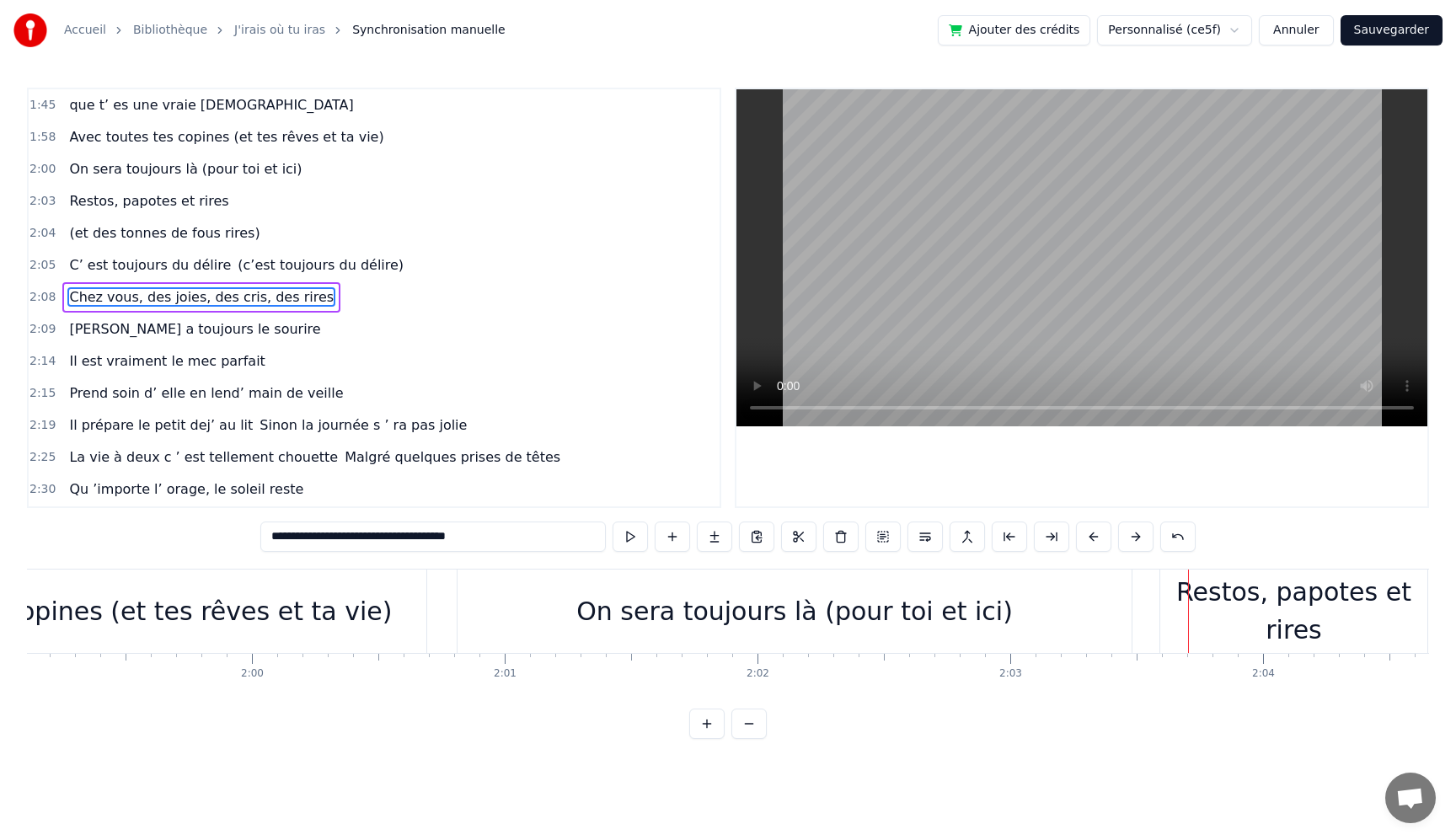
click at [851, 598] on div "On sera toujours là (pour toi et ici)" at bounding box center [795, 611] width 437 height 38
type input "**********"
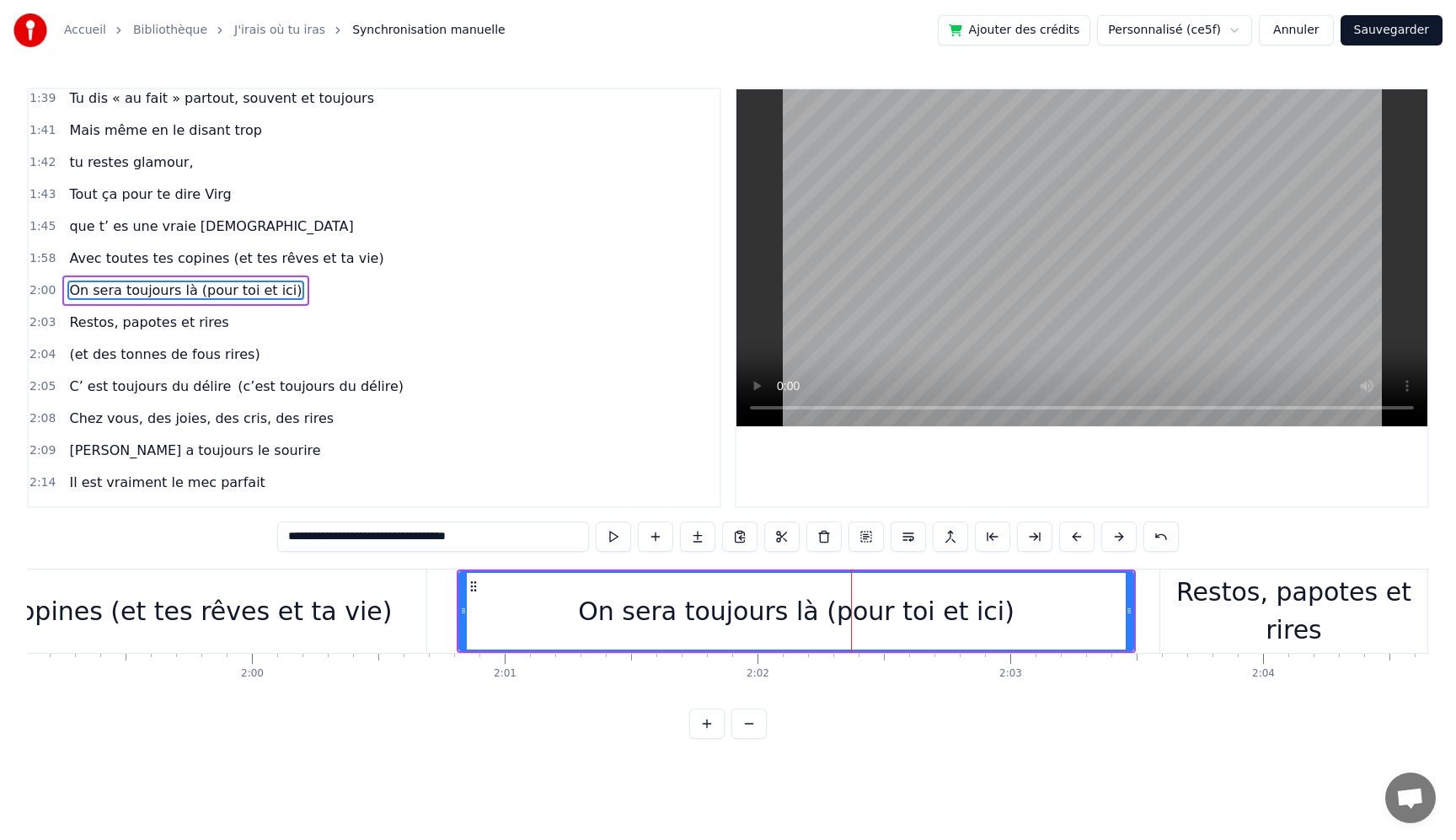
scroll to position [1089, 0]
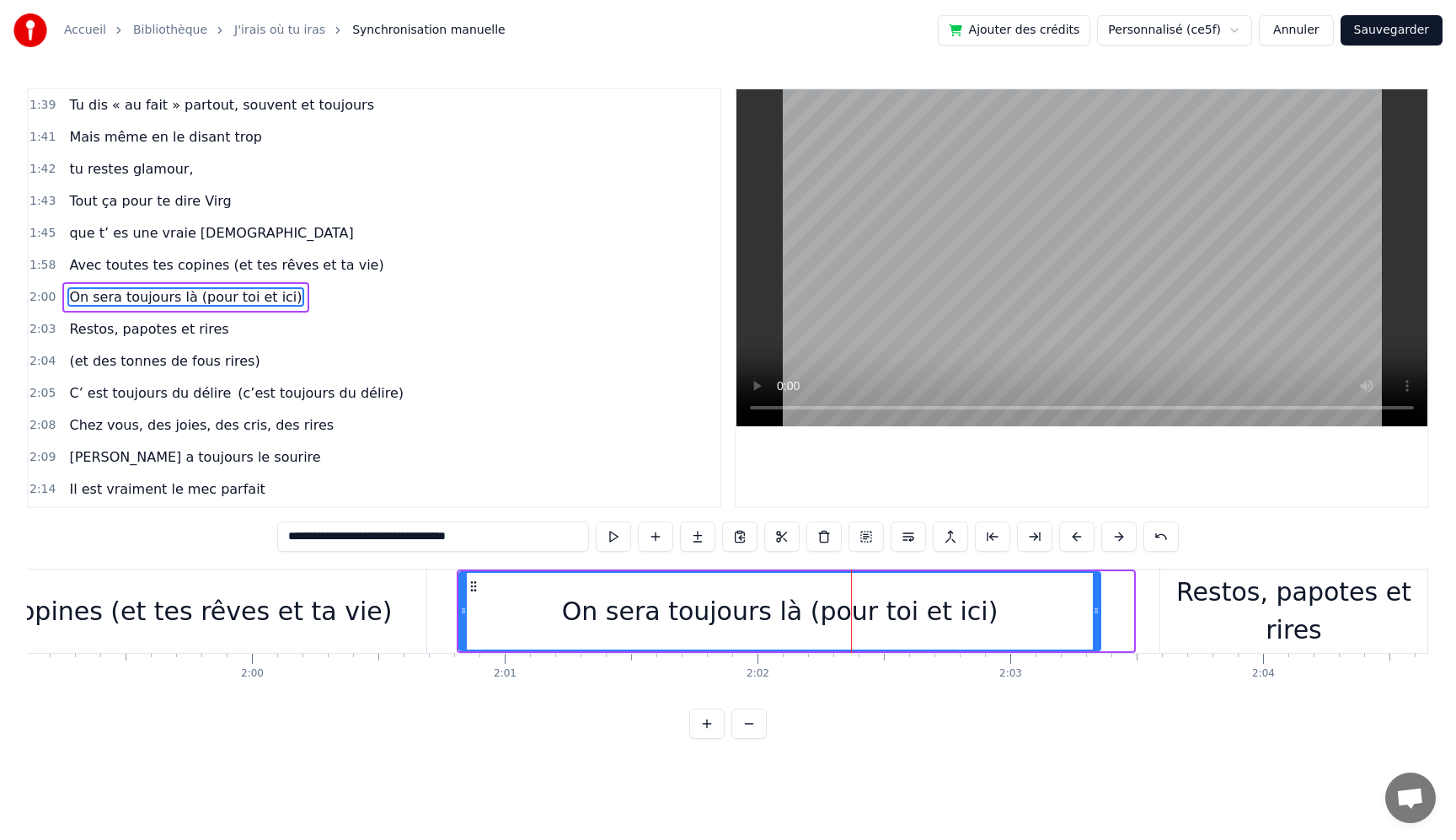
drag, startPoint x: 1126, startPoint y: 605, endPoint x: 1094, endPoint y: 608, distance: 32.1
click at [1094, 608] on icon at bounding box center [1096, 610] width 6 height 14
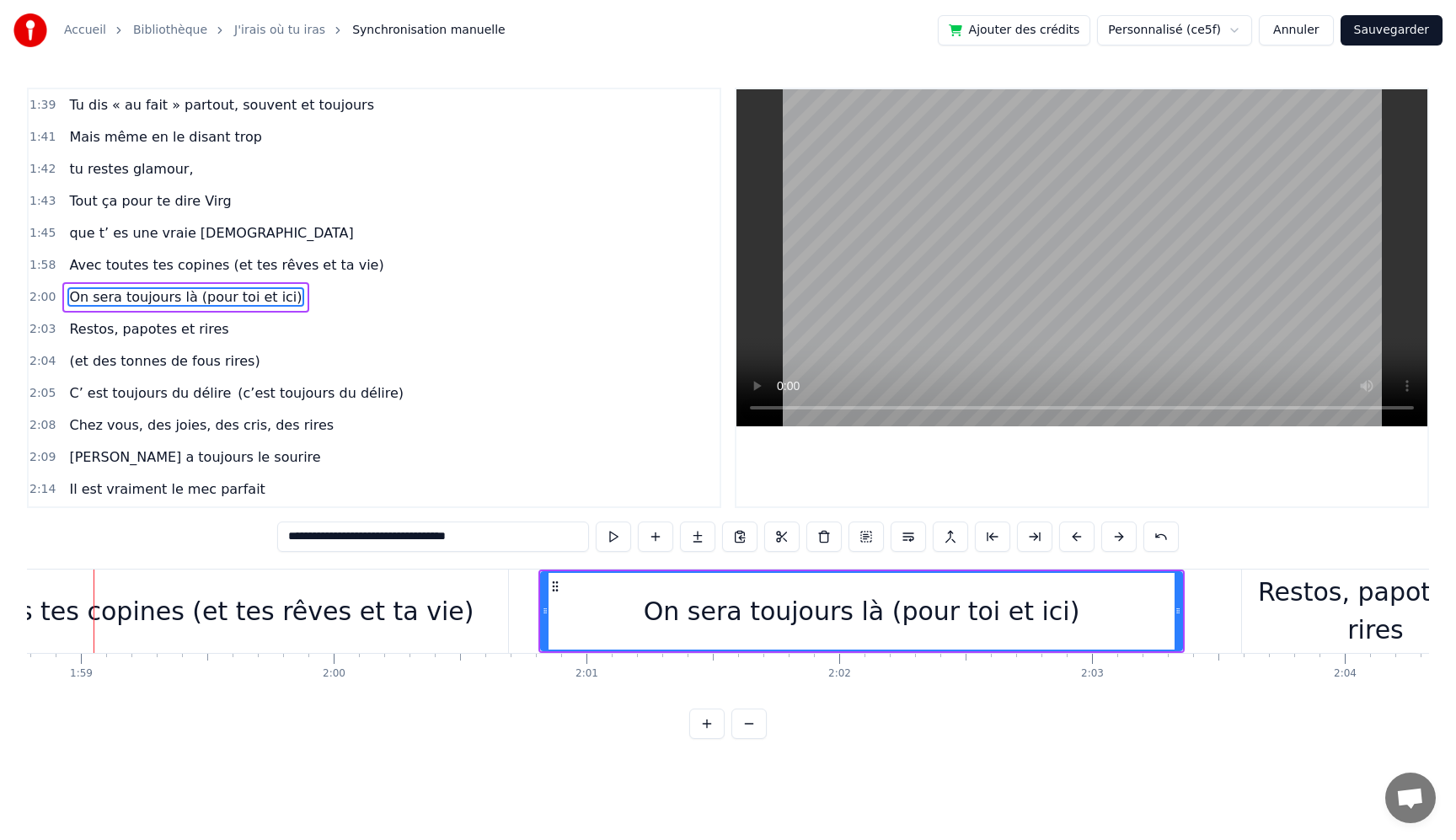
scroll to position [0, 30017]
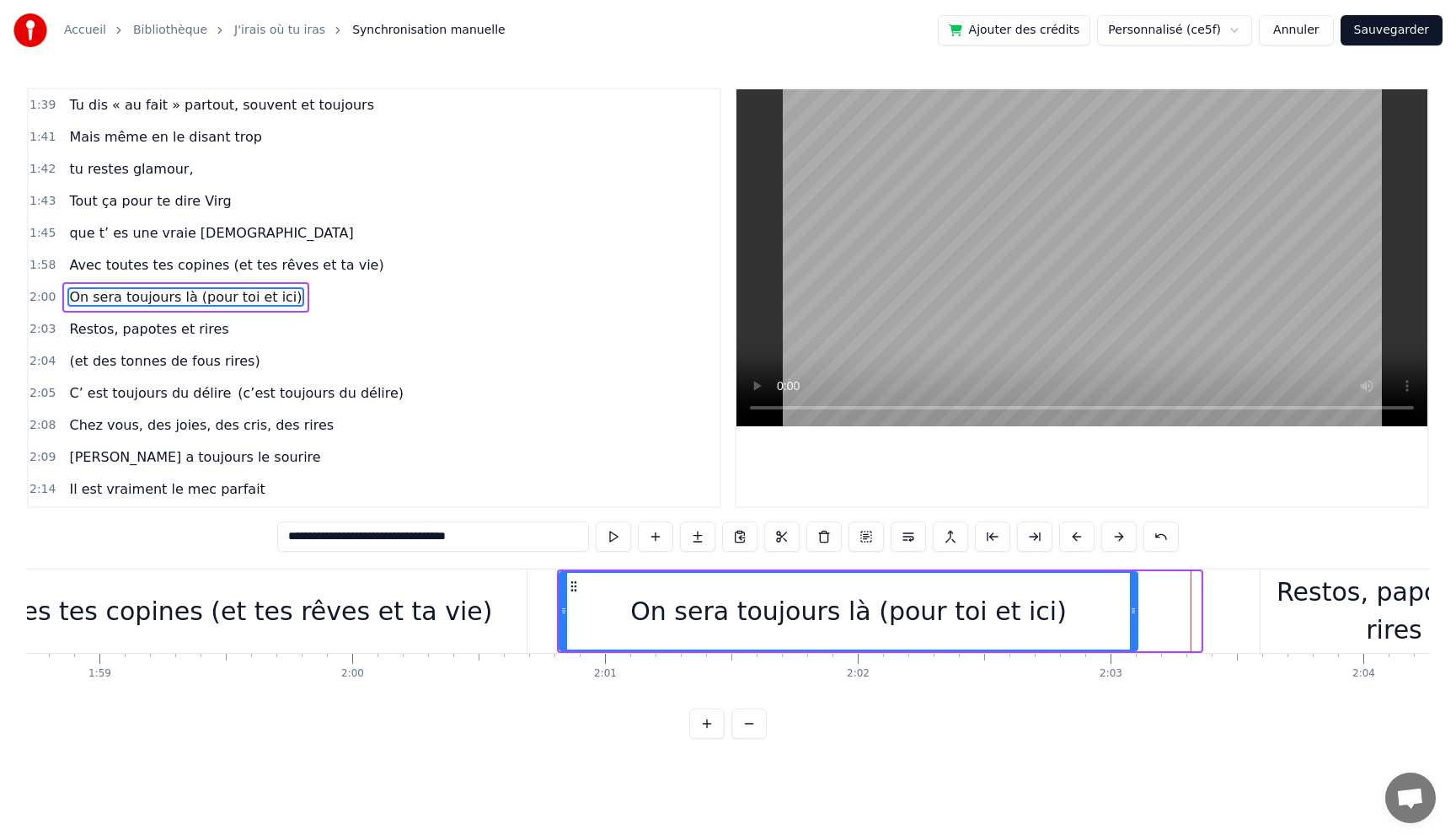
drag, startPoint x: 1195, startPoint y: 608, endPoint x: 1132, endPoint y: 608, distance: 63.0
click at [1132, 608] on icon at bounding box center [1133, 610] width 6 height 14
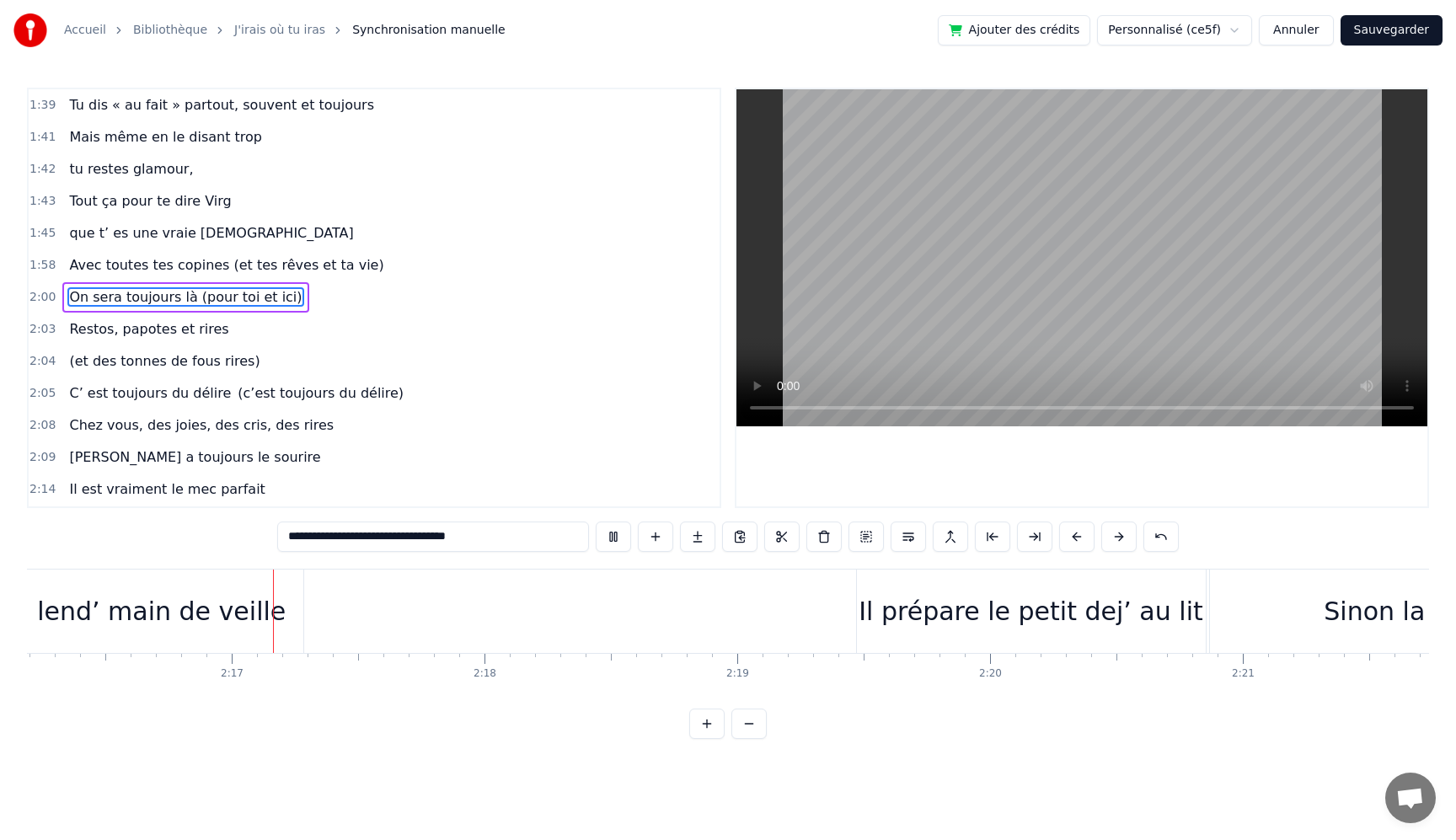
scroll to position [0, 34459]
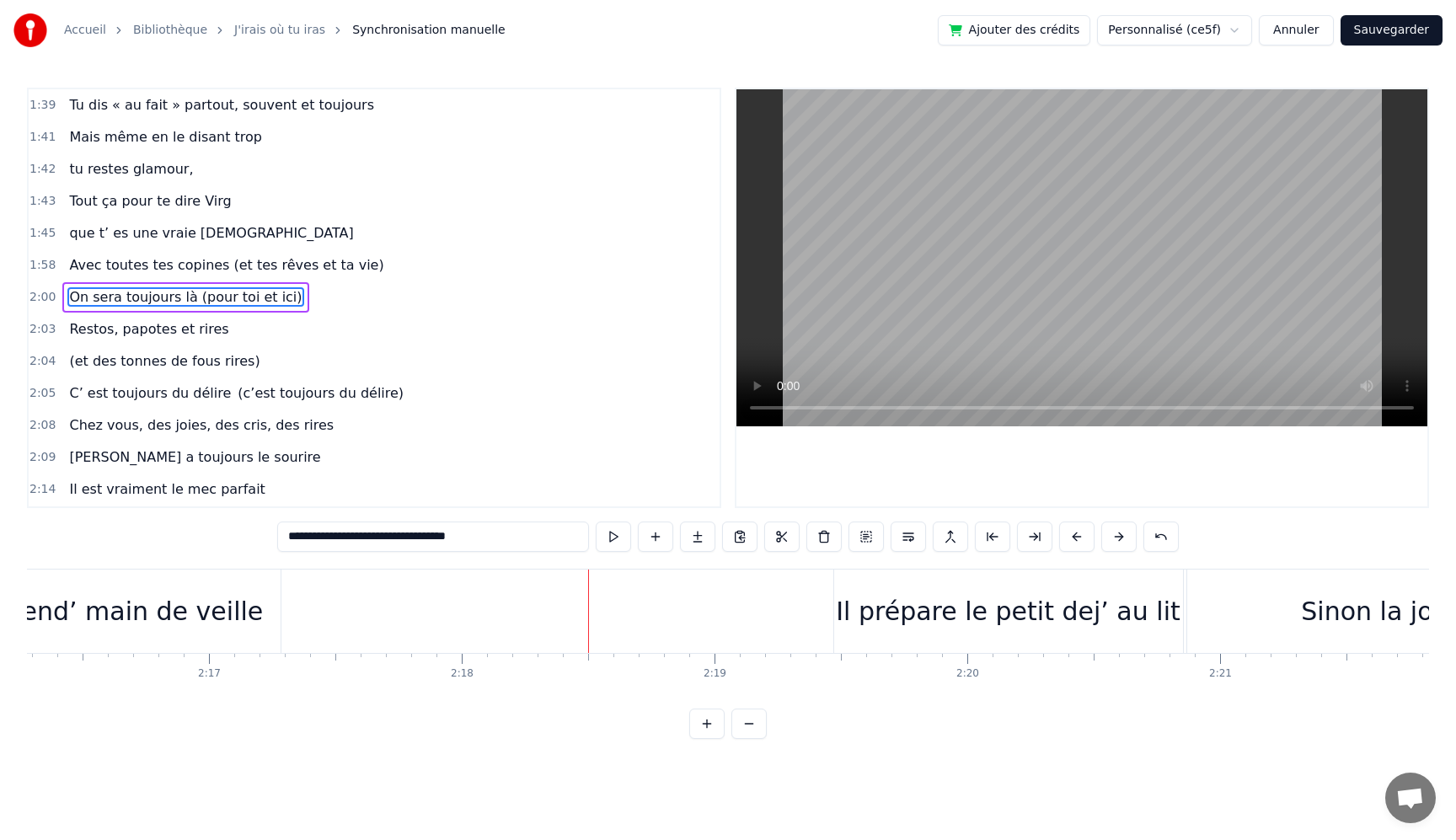
click at [1410, 25] on button "Sauvegarder" at bounding box center [1392, 30] width 102 height 30
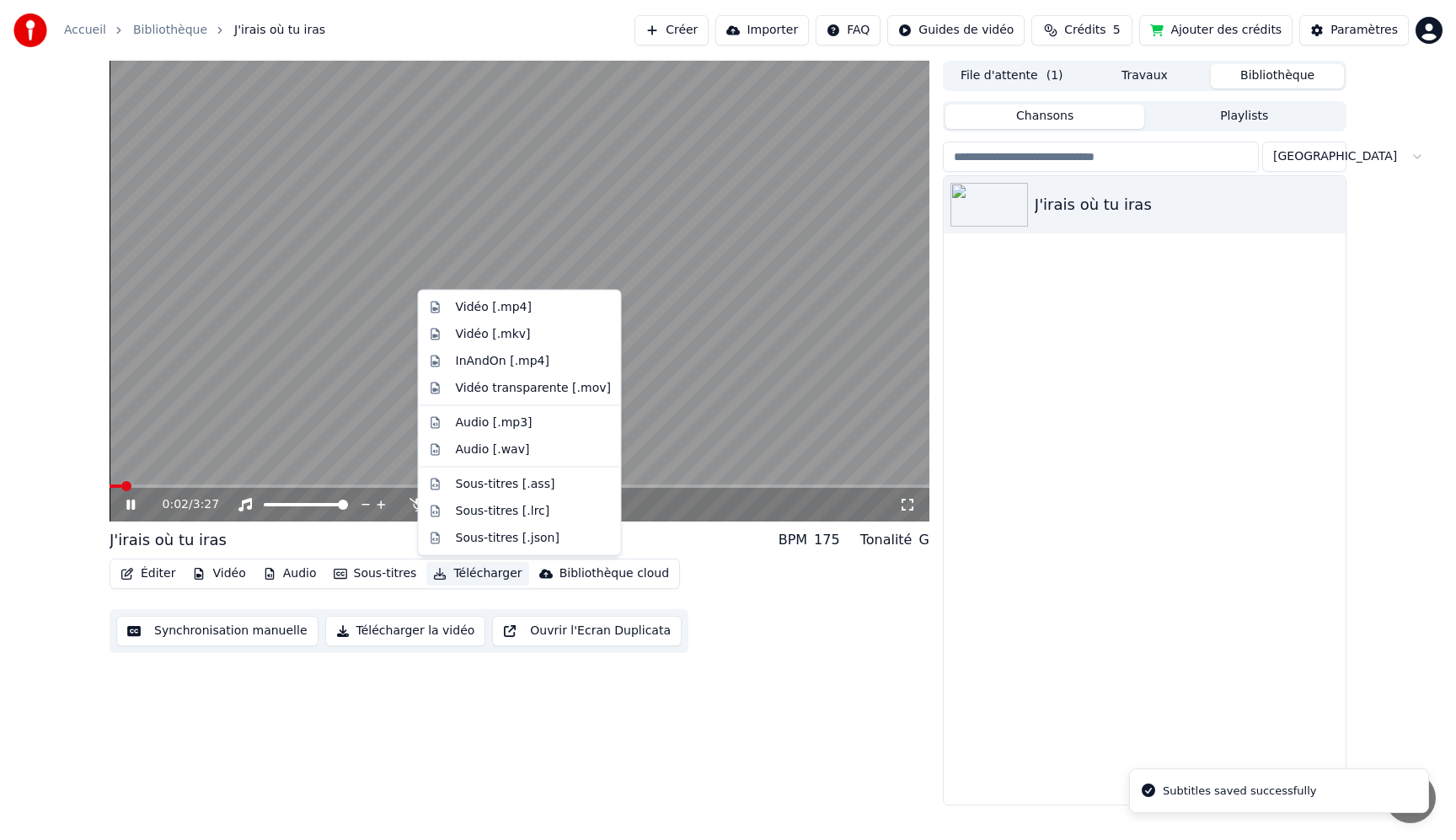
click at [476, 569] on button "Télécharger" at bounding box center [478, 574] width 102 height 24
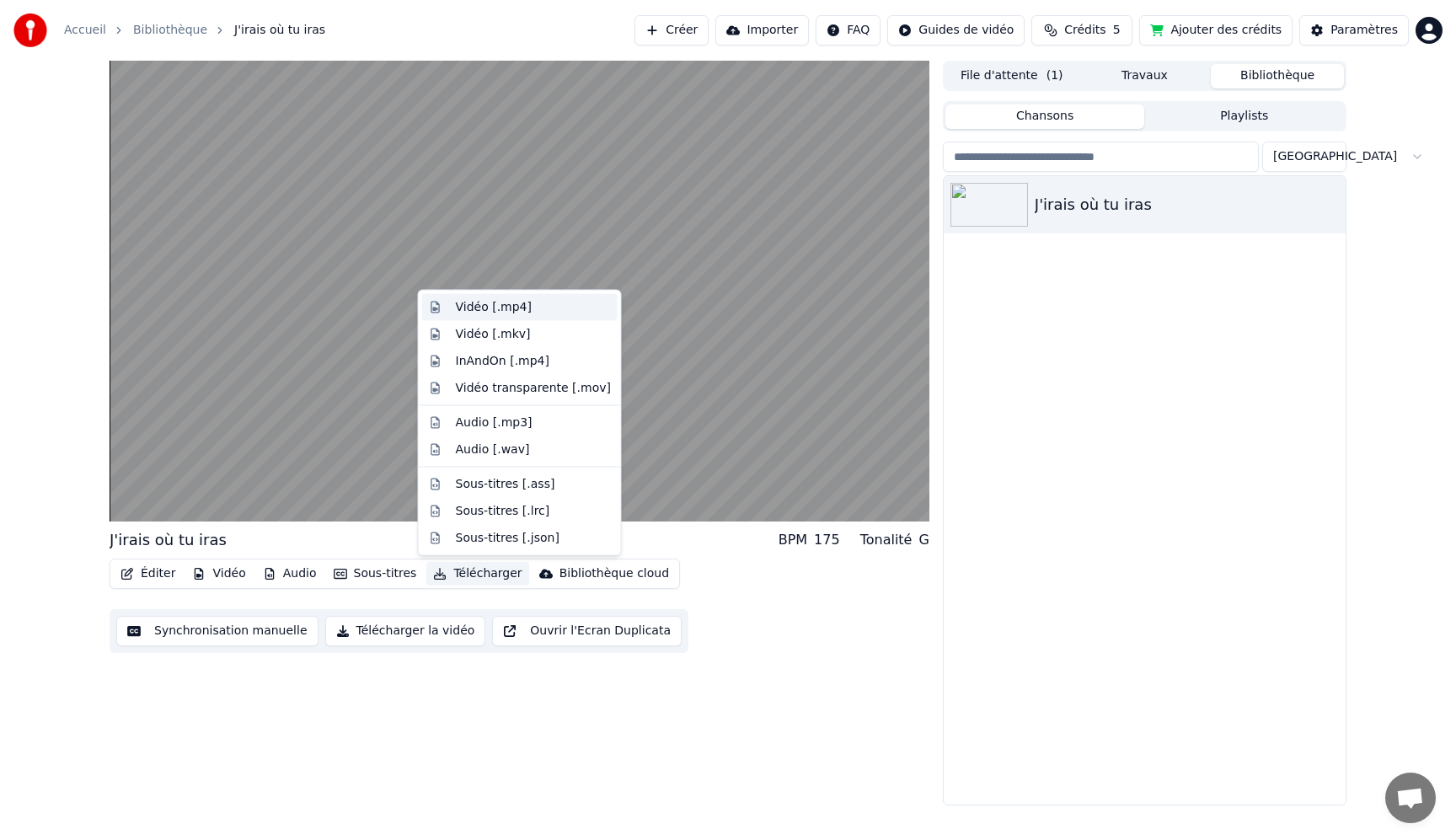
click at [497, 308] on div "Vidéo [.mp4]" at bounding box center [494, 307] width 76 height 17
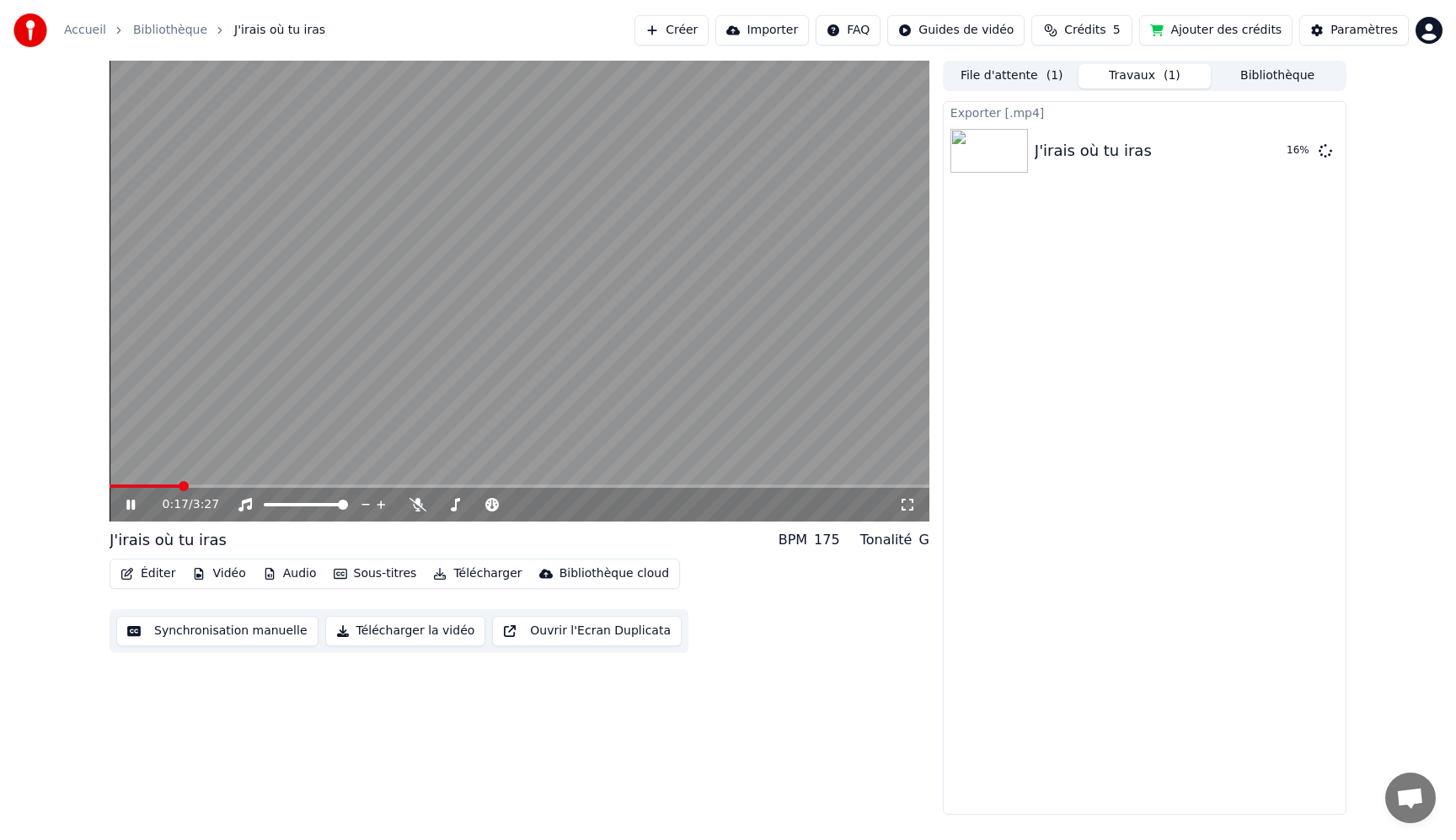
click at [130, 506] on icon at bounding box center [143, 504] width 40 height 14
click at [1261, 153] on button "Afficher" at bounding box center [1275, 150] width 74 height 30
